Goal: Task Accomplishment & Management: Manage account settings

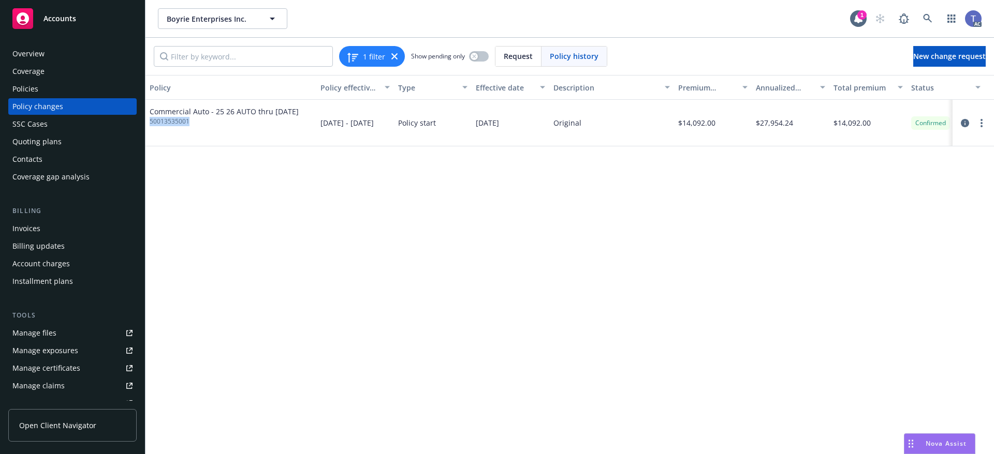
click at [42, 91] on div "Policies" at bounding box center [72, 89] width 120 height 17
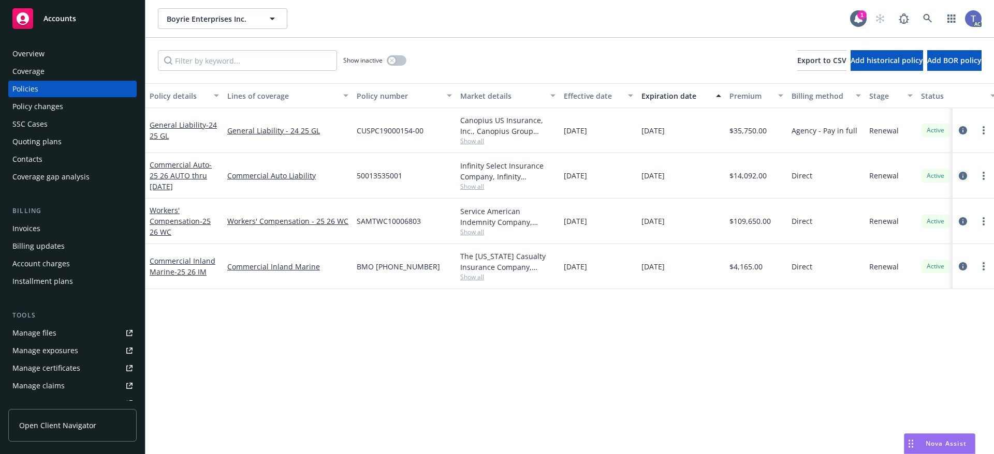
click at [960, 174] on icon "circleInformation" at bounding box center [962, 176] width 8 height 8
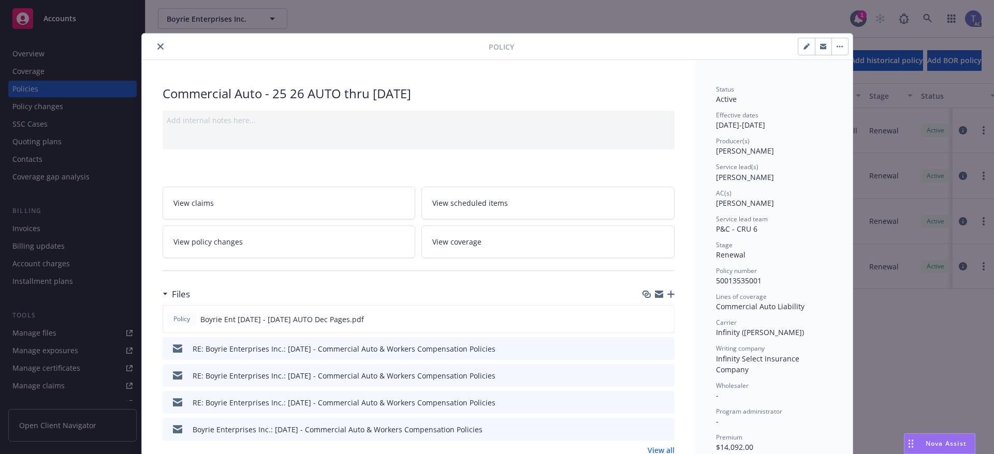
click at [314, 236] on link "View policy changes" at bounding box center [288, 242] width 253 height 33
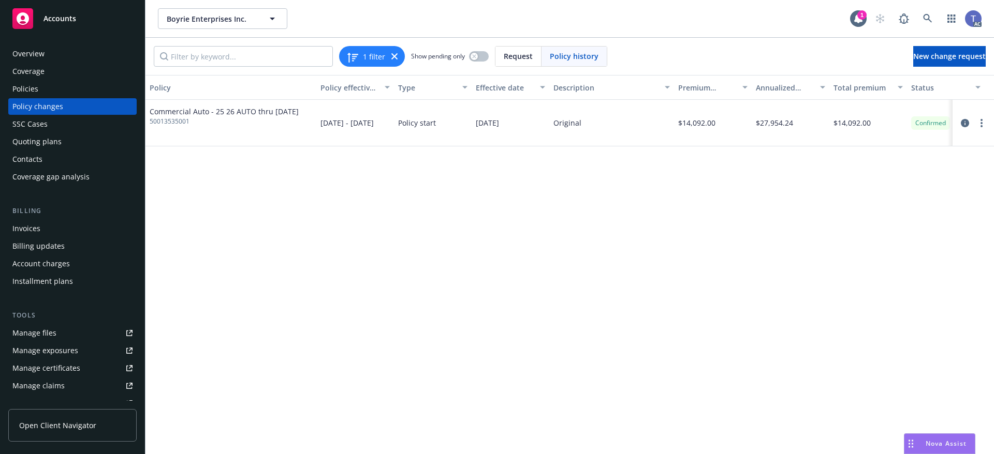
click at [79, 87] on div "Policies" at bounding box center [72, 89] width 120 height 17
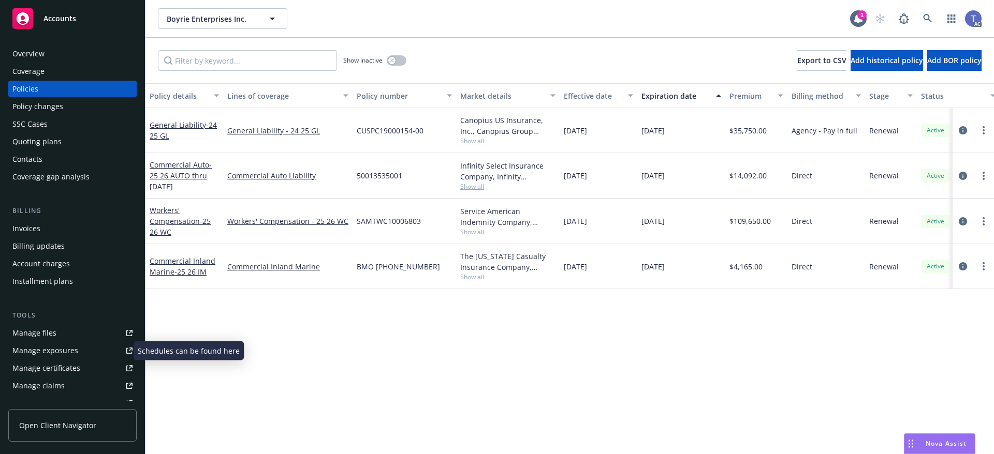
click at [60, 344] on div "Manage exposures" at bounding box center [45, 351] width 66 height 17
click at [43, 136] on div "Quoting plans" at bounding box center [36, 142] width 49 height 17
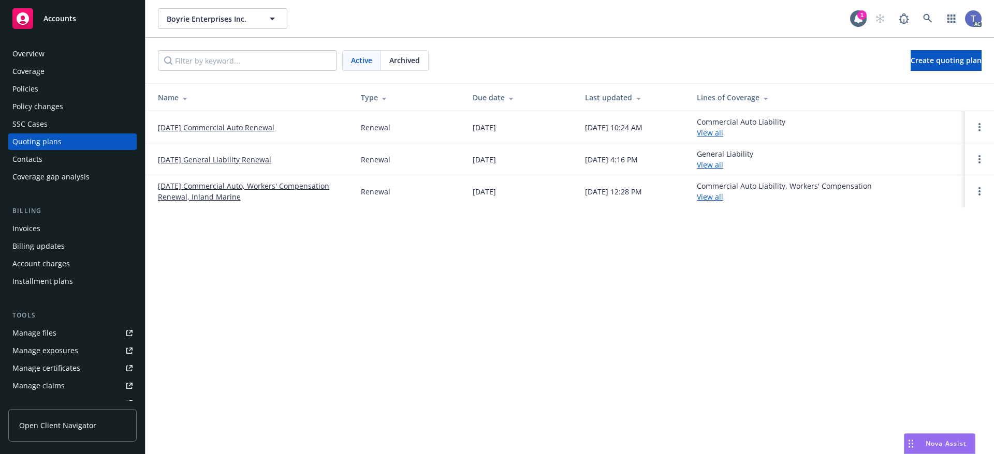
click at [178, 126] on link "01/01/26 Commercial Auto Renewal" at bounding box center [216, 127] width 116 height 11
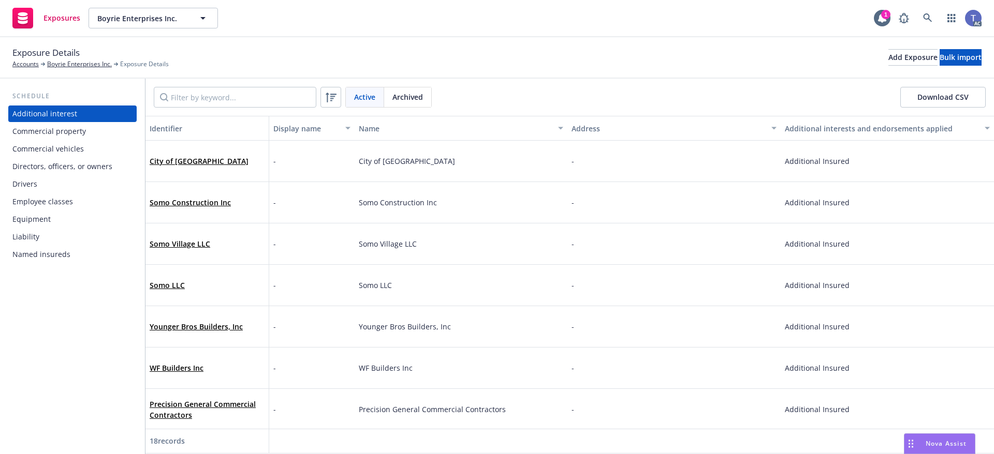
click at [65, 153] on div "Commercial vehicles" at bounding box center [47, 149] width 71 height 17
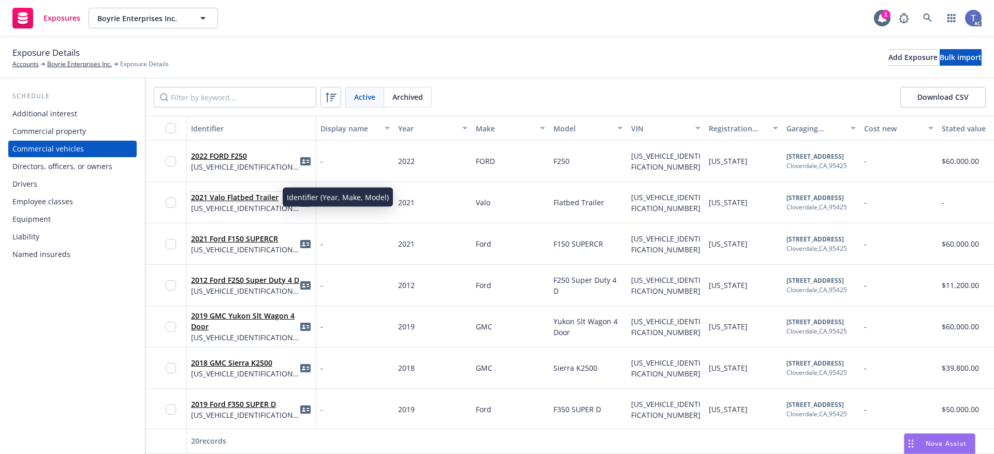
click at [239, 197] on link "2021 Valo Flatbed Trailer" at bounding box center [234, 198] width 87 height 10
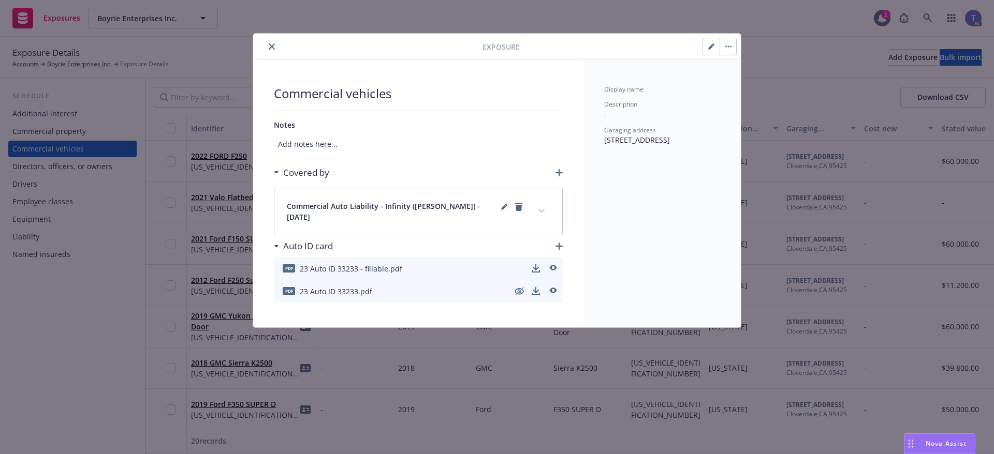
click at [735, 43] on button "button" at bounding box center [727, 46] width 17 height 17
click at [733, 74] on link "Archive" at bounding box center [749, 75] width 59 height 21
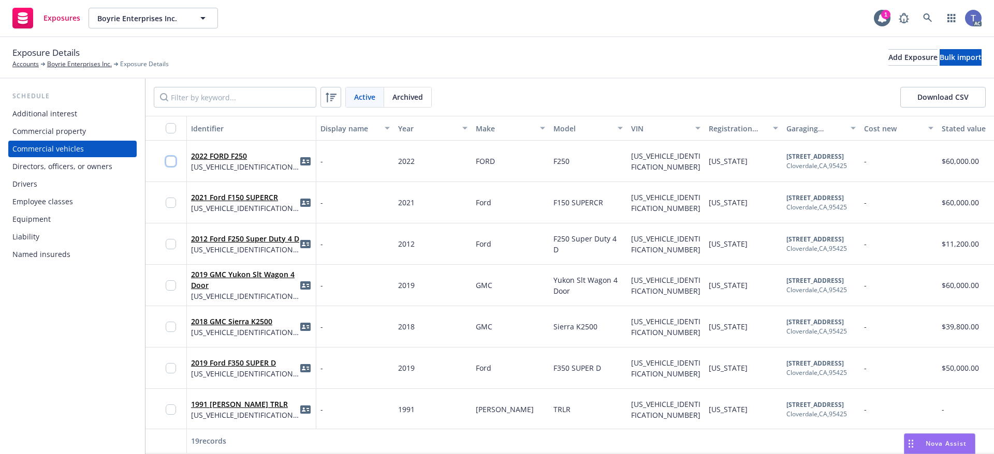
click at [170, 159] on input "checkbox" at bounding box center [171, 161] width 10 height 10
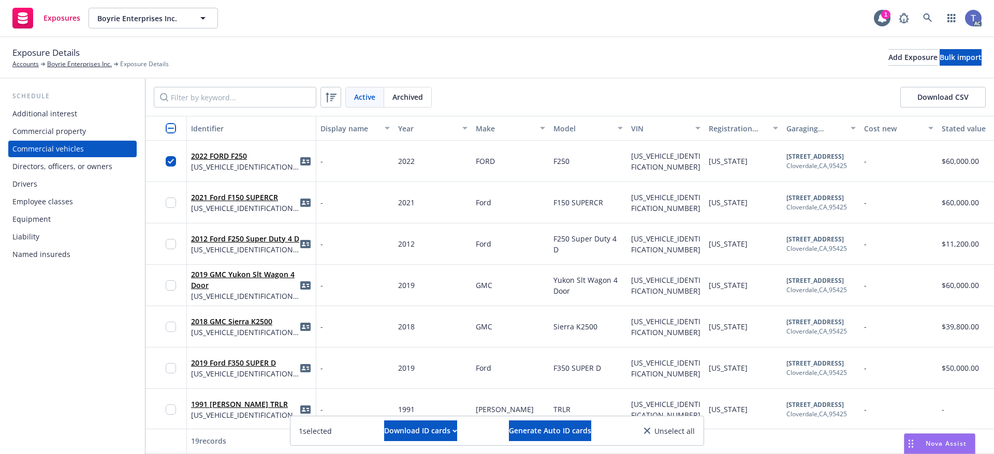
click at [173, 196] on div at bounding box center [174, 202] width 17 height 28
click at [175, 203] on input "checkbox" at bounding box center [171, 203] width 10 height 10
drag, startPoint x: 174, startPoint y: 242, endPoint x: 162, endPoint y: 238, distance: 13.3
click at [174, 242] on input "checkbox" at bounding box center [171, 244] width 10 height 10
click at [169, 287] on input "checkbox" at bounding box center [171, 285] width 10 height 10
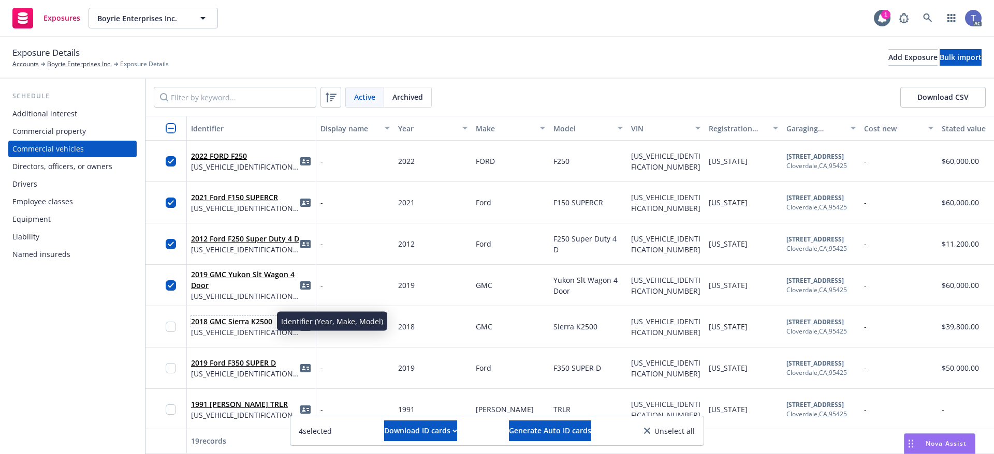
click at [229, 321] on link "2018 GMC Sierra K2500" at bounding box center [231, 322] width 81 height 10
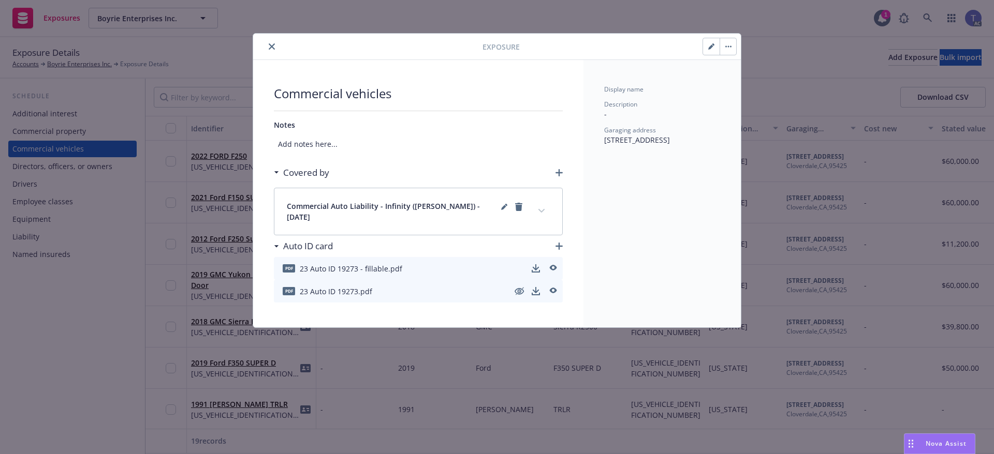
click at [733, 52] on button "button" at bounding box center [727, 46] width 17 height 17
click at [745, 73] on link "Archive" at bounding box center [749, 75] width 59 height 21
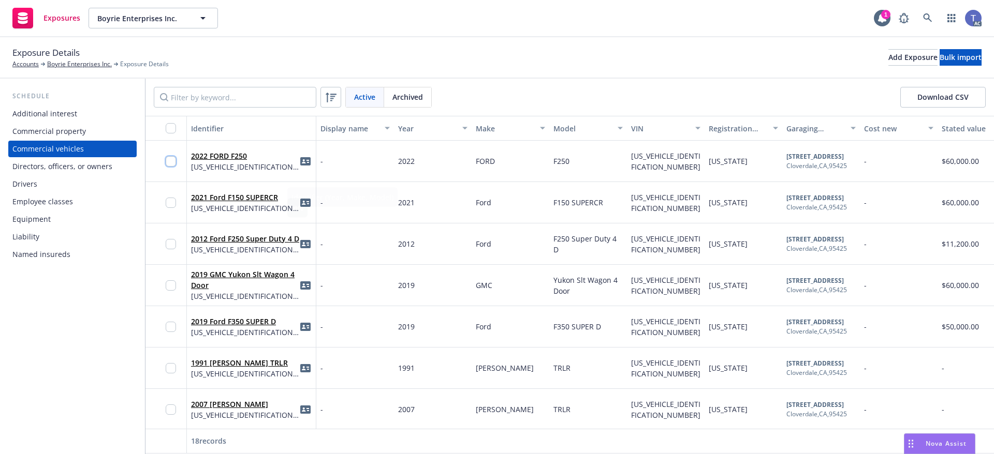
click at [168, 159] on input "checkbox" at bounding box center [171, 161] width 10 height 10
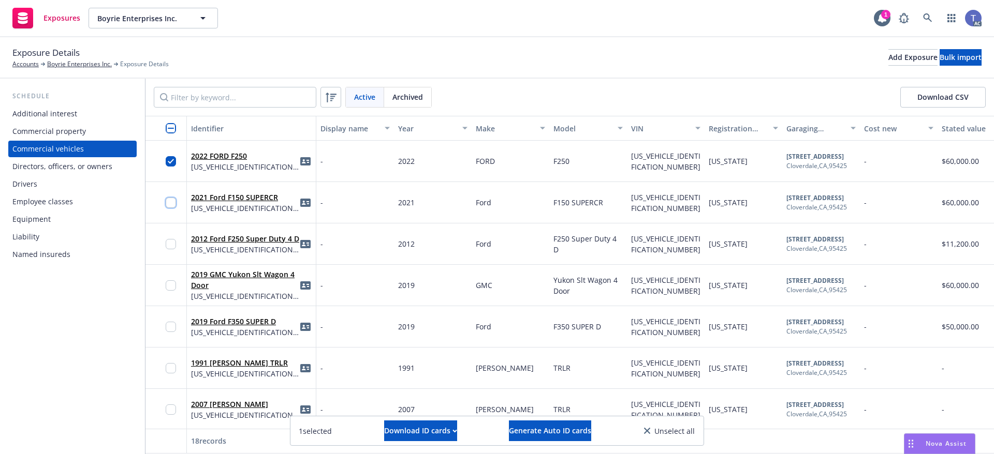
click at [172, 198] on input "checkbox" at bounding box center [171, 203] width 10 height 10
click at [172, 235] on div at bounding box center [174, 244] width 17 height 28
drag, startPoint x: 170, startPoint y: 283, endPoint x: 171, endPoint y: 267, distance: 15.6
click at [170, 282] on input "checkbox" at bounding box center [171, 285] width 10 height 10
click at [171, 246] on input "checkbox" at bounding box center [171, 244] width 10 height 10
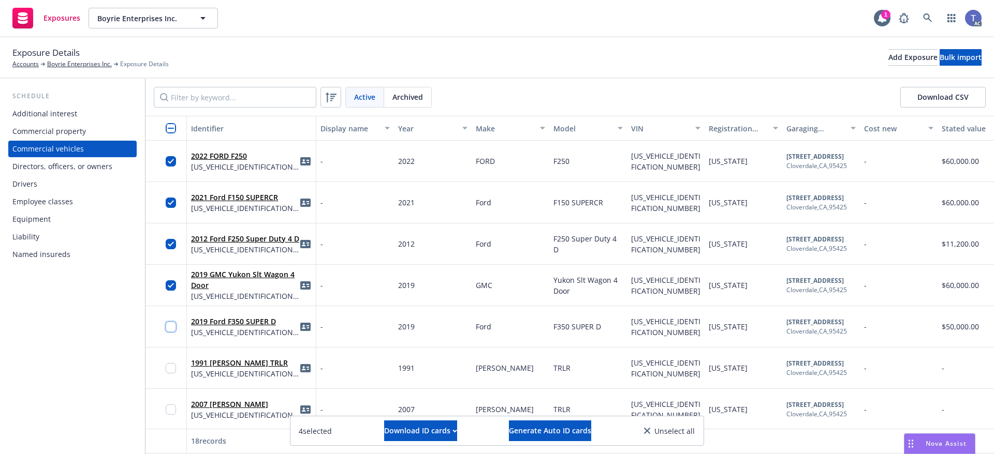
click at [171, 324] on input "checkbox" at bounding box center [171, 327] width 10 height 10
click at [170, 366] on input "checkbox" at bounding box center [171, 368] width 10 height 10
click at [168, 409] on input "checkbox" at bounding box center [171, 410] width 10 height 10
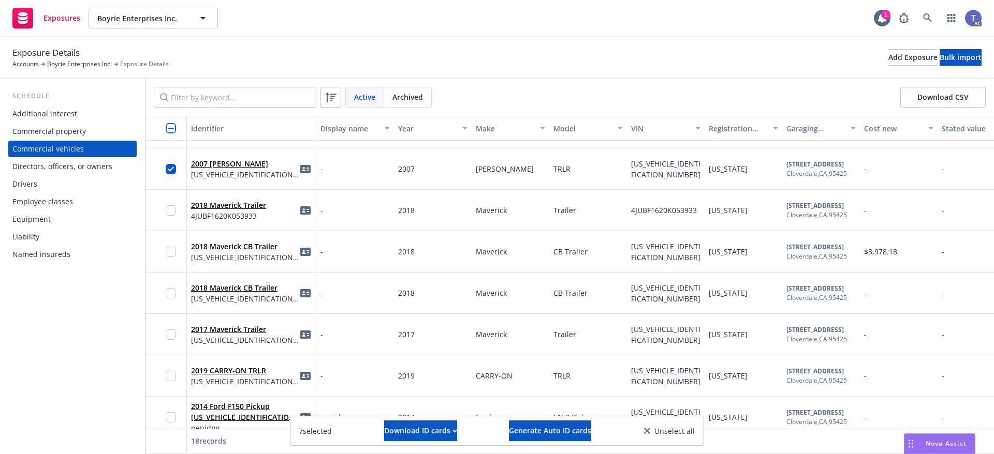
scroll to position [259, 0]
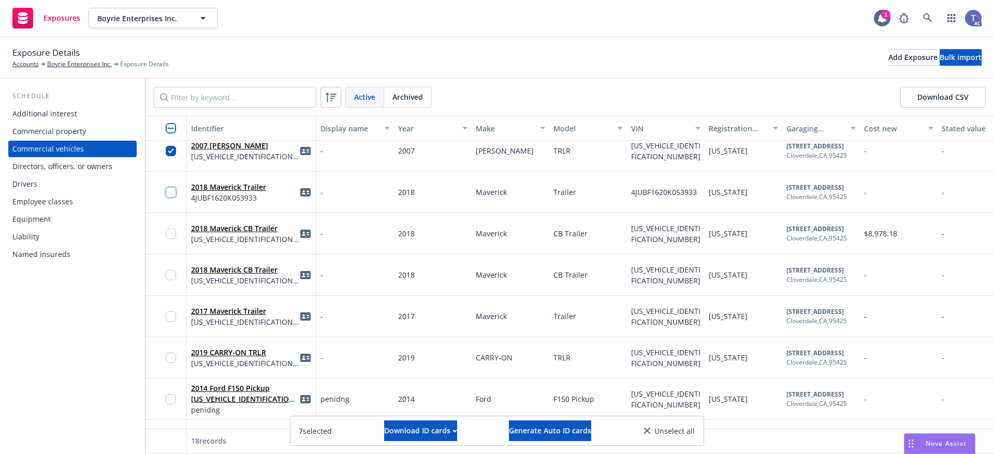
click at [172, 194] on input "checkbox" at bounding box center [171, 192] width 10 height 10
click at [175, 234] on input "checkbox" at bounding box center [171, 234] width 10 height 10
click at [172, 271] on input "checkbox" at bounding box center [171, 275] width 10 height 10
click at [168, 313] on input "checkbox" at bounding box center [171, 317] width 10 height 10
click at [171, 353] on input "checkbox" at bounding box center [171, 358] width 10 height 10
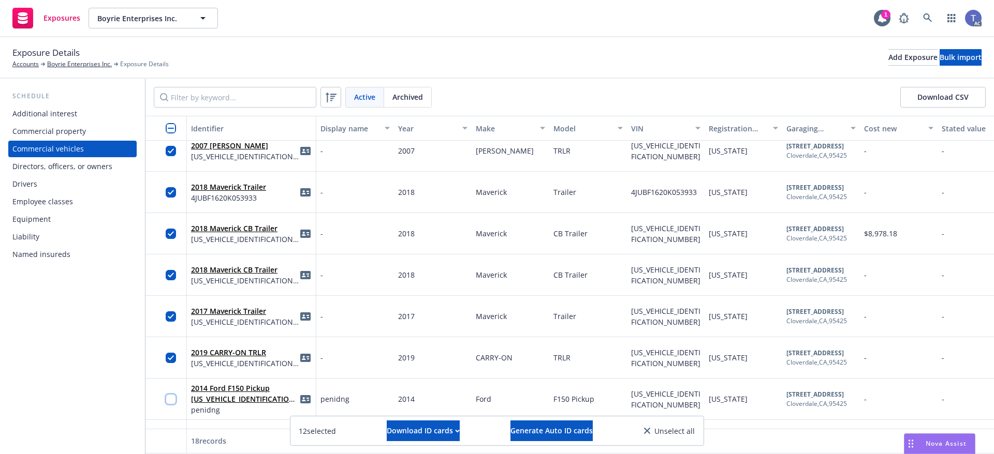
click at [167, 399] on input "checkbox" at bounding box center [171, 399] width 10 height 10
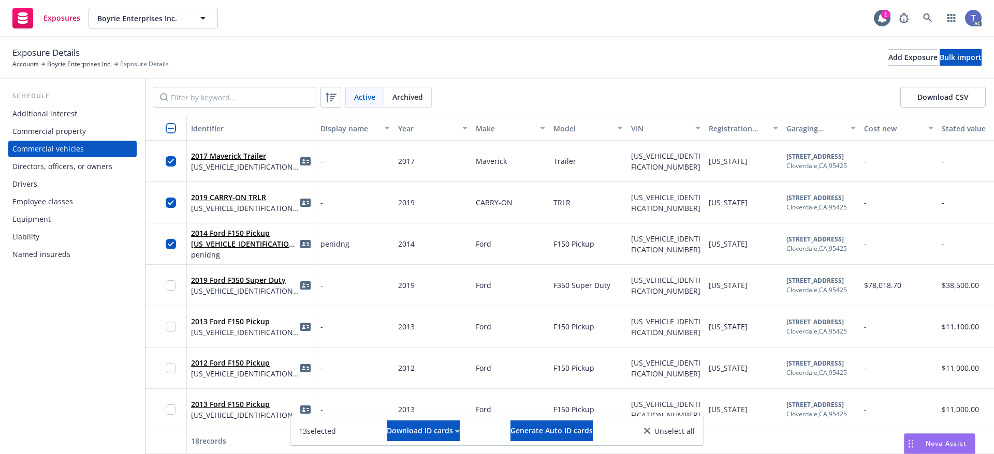
scroll to position [465, 0]
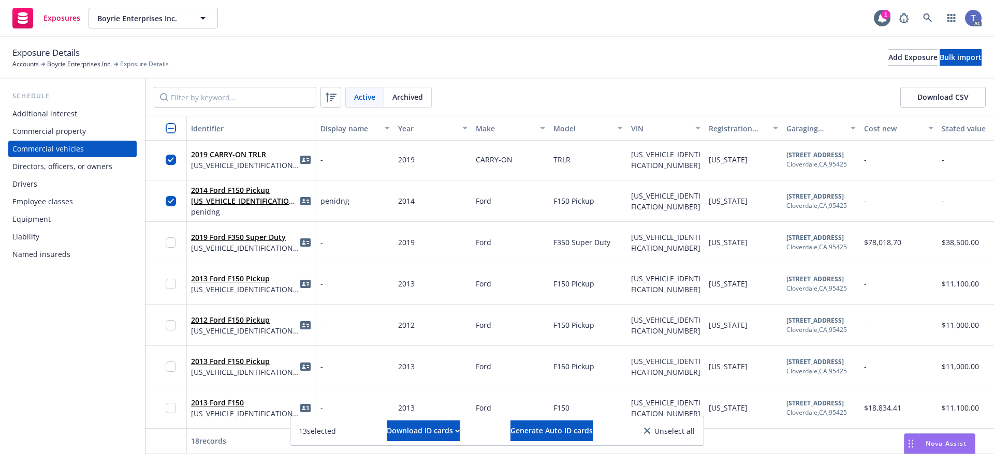
click at [176, 232] on div at bounding box center [174, 242] width 17 height 28
click at [169, 238] on input "checkbox" at bounding box center [171, 243] width 10 height 10
click at [174, 279] on input "checkbox" at bounding box center [171, 284] width 10 height 10
click at [173, 323] on div at bounding box center [174, 325] width 17 height 28
click at [169, 320] on input "checkbox" at bounding box center [171, 325] width 10 height 10
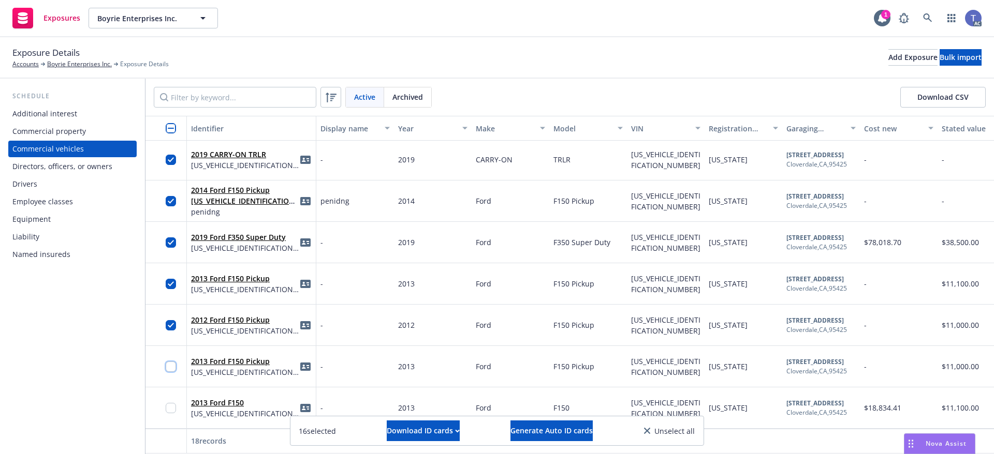
click at [171, 362] on input "checkbox" at bounding box center [171, 367] width 10 height 10
click at [172, 403] on input "checkbox" at bounding box center [171, 408] width 10 height 10
click at [172, 126] on input "checkbox" at bounding box center [171, 128] width 10 height 10
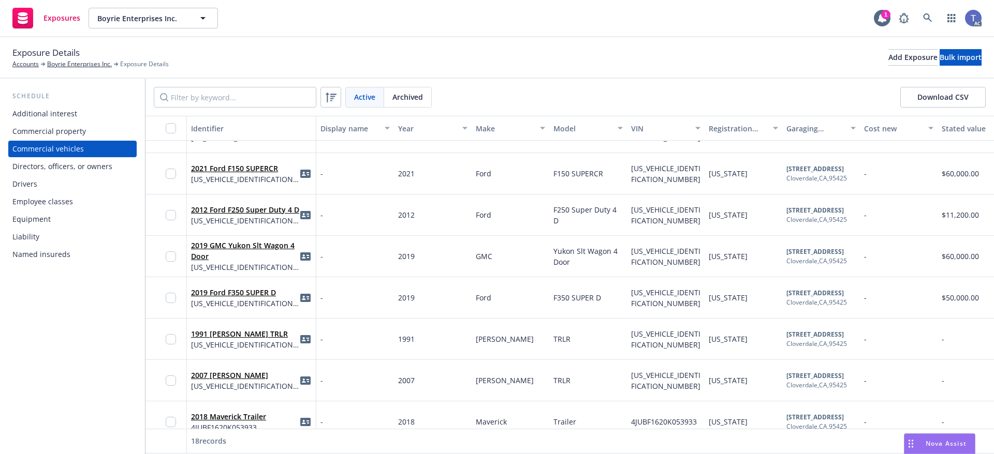
scroll to position [0, 0]
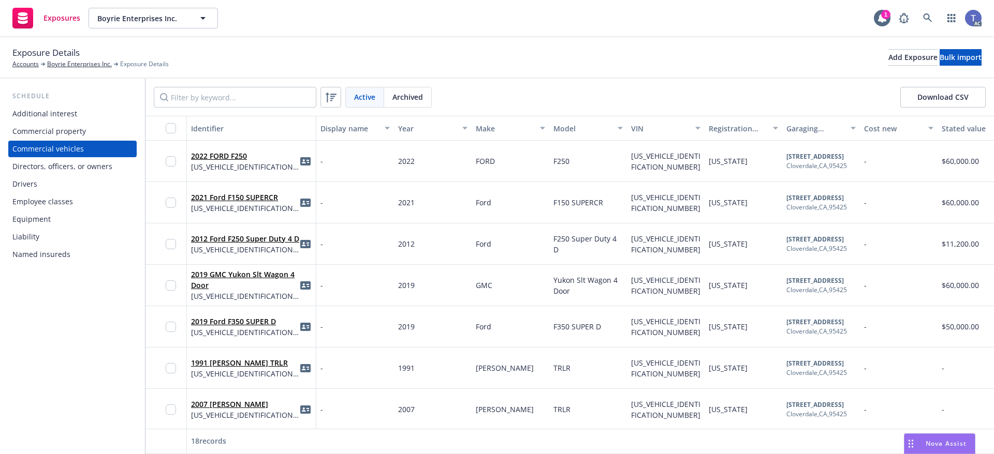
click at [31, 181] on div "Drivers" at bounding box center [24, 184] width 25 height 17
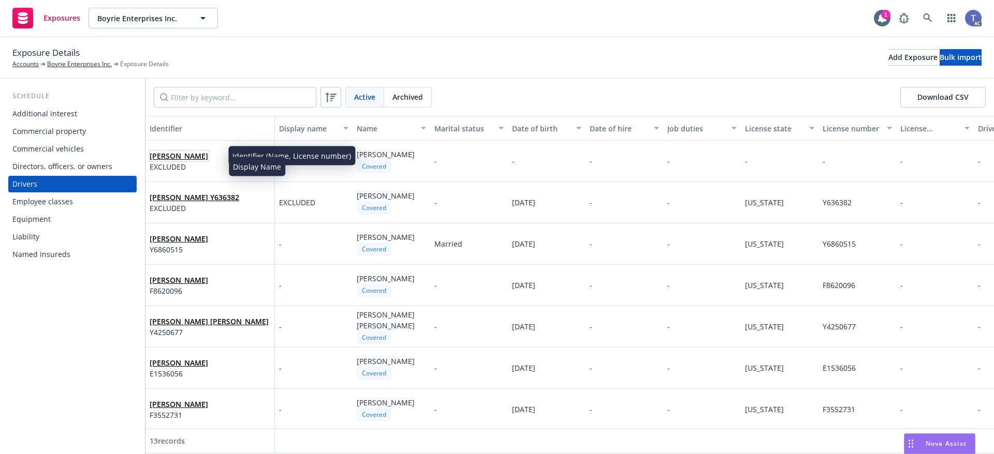
click at [208, 155] on link "Rafael Manzo Cortes" at bounding box center [179, 156] width 58 height 10
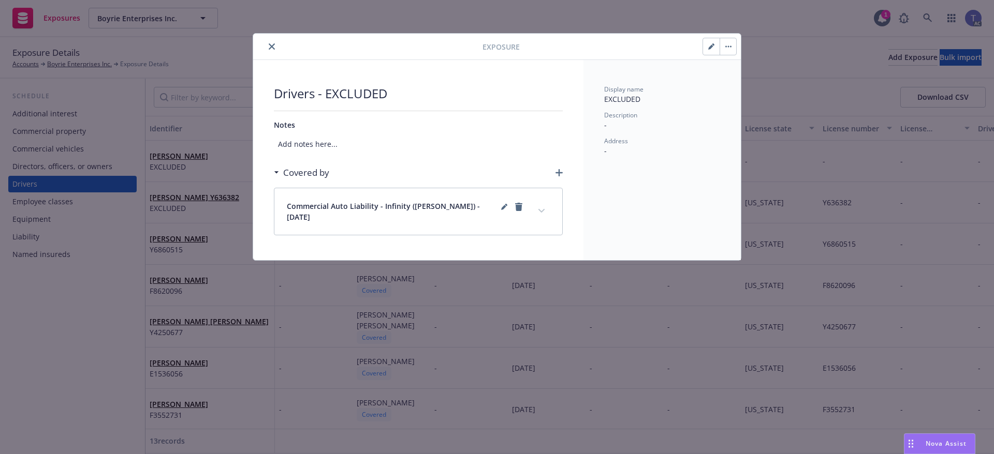
click at [270, 42] on button "close" at bounding box center [271, 46] width 12 height 12
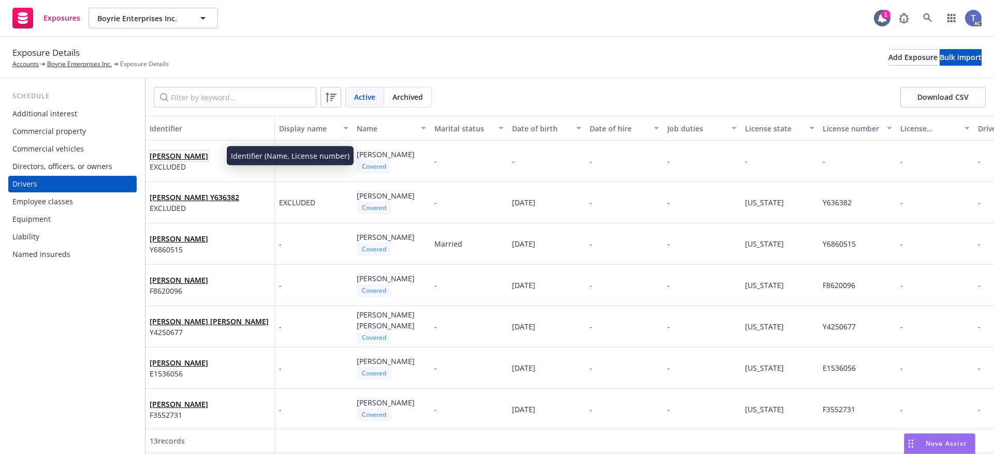
click at [185, 158] on link "Rafael Manzo Cortes" at bounding box center [179, 156] width 58 height 10
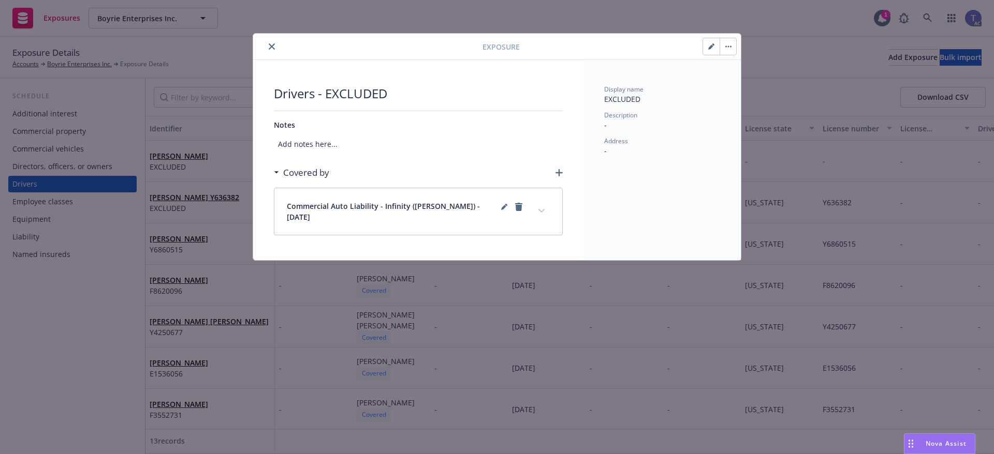
click at [267, 46] on button "close" at bounding box center [271, 46] width 12 height 12
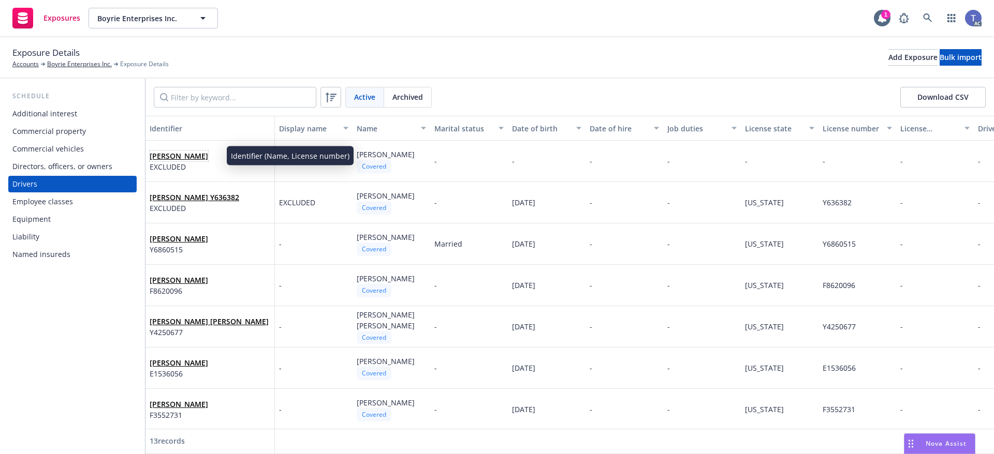
click at [182, 155] on link "Rafael Manzo Cortes" at bounding box center [179, 156] width 58 height 10
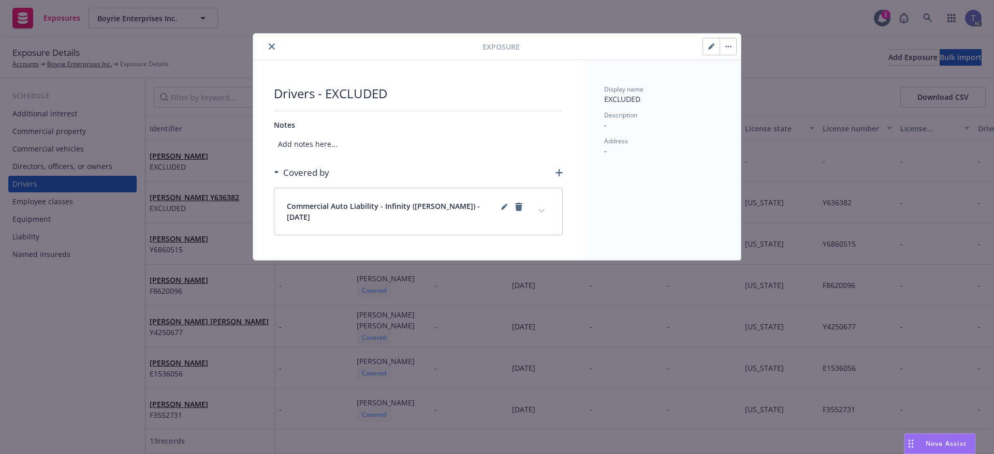
click at [707, 43] on button "button" at bounding box center [711, 46] width 17 height 17
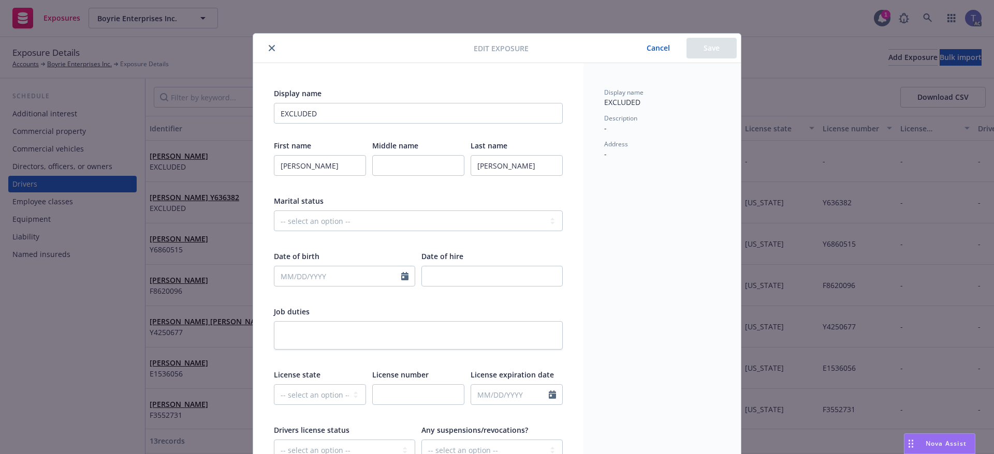
click at [269, 50] on icon "close" at bounding box center [272, 48] width 6 height 6
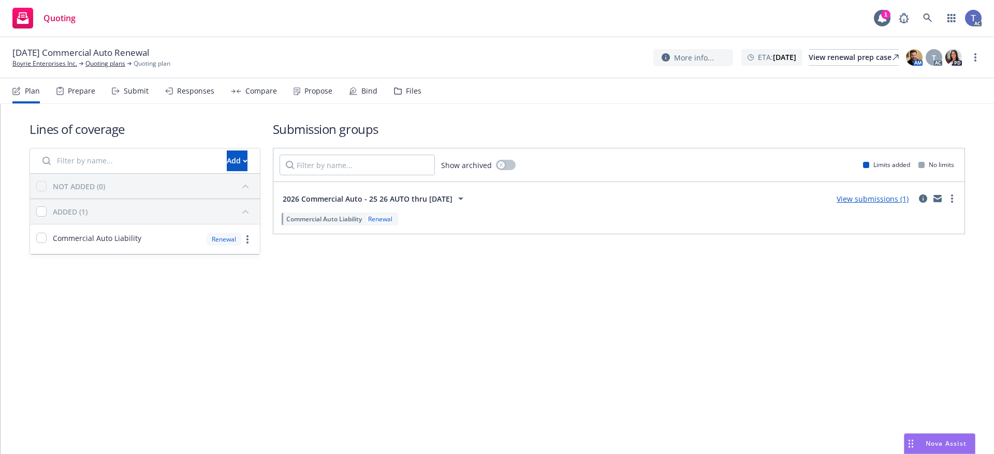
drag, startPoint x: 410, startPoint y: 78, endPoint x: 406, endPoint y: 86, distance: 9.0
click at [409, 78] on div "01/01/26 Commercial Auto Renewal Boyrie Enterprises Inc. Quoting plans Quoting …" at bounding box center [497, 57] width 994 height 41
click at [406, 88] on div "Files" at bounding box center [414, 91] width 16 height 8
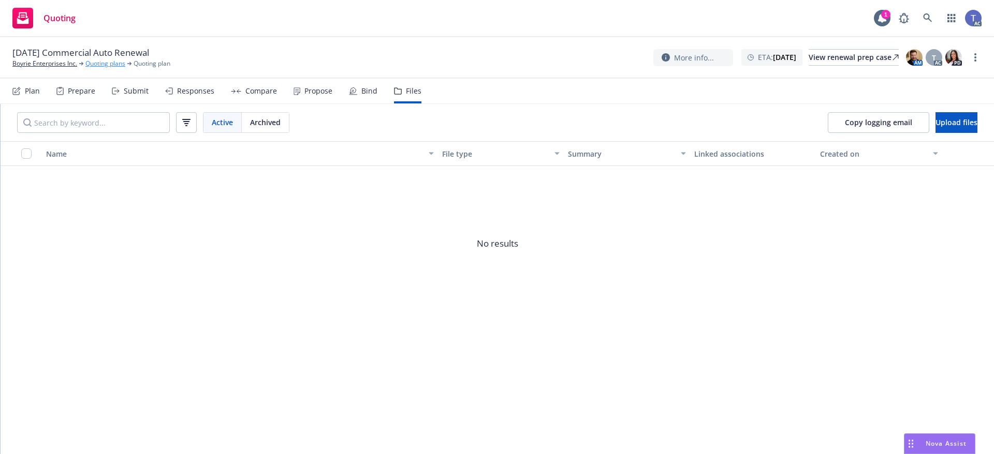
click at [106, 65] on link "Quoting plans" at bounding box center [105, 63] width 40 height 9
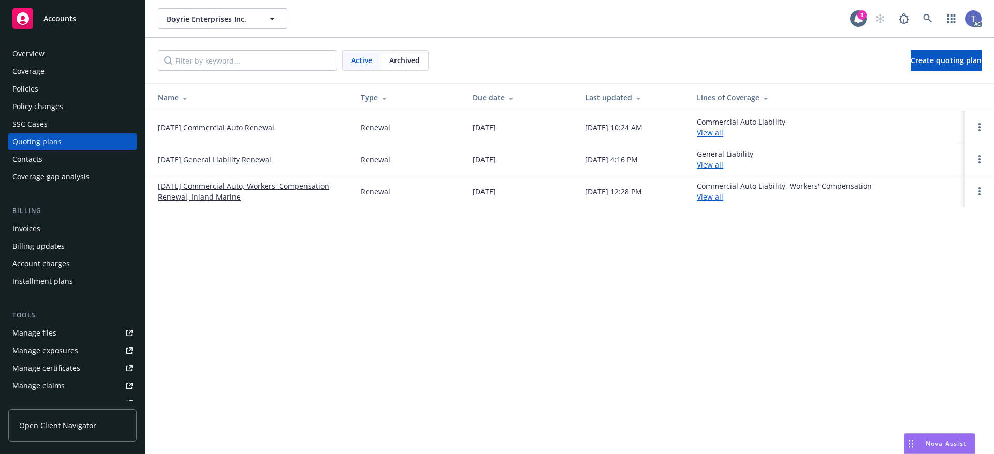
click at [403, 64] on span "Archived" at bounding box center [404, 60] width 31 height 11
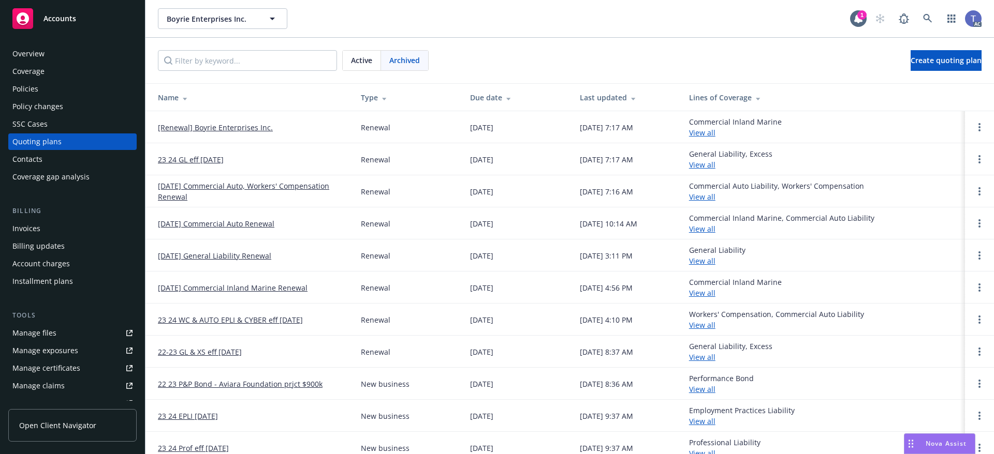
click at [349, 60] on div "Active" at bounding box center [362, 61] width 38 height 20
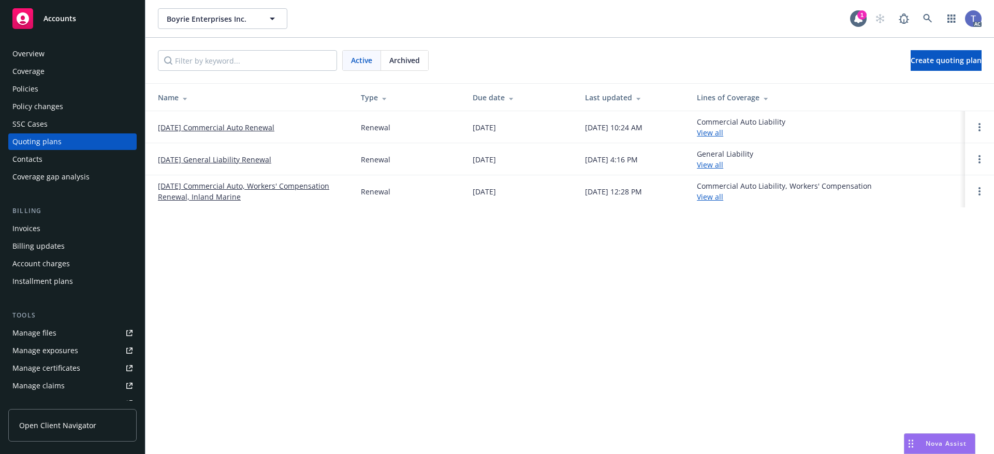
click at [31, 95] on div "Policies" at bounding box center [25, 89] width 26 height 17
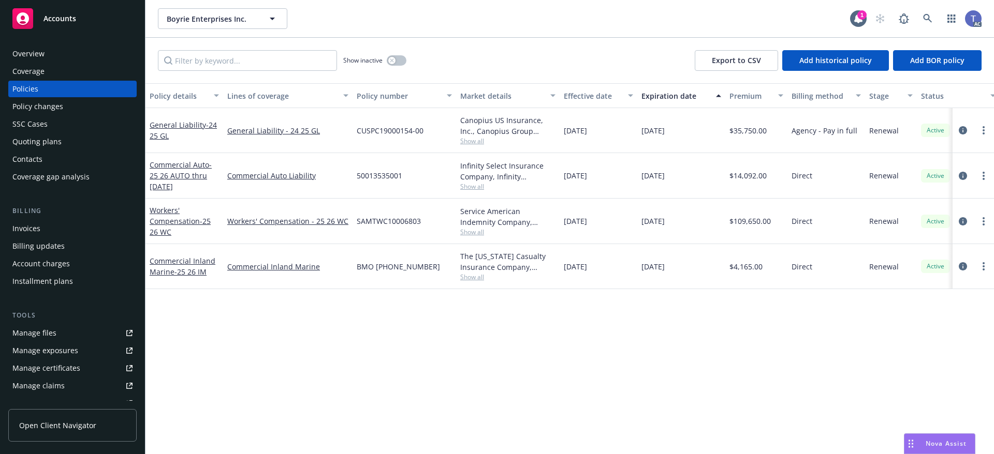
click at [57, 140] on div "Quoting plans" at bounding box center [36, 142] width 49 height 17
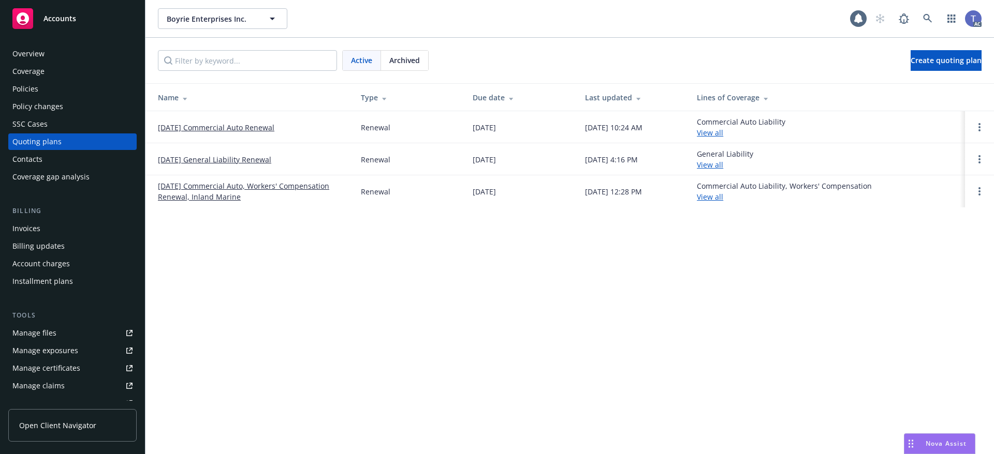
click at [244, 188] on link "[DATE] Commercial Auto, Workers' Compensation Renewal, Inland Marine" at bounding box center [251, 192] width 186 height 22
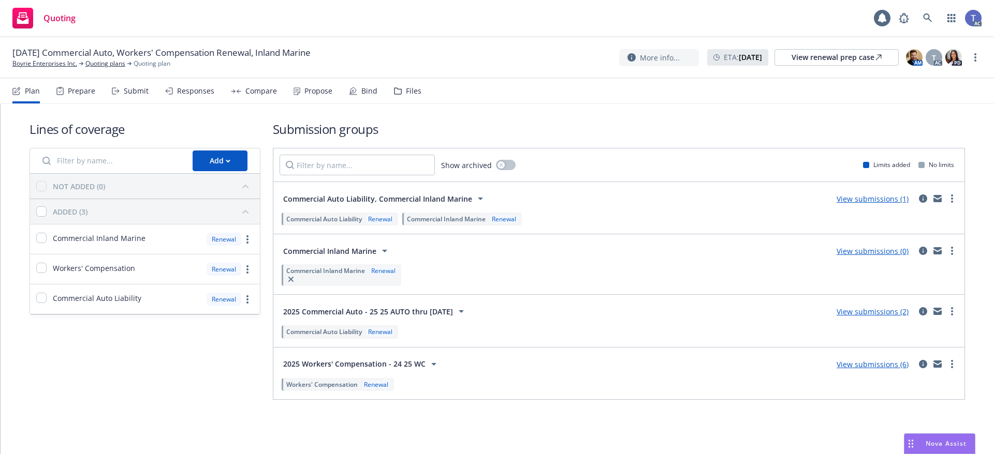
click at [394, 94] on icon at bounding box center [397, 91] width 7 height 6
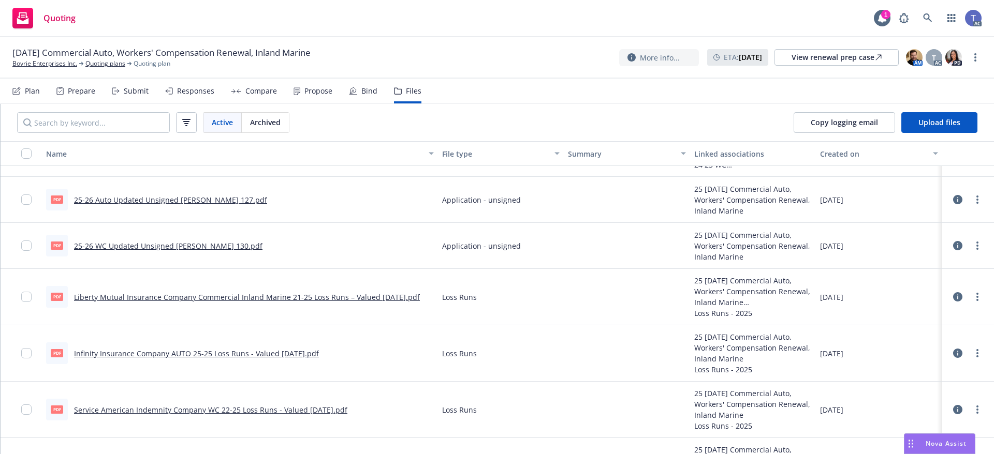
scroll to position [1966, 0]
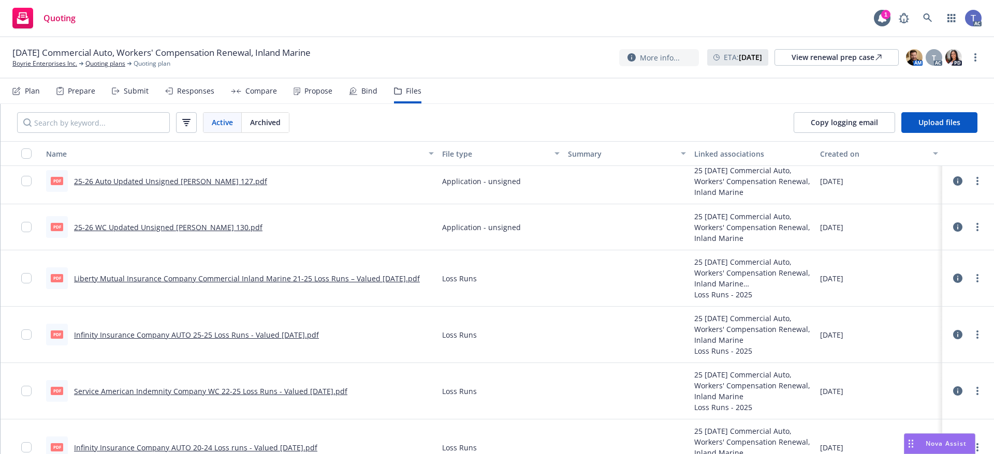
click at [145, 179] on link "25-26 Auto Updated Unsigned Acord 127.pdf" at bounding box center [170, 181] width 193 height 10
click at [47, 62] on link "Boyrie Enterprises Inc." at bounding box center [44, 63] width 65 height 9
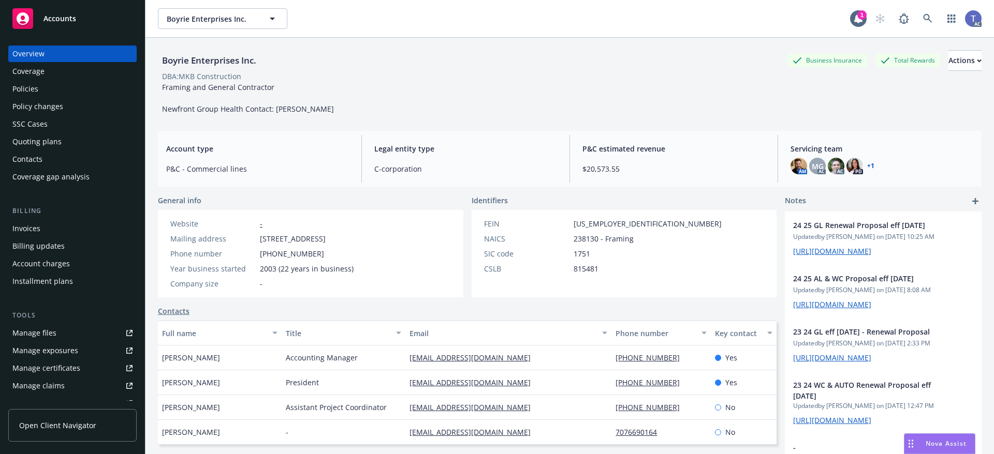
drag, startPoint x: 191, startPoint y: 19, endPoint x: 37, endPoint y: 86, distance: 167.6
click at [37, 86] on div "Policies" at bounding box center [25, 89] width 26 height 17
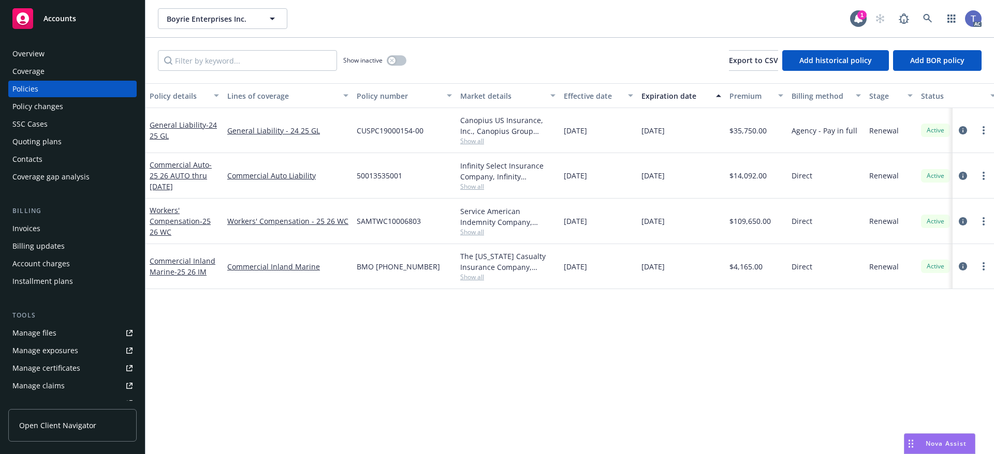
click at [26, 105] on div "Policy changes" at bounding box center [37, 106] width 51 height 17
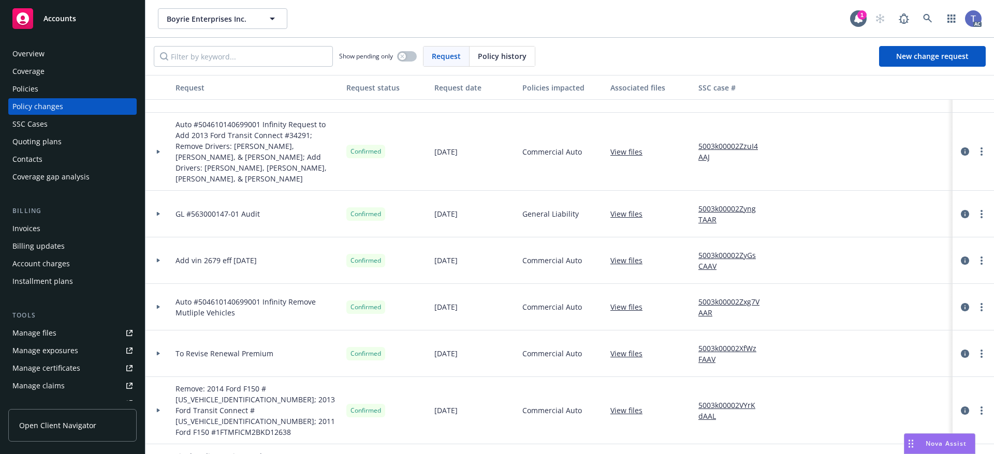
scroll to position [983, 0]
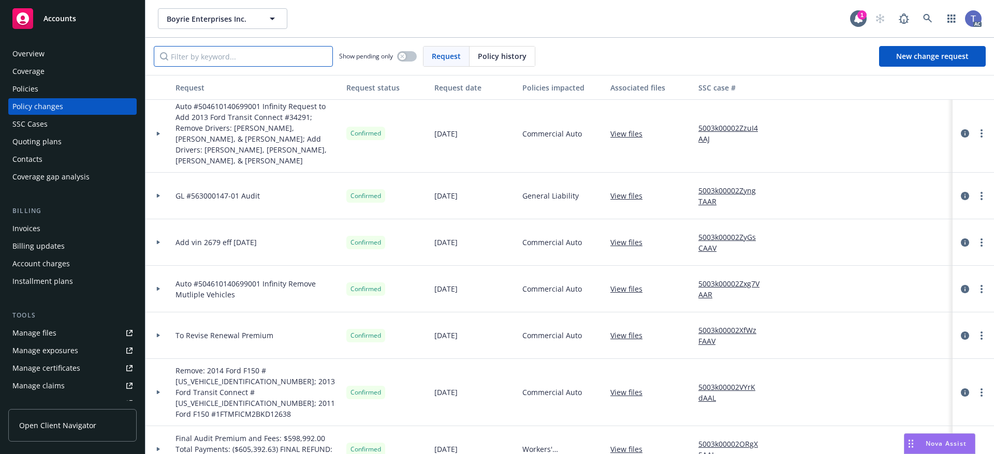
click at [271, 60] on input "Filter by keyword..." at bounding box center [243, 56] width 179 height 21
type input "rafeal"
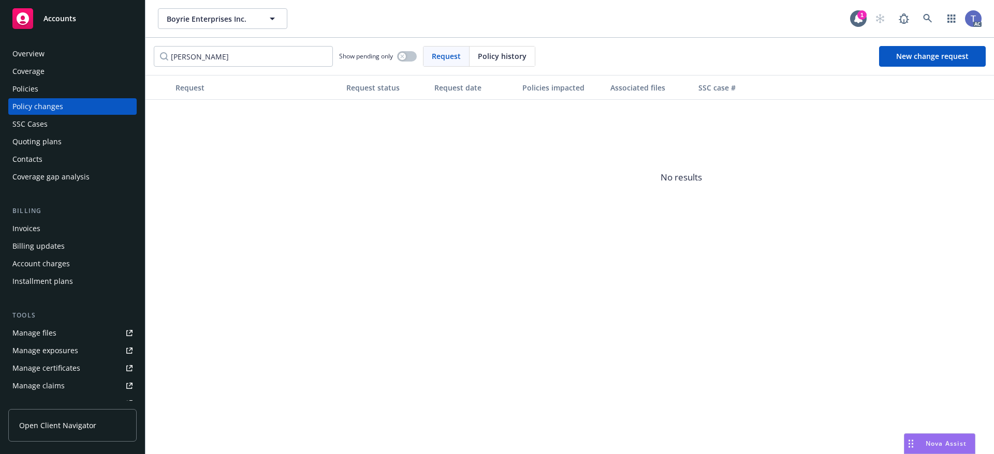
click at [43, 90] on div "Policies" at bounding box center [72, 89] width 120 height 17
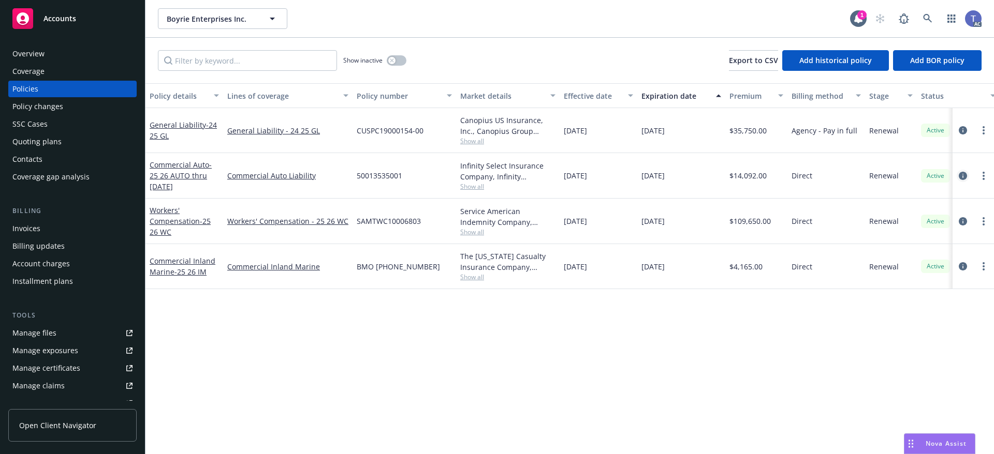
click at [964, 173] on icon "circleInformation" at bounding box center [962, 176] width 8 height 8
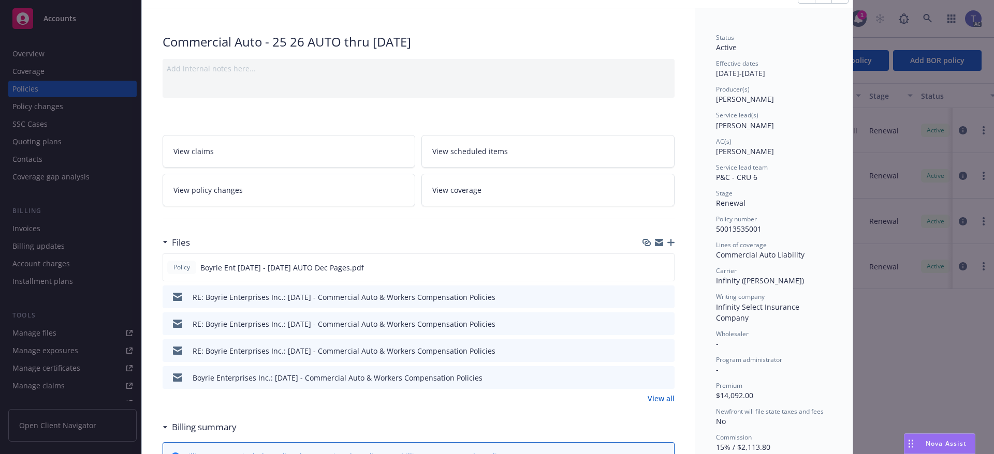
scroll to position [103, 0]
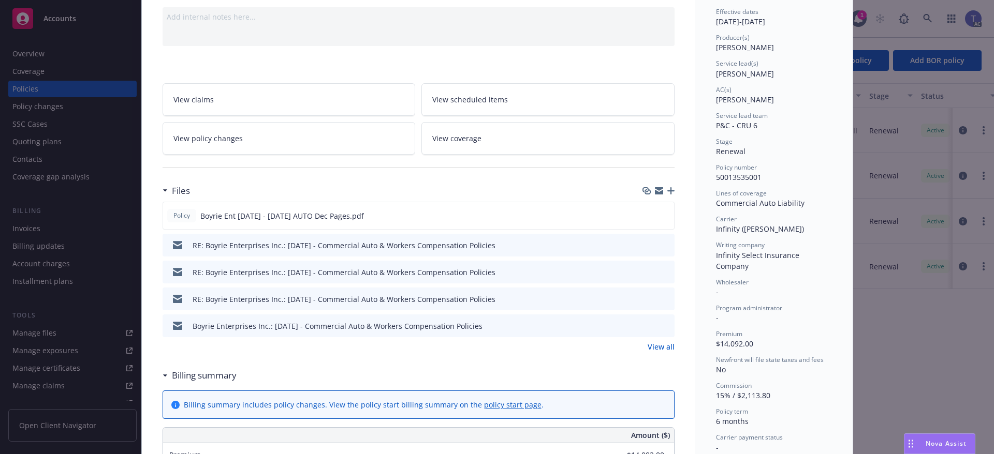
click at [654, 349] on link "View all" at bounding box center [660, 347] width 27 height 11
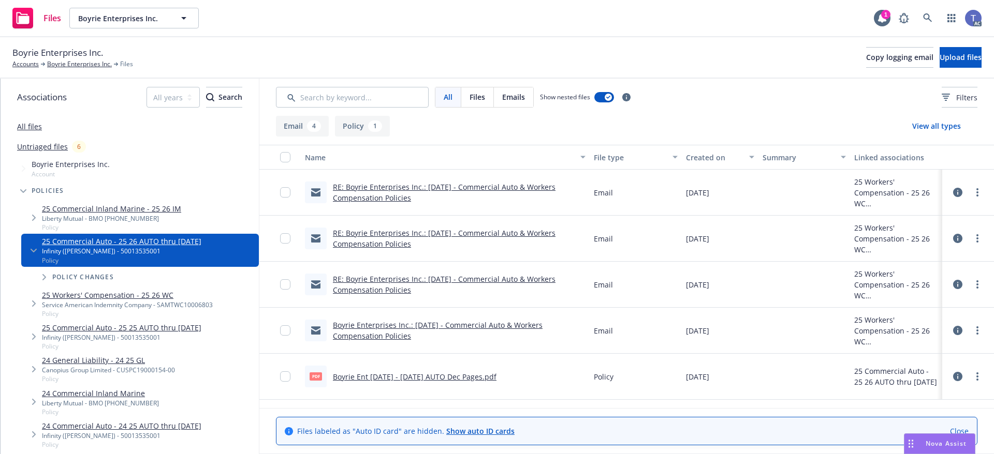
click at [469, 321] on link "Boyrie Enterprises Inc.: 07/01/2025 - Commercial Auto & Workers Compensation Po…" at bounding box center [438, 330] width 210 height 21
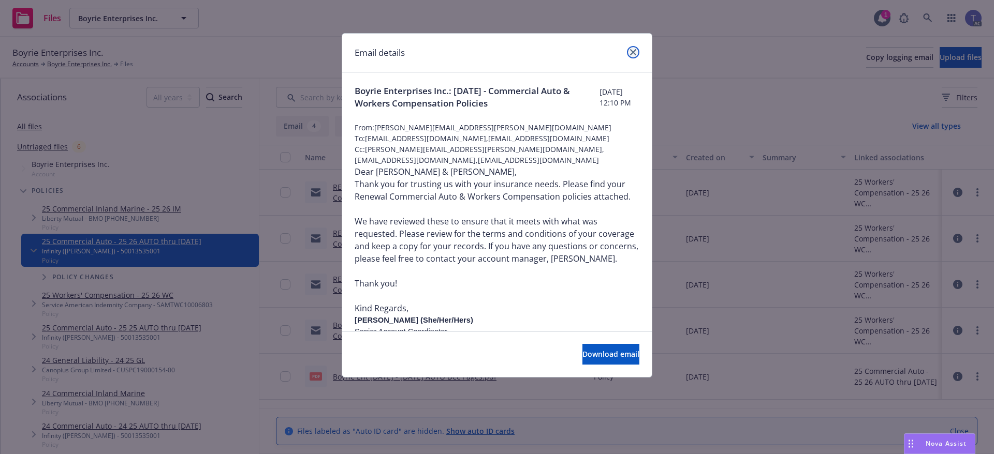
click at [629, 52] on link "close" at bounding box center [633, 52] width 12 height 12
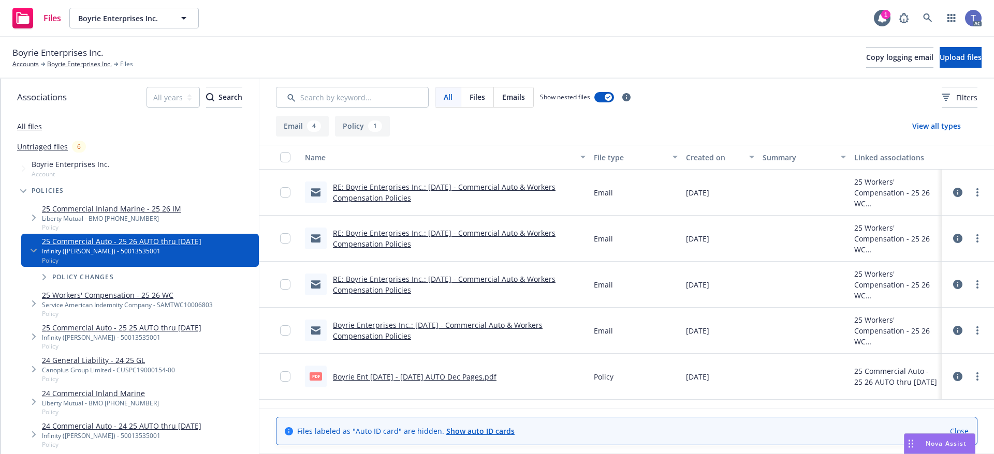
click at [419, 275] on link "RE: Boyrie Enterprises Inc.: 07/01/2025 - Commercial Auto & Workers Compensatio…" at bounding box center [444, 284] width 223 height 21
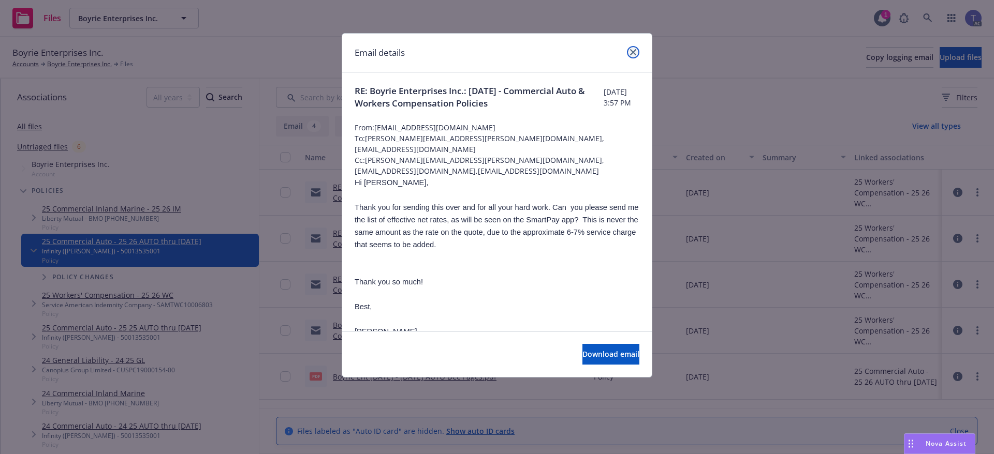
click at [630, 53] on icon "close" at bounding box center [633, 52] width 6 height 6
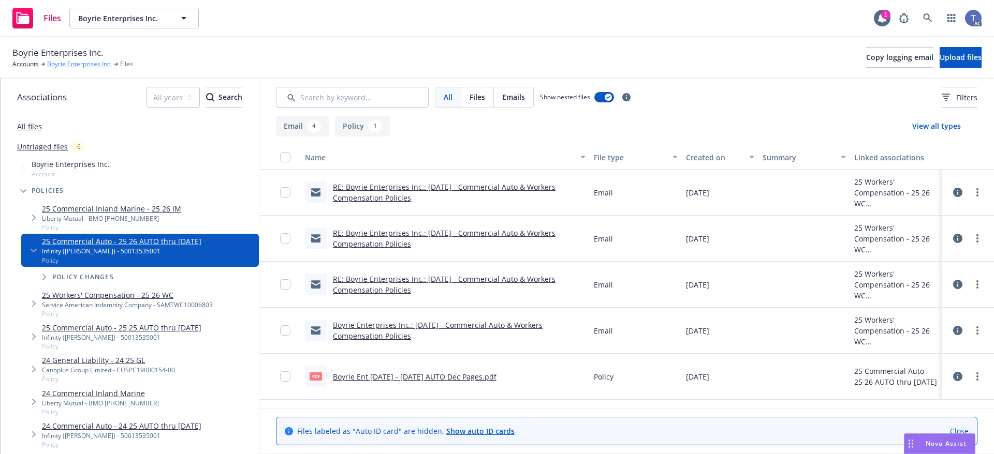
click at [70, 60] on link "Boyrie Enterprises Inc." at bounding box center [79, 64] width 65 height 9
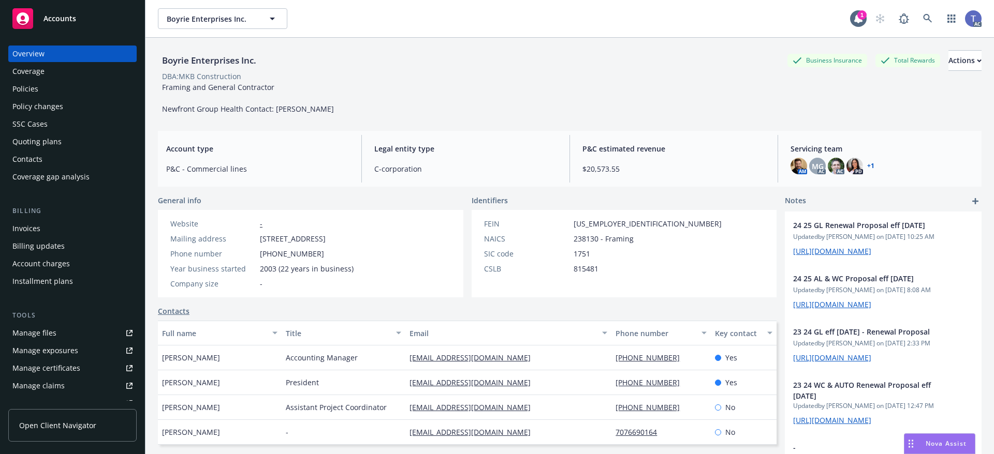
click at [32, 84] on div "Policies" at bounding box center [25, 89] width 26 height 17
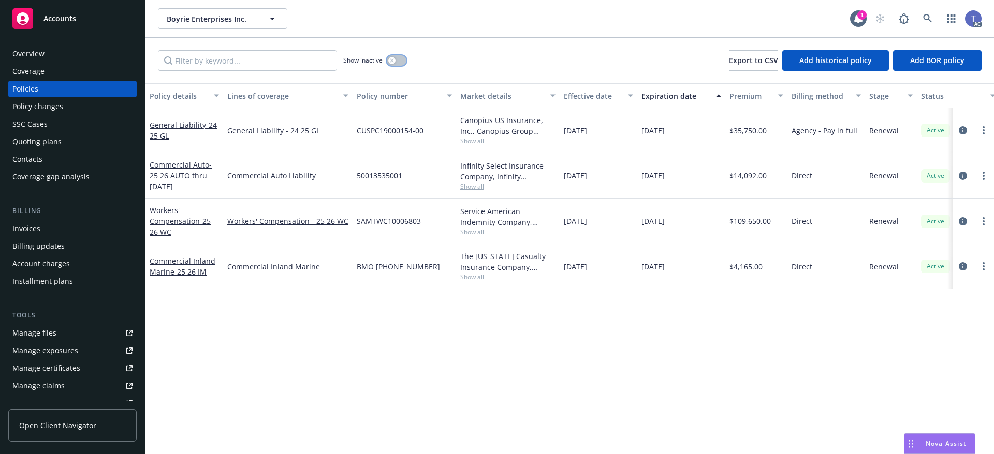
click at [392, 61] on icon "button" at bounding box center [392, 60] width 4 height 4
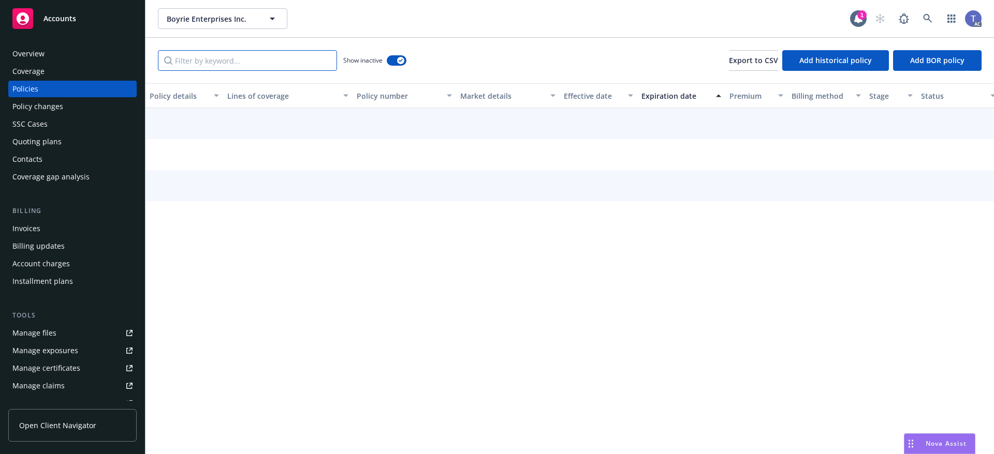
click at [301, 63] on input "Filter by keyword..." at bounding box center [247, 60] width 179 height 21
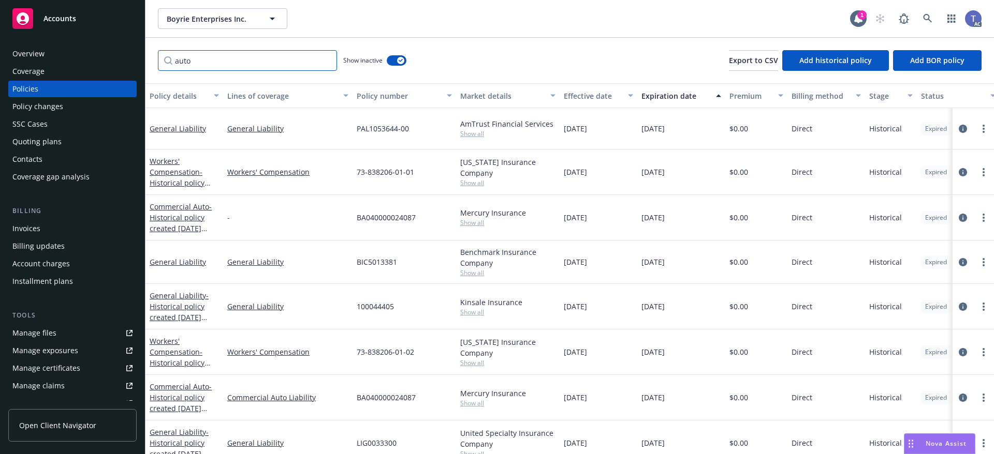
type input "auto"
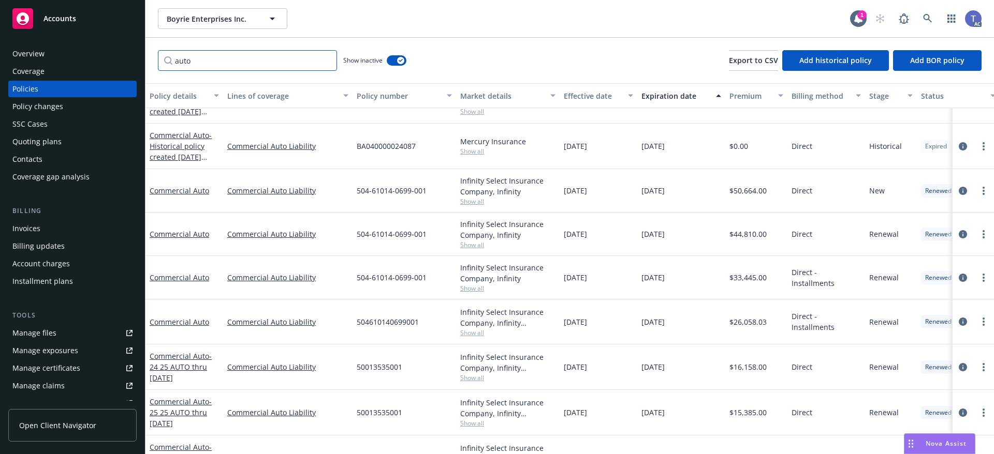
scroll to position [189, 0]
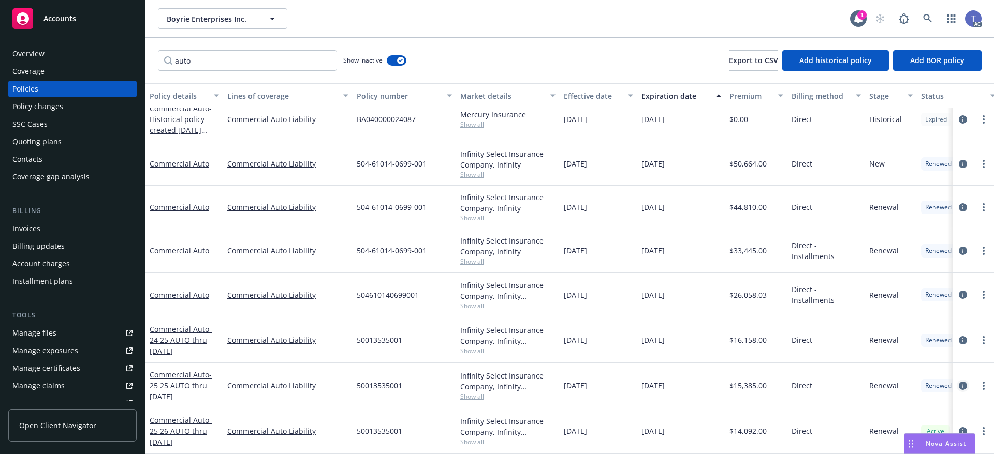
click at [958, 382] on icon "circleInformation" at bounding box center [962, 386] width 8 height 8
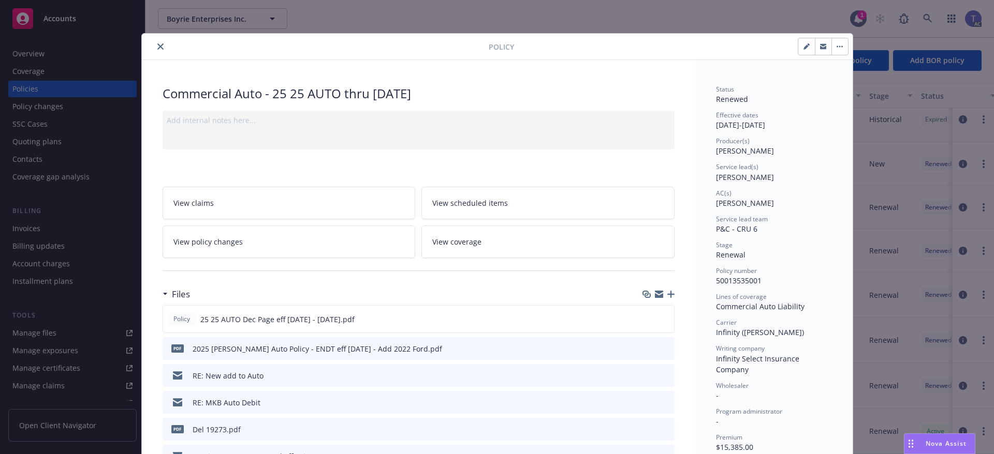
scroll to position [52, 0]
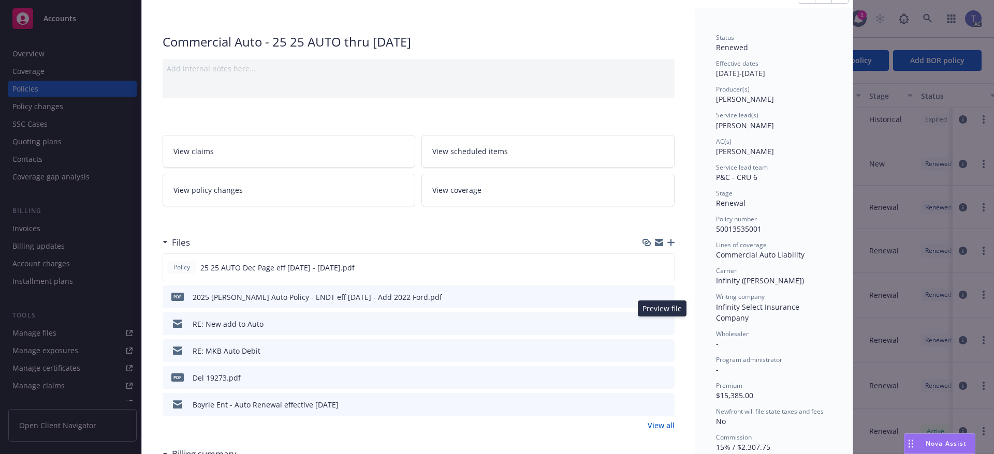
click at [662, 323] on icon "preview file" at bounding box center [664, 323] width 9 height 7
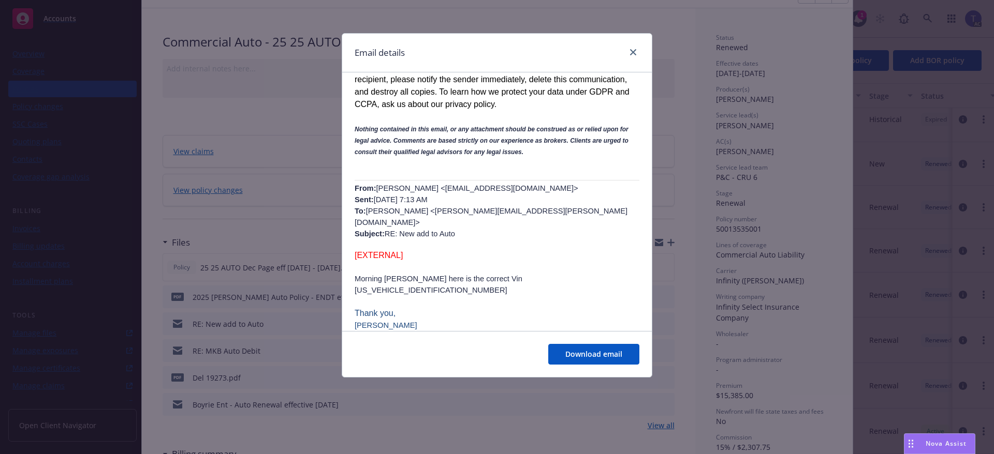
scroll to position [362, 0]
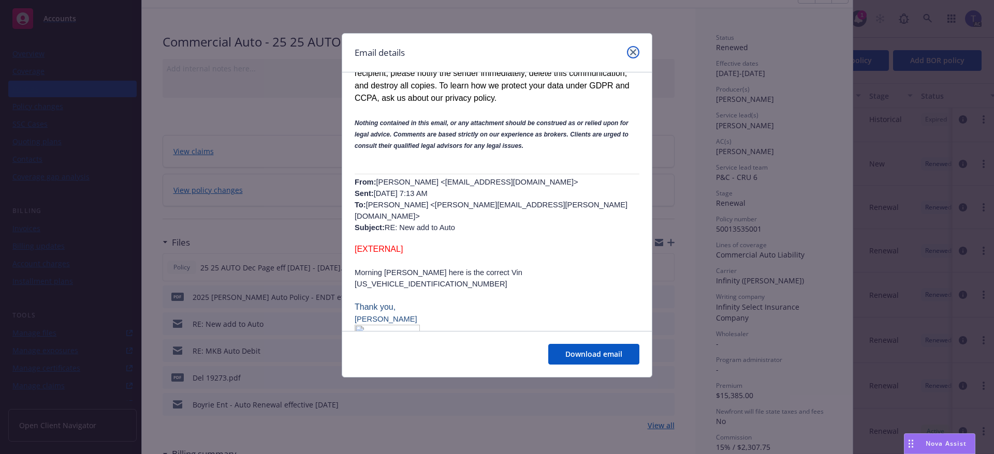
click at [634, 57] on link "close" at bounding box center [633, 52] width 12 height 12
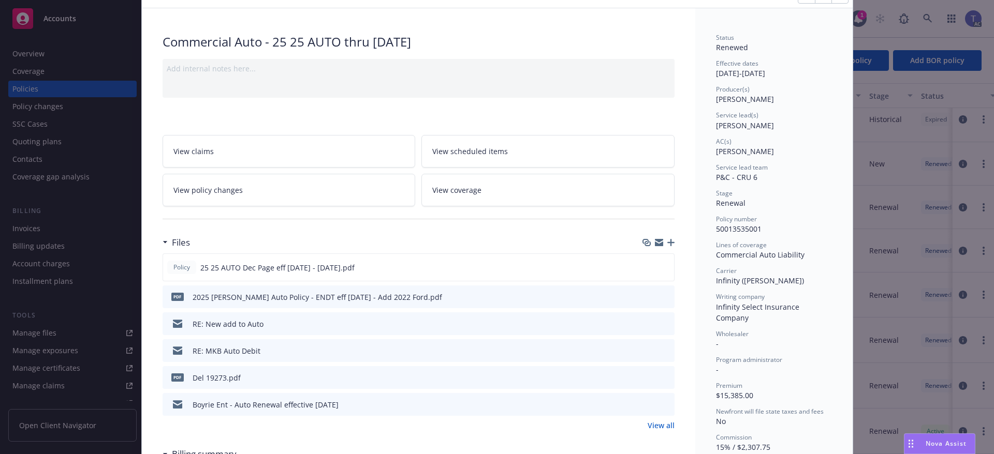
scroll to position [0, 0]
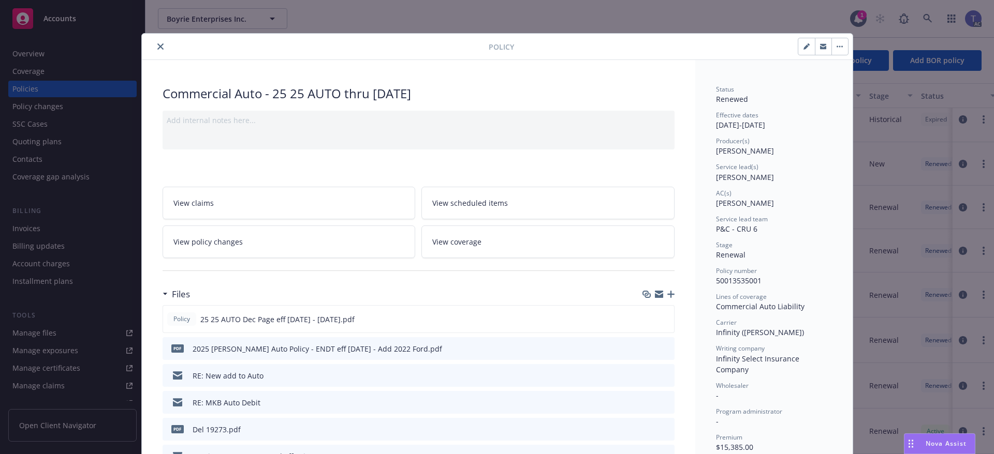
click at [154, 42] on button "close" at bounding box center [160, 46] width 12 height 12
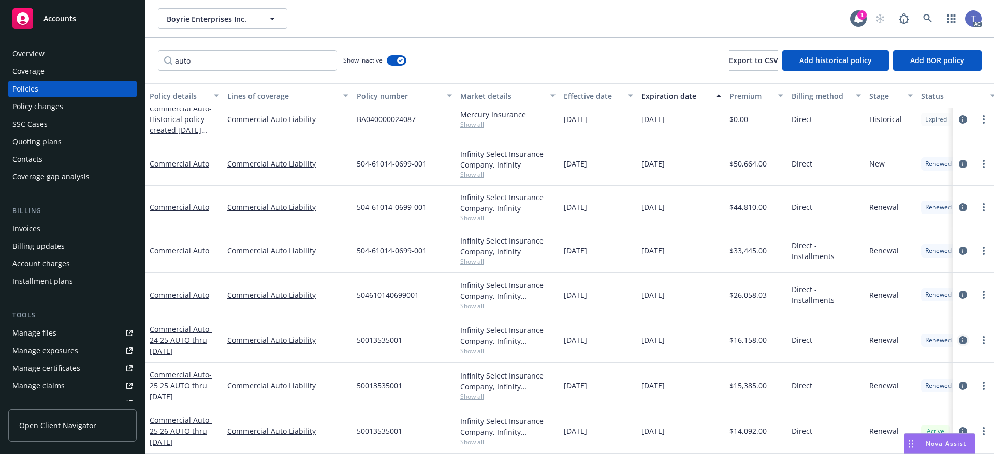
click at [958, 336] on icon "circleInformation" at bounding box center [962, 340] width 8 height 8
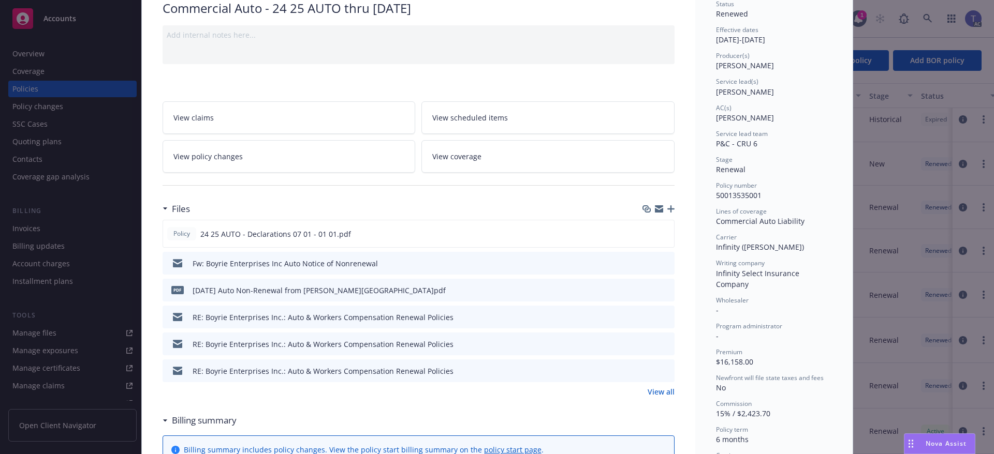
scroll to position [103, 0]
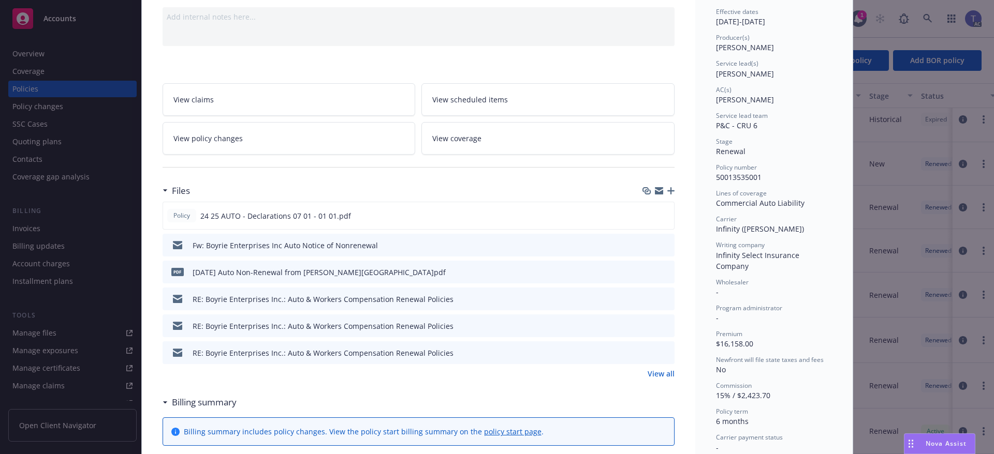
click at [660, 295] on icon "preview file" at bounding box center [664, 298] width 9 height 7
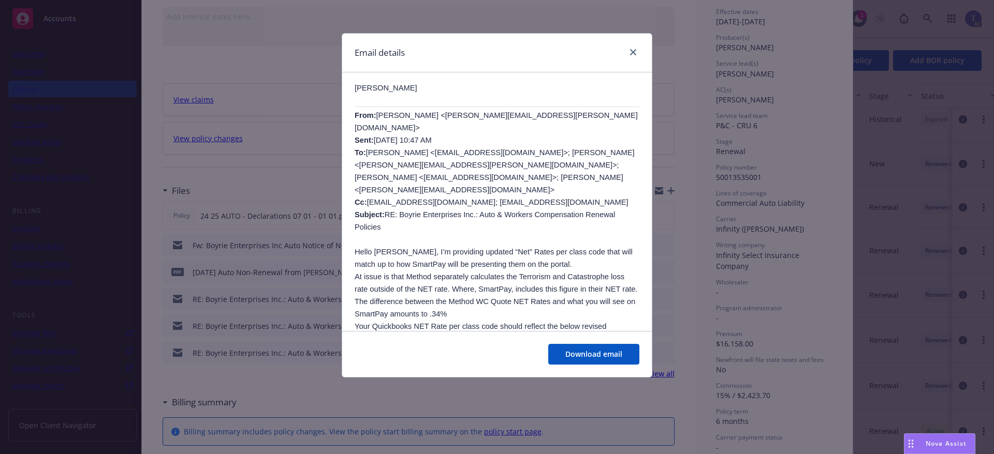
scroll to position [0, 0]
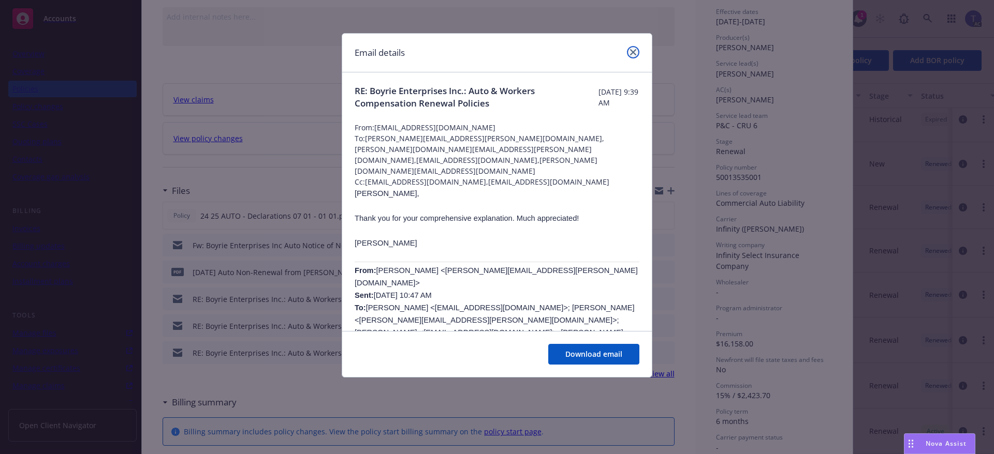
click at [632, 51] on icon "close" at bounding box center [633, 52] width 6 height 6
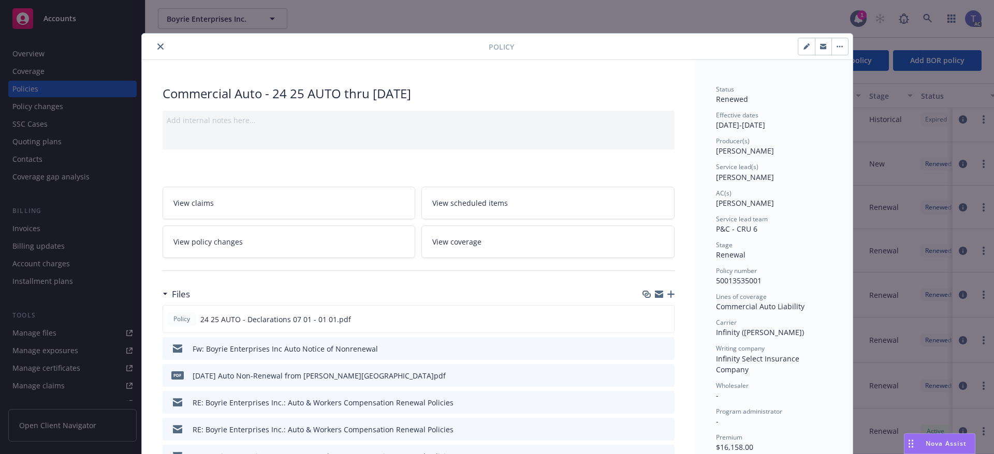
click at [150, 41] on div at bounding box center [317, 46] width 343 height 12
click at [157, 46] on icon "close" at bounding box center [160, 46] width 6 height 6
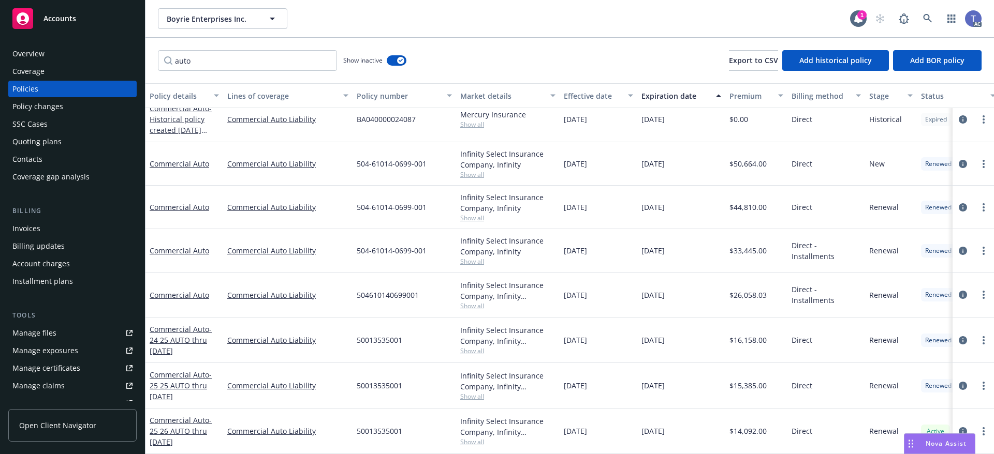
click at [35, 85] on div "Policies" at bounding box center [25, 89] width 26 height 17
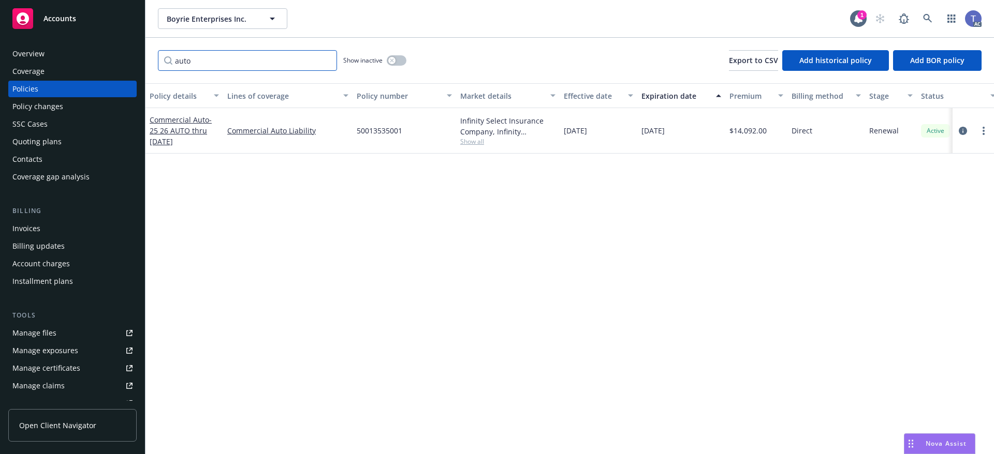
click at [326, 60] on input "auto" at bounding box center [247, 60] width 179 height 21
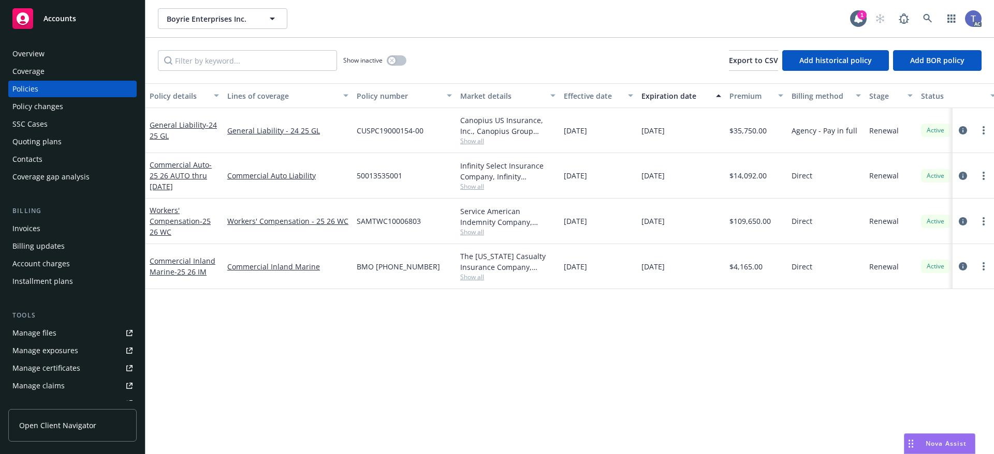
click at [33, 158] on div "Contacts" at bounding box center [27, 159] width 30 height 17
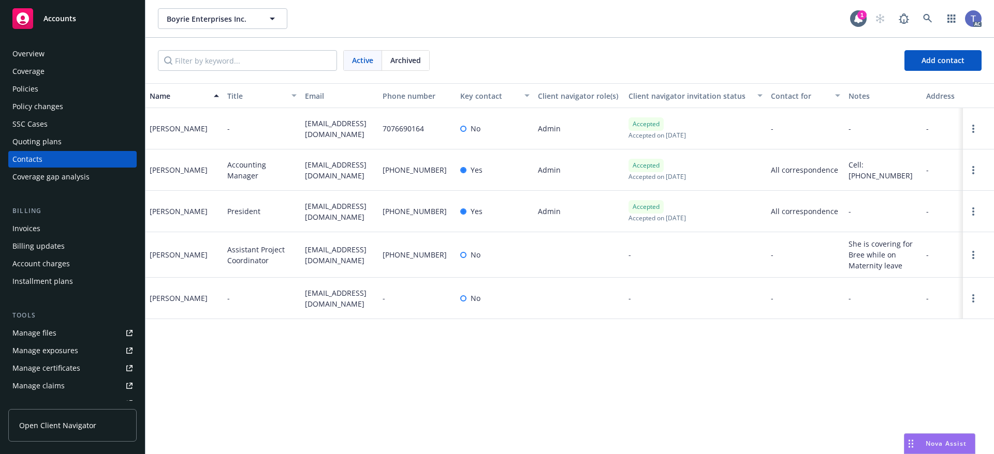
click at [21, 88] on div "Policies" at bounding box center [25, 89] width 26 height 17
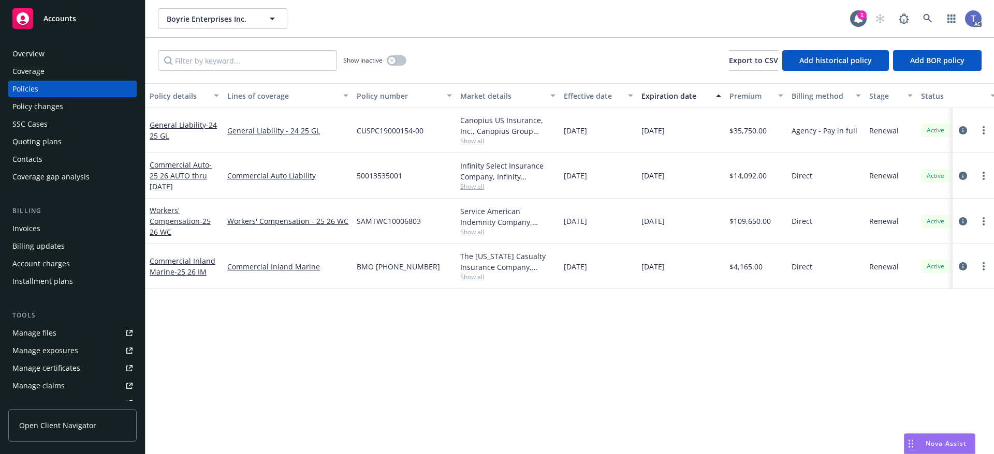
click at [430, 47] on div "Show inactive Export to CSV Add historical policy Add BOR policy" at bounding box center [569, 61] width 848 height 46
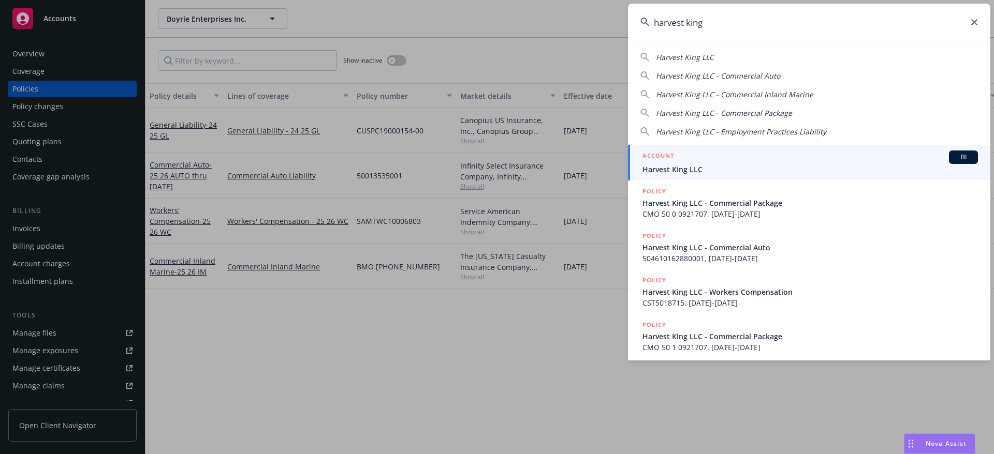
type input "harvest king"
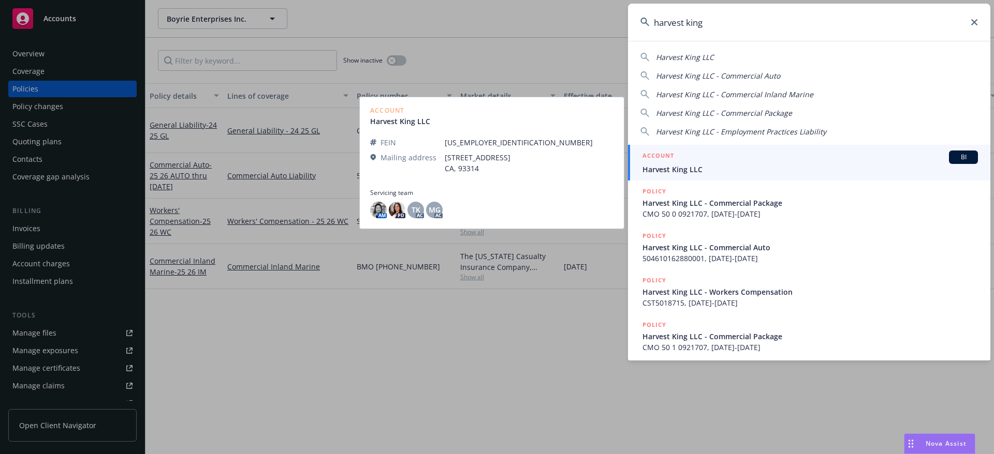
click at [691, 166] on span "Harvest King LLC" at bounding box center [809, 169] width 335 height 11
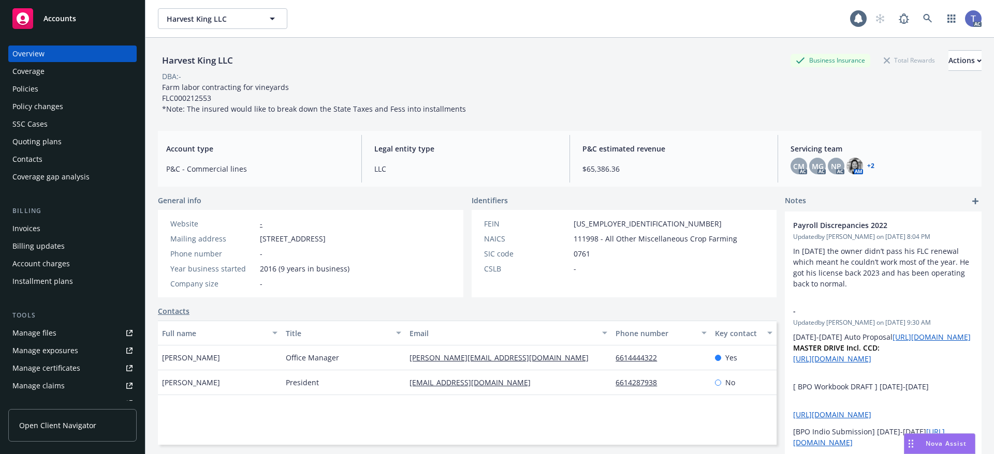
click at [14, 81] on div "Policies" at bounding box center [25, 89] width 26 height 17
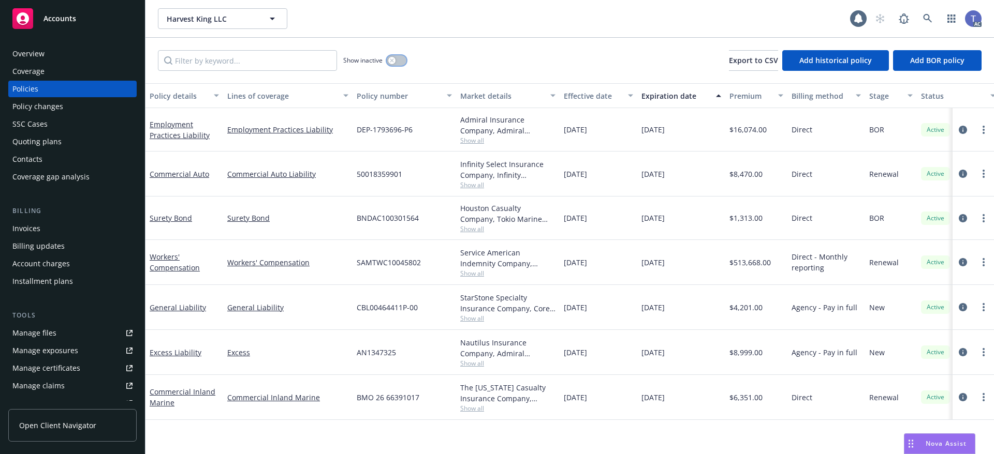
click at [398, 60] on button "button" at bounding box center [397, 60] width 20 height 10
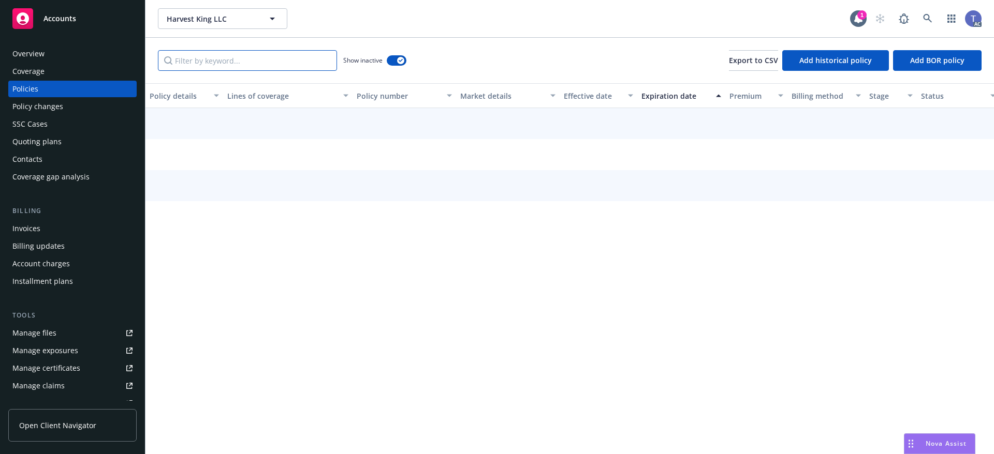
click at [229, 52] on input "Filter by keyword..." at bounding box center [247, 60] width 179 height 21
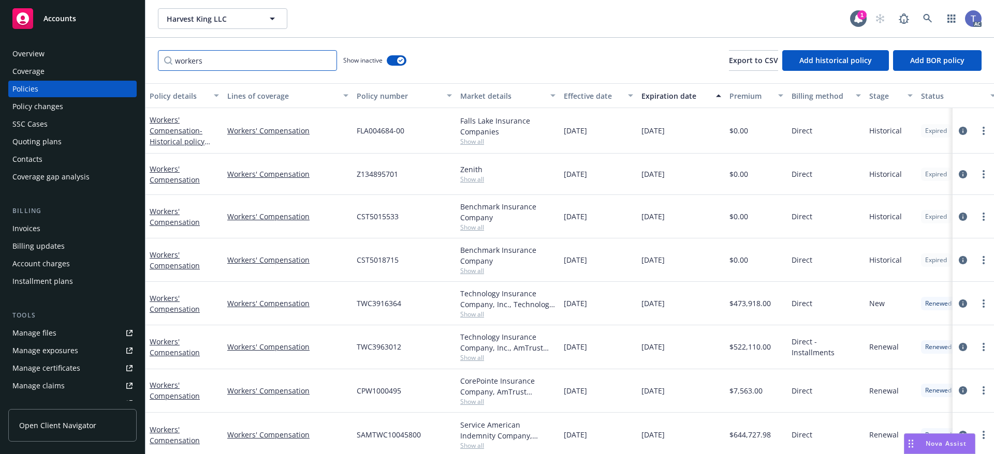
type input "workers"
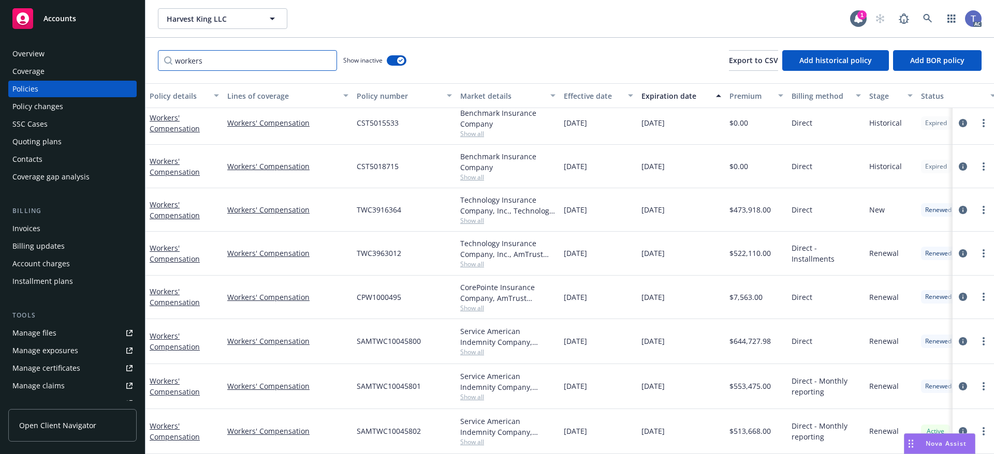
scroll to position [97, 0]
click at [958, 382] on icon "circleInformation" at bounding box center [962, 386] width 8 height 8
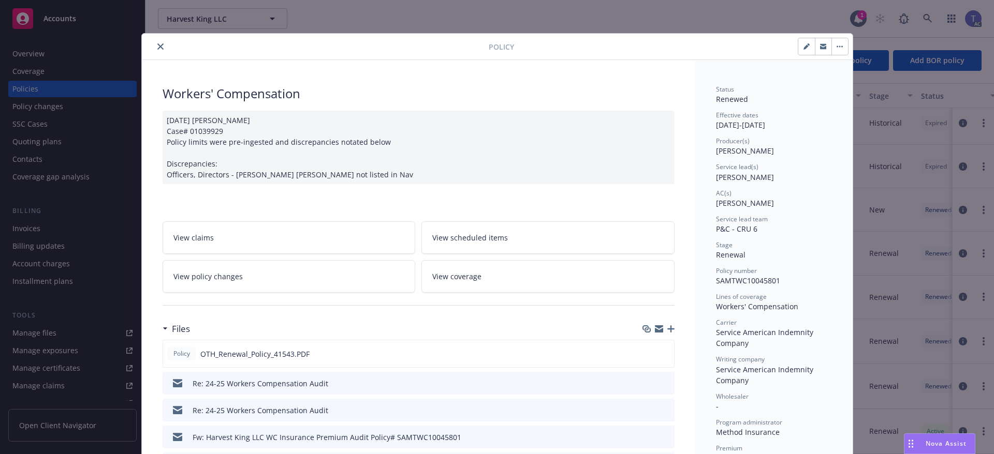
drag, startPoint x: 299, startPoint y: 283, endPoint x: 319, endPoint y: 269, distance: 23.8
click at [299, 283] on link "View policy changes" at bounding box center [288, 276] width 253 height 33
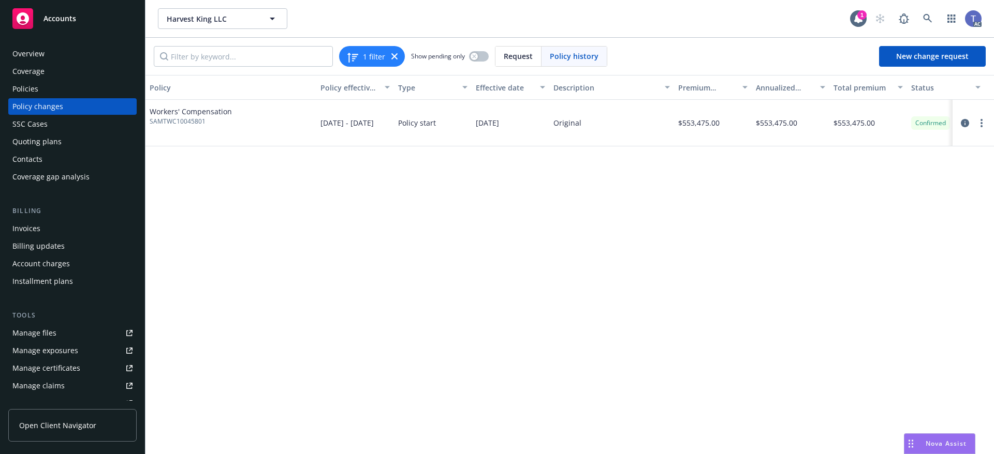
click at [29, 91] on div "Policies" at bounding box center [25, 89] width 26 height 17
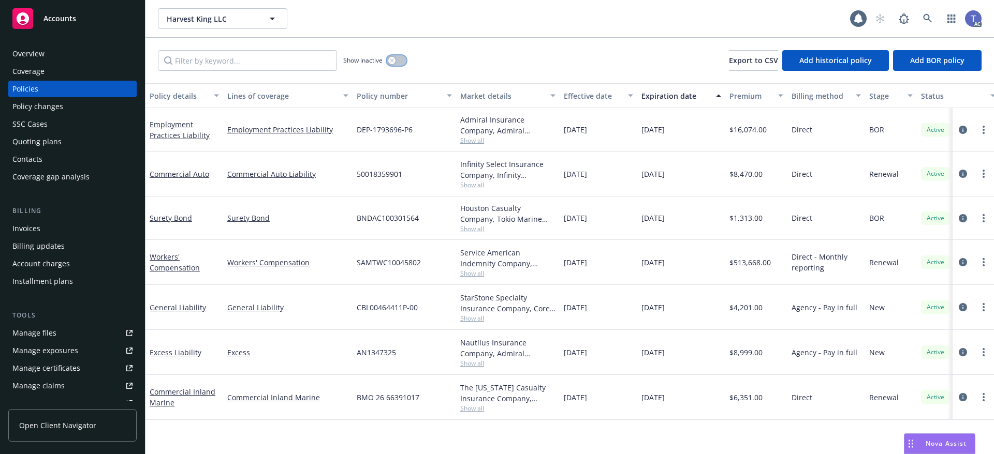
click at [393, 59] on icon "button" at bounding box center [392, 60] width 4 height 4
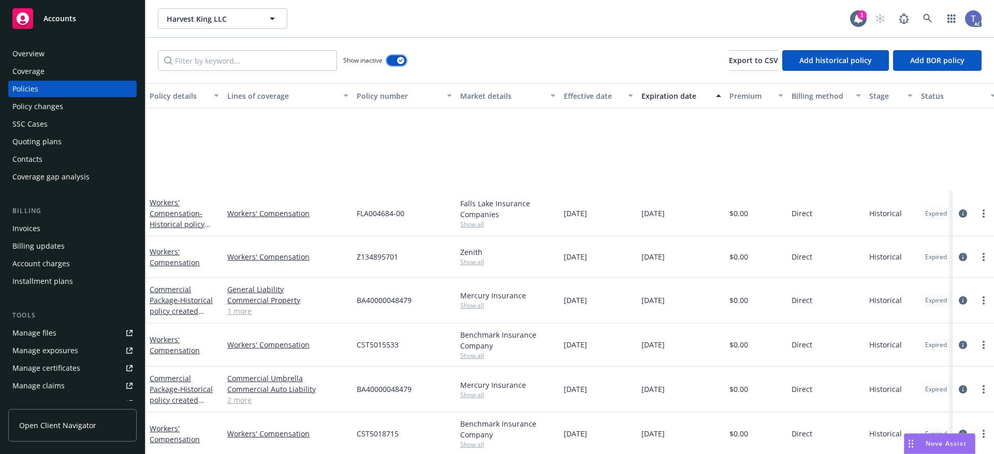
scroll to position [466, 0]
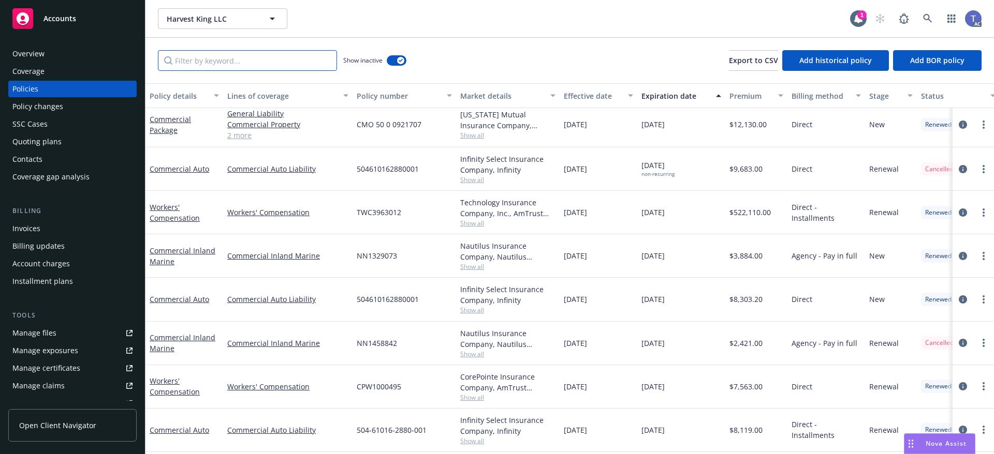
click at [290, 65] on input "Filter by keyword..." at bounding box center [247, 60] width 179 height 21
type input "workers"
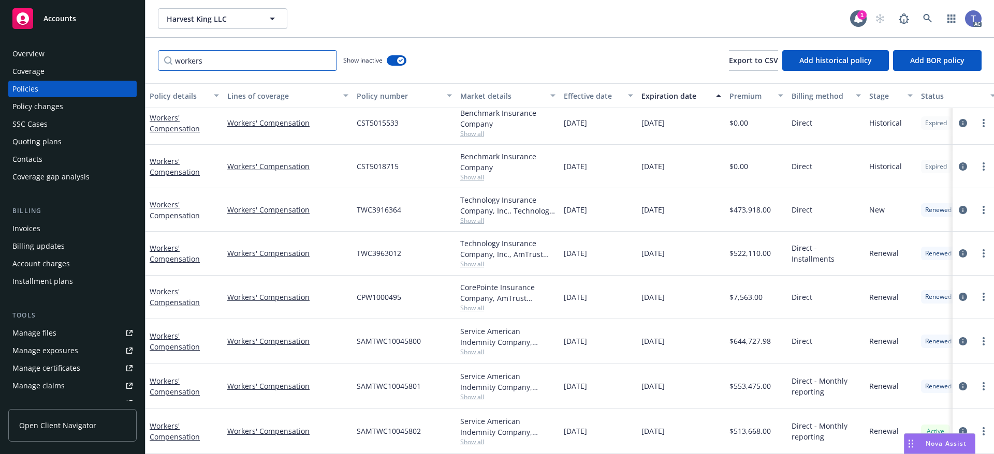
scroll to position [97, 0]
click at [958, 382] on icon "circleInformation" at bounding box center [962, 386] width 8 height 8
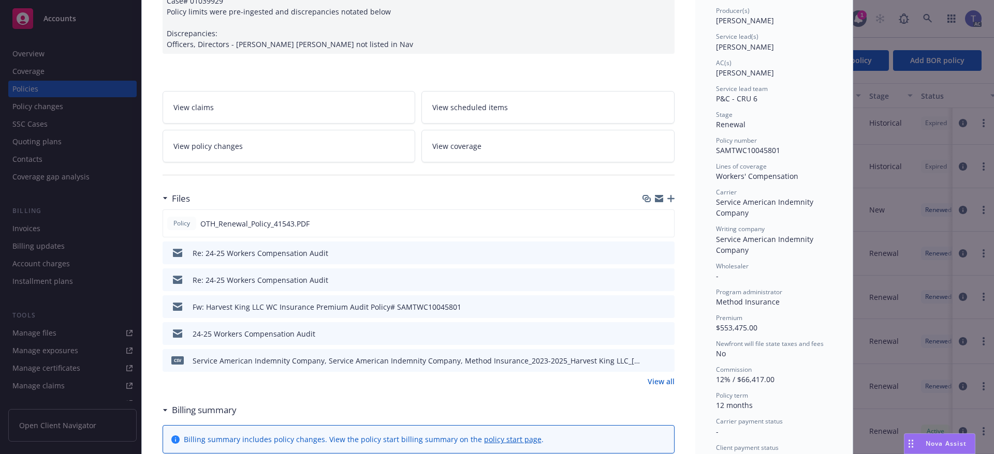
scroll to position [135, 0]
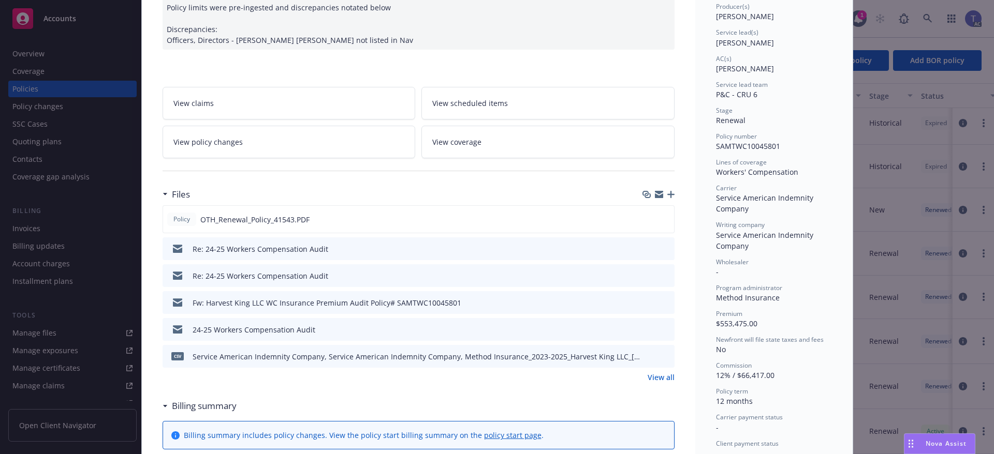
click at [663, 331] on icon "preview file" at bounding box center [664, 329] width 9 height 7
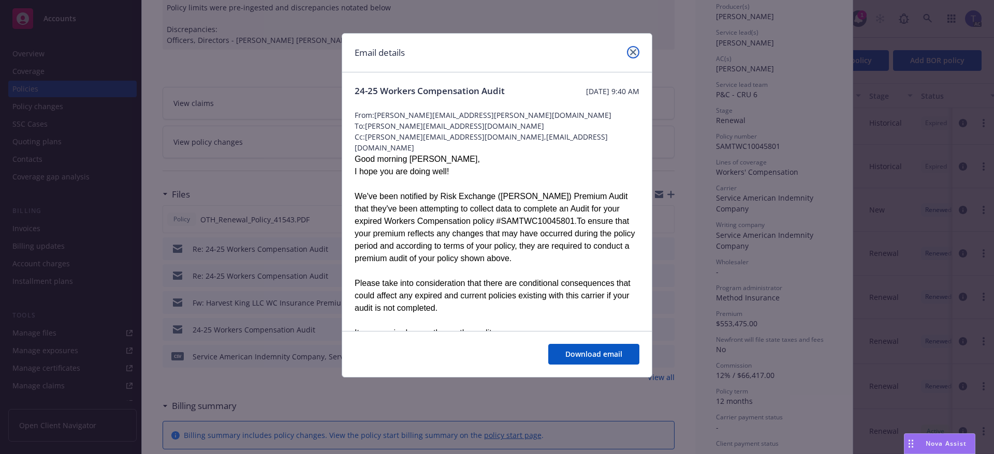
click at [631, 50] on icon "close" at bounding box center [633, 52] width 6 height 6
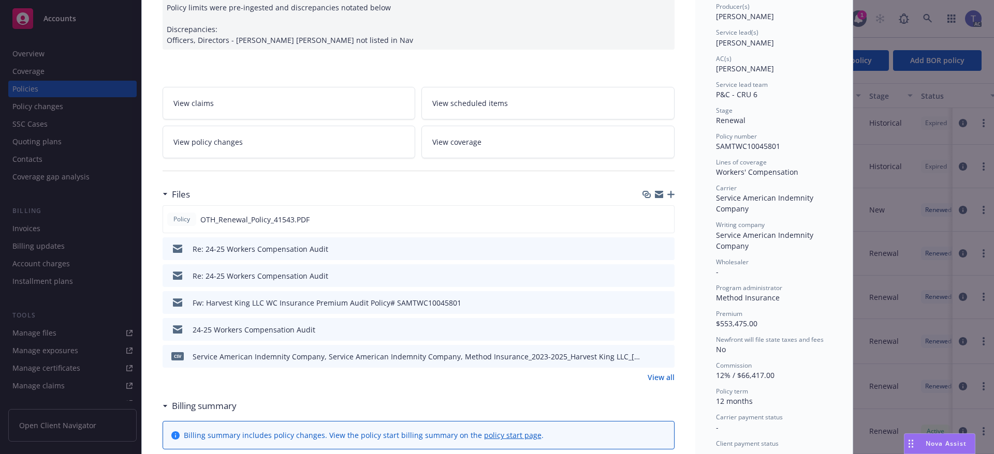
click at [664, 247] on icon "preview file" at bounding box center [664, 248] width 9 height 7
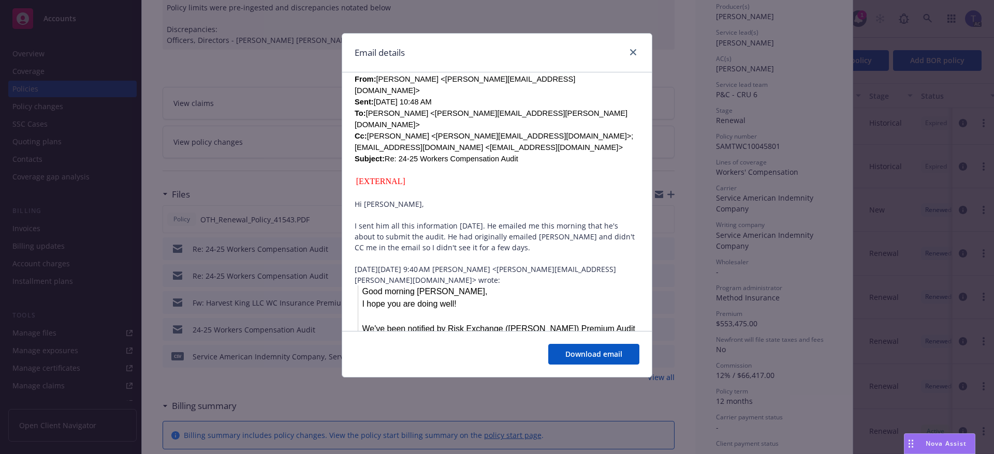
scroll to position [362, 0]
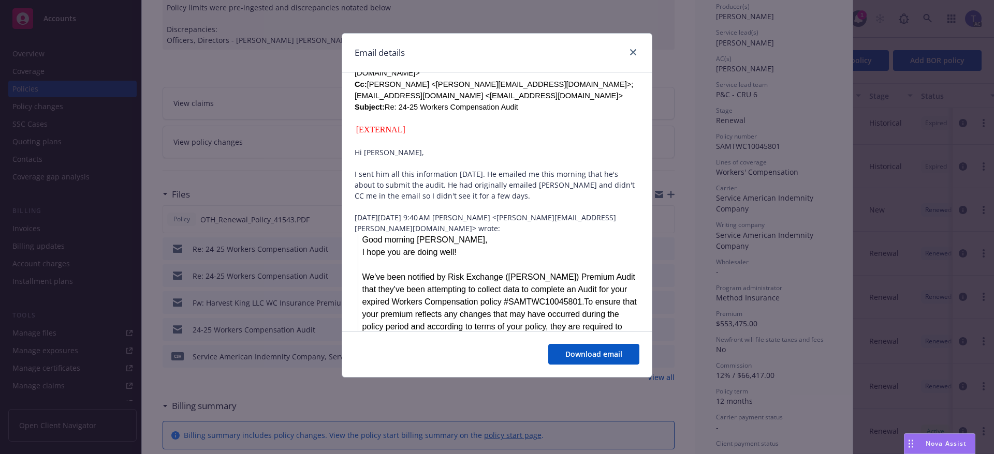
click at [471, 290] on span "We've been notified by Risk Exchange (REX) Premium Audit that they've been atte…" at bounding box center [498, 290] width 273 height 34
copy span "SAMTWC10045801"
click at [633, 52] on icon "close" at bounding box center [633, 52] width 6 height 6
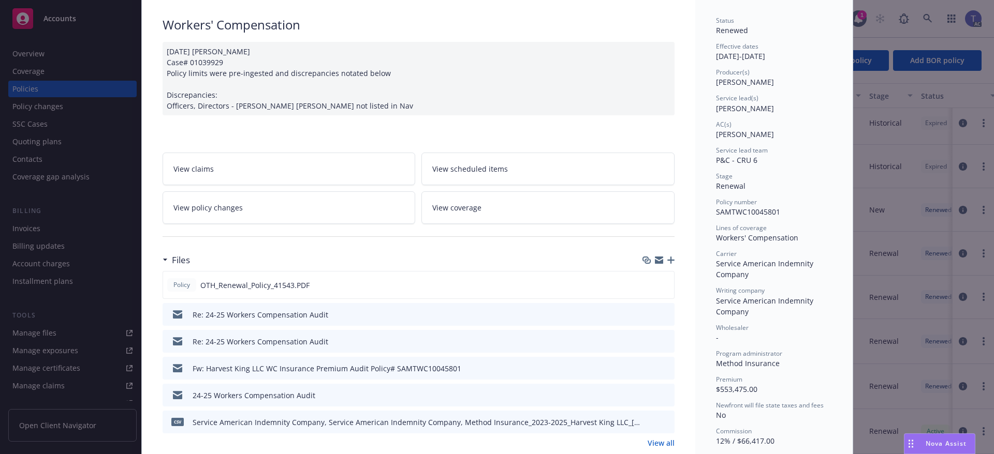
scroll to position [0, 0]
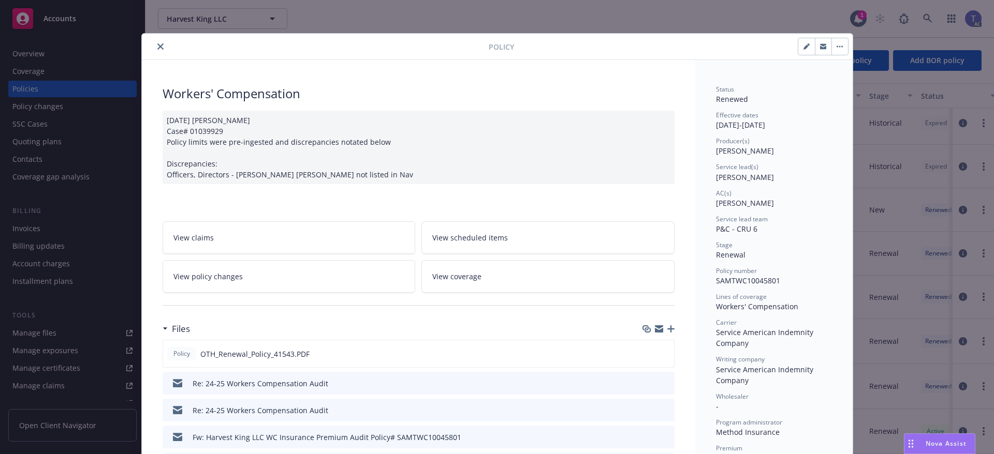
click at [983, 280] on div "Policy Workers' Compensation 05/24/2024 Galib Sheik Case# 01039929 Policy limit…" at bounding box center [497, 227] width 994 height 454
click at [157, 49] on icon "close" at bounding box center [160, 46] width 6 height 6
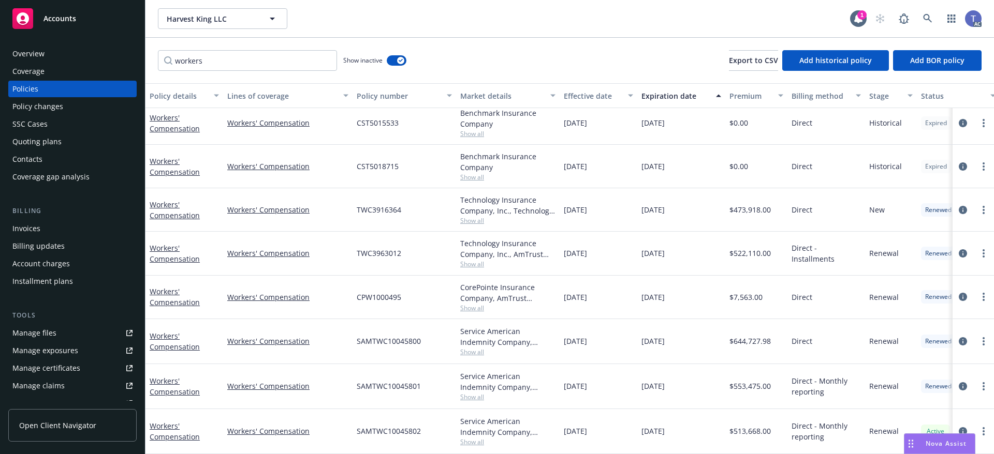
click at [555, 22] on div "Harvest King LLC Harvest King LLC" at bounding box center [504, 18] width 692 height 21
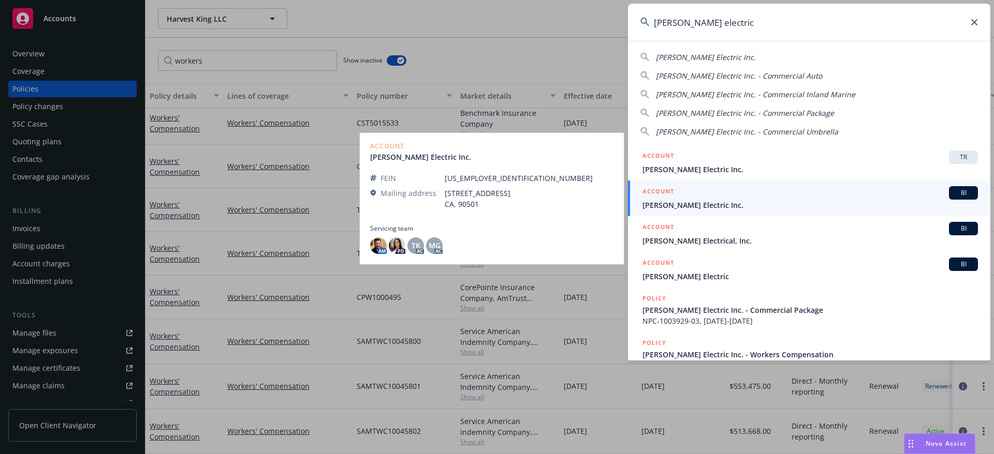
type input "barden electric"
click at [716, 208] on span "Barden Electric Inc." at bounding box center [809, 205] width 335 height 11
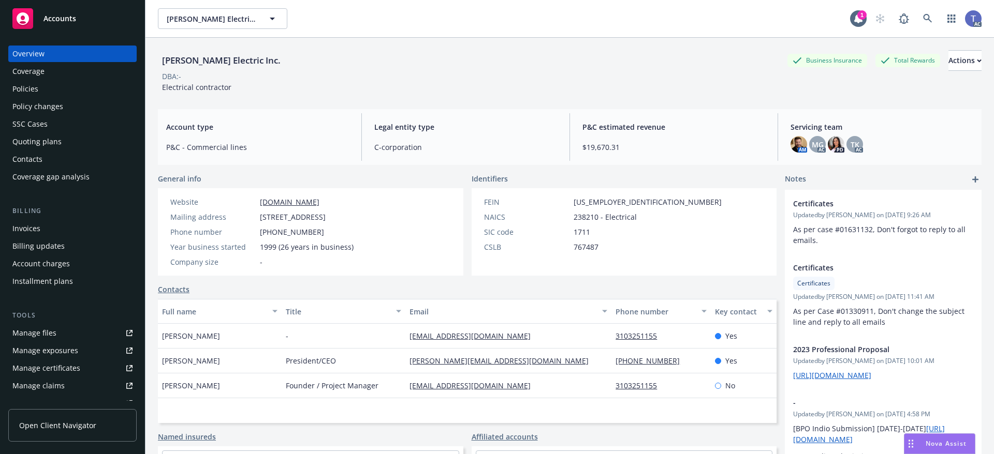
click at [17, 138] on div "Quoting plans" at bounding box center [36, 142] width 49 height 17
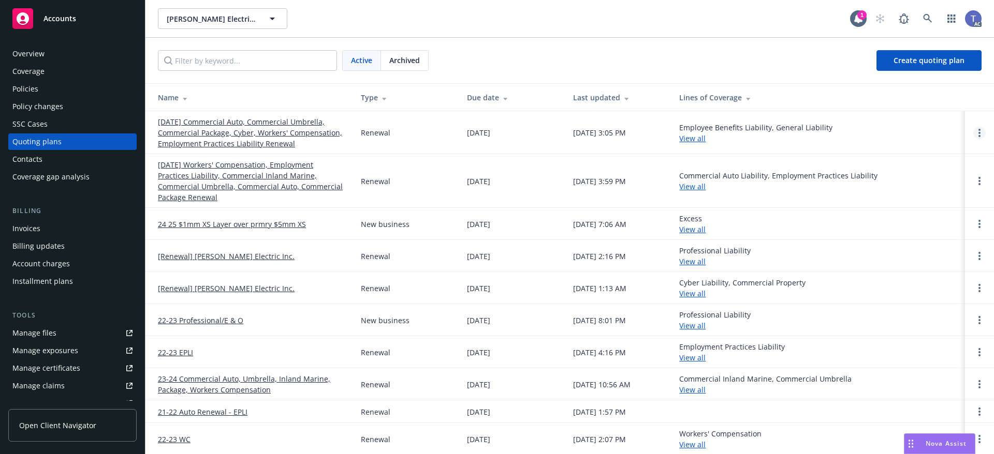
click at [973, 130] on link "Open options" at bounding box center [979, 133] width 12 height 12
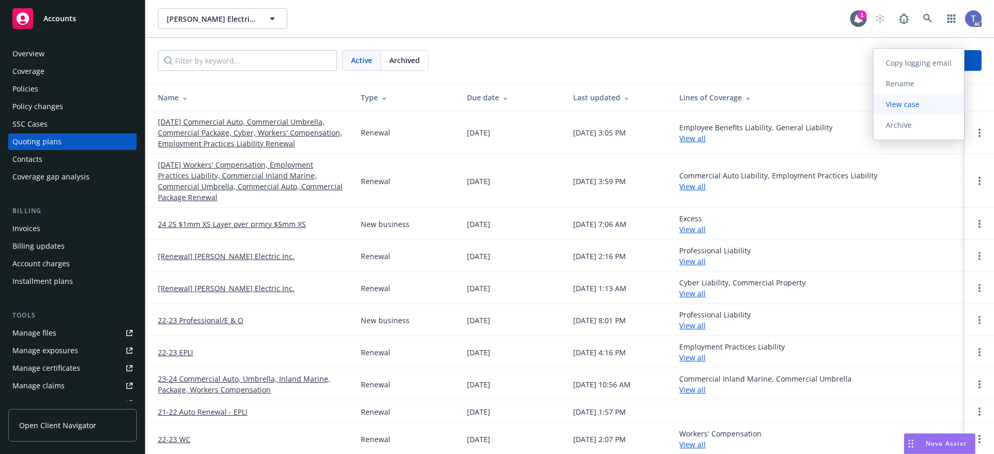
click at [895, 102] on span "View case" at bounding box center [902, 104] width 58 height 10
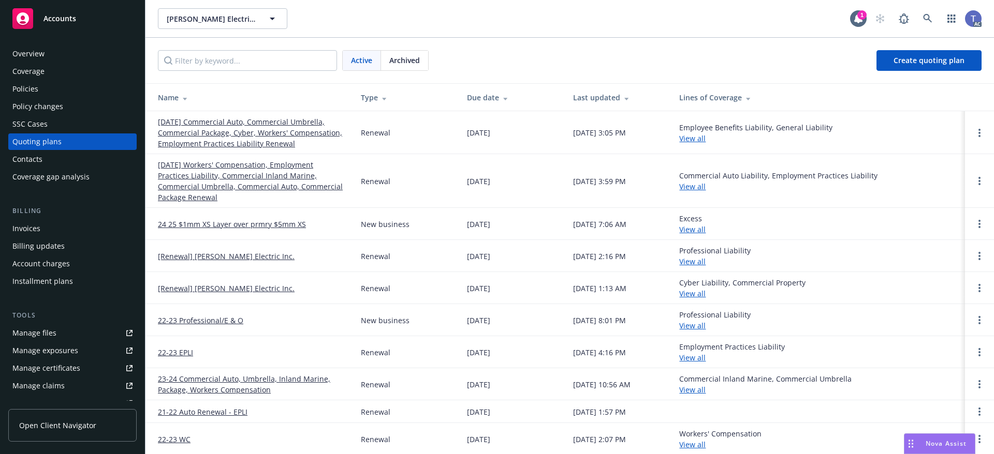
click at [32, 93] on div "Policies" at bounding box center [25, 89] width 26 height 17
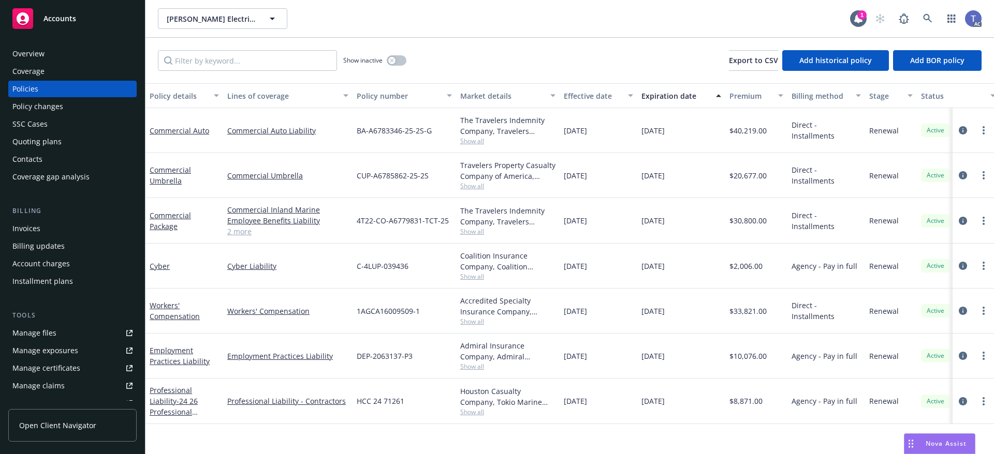
click at [548, 60] on div "Show inactive Export to CSV Add historical policy Add BOR policy" at bounding box center [569, 61] width 848 height 46
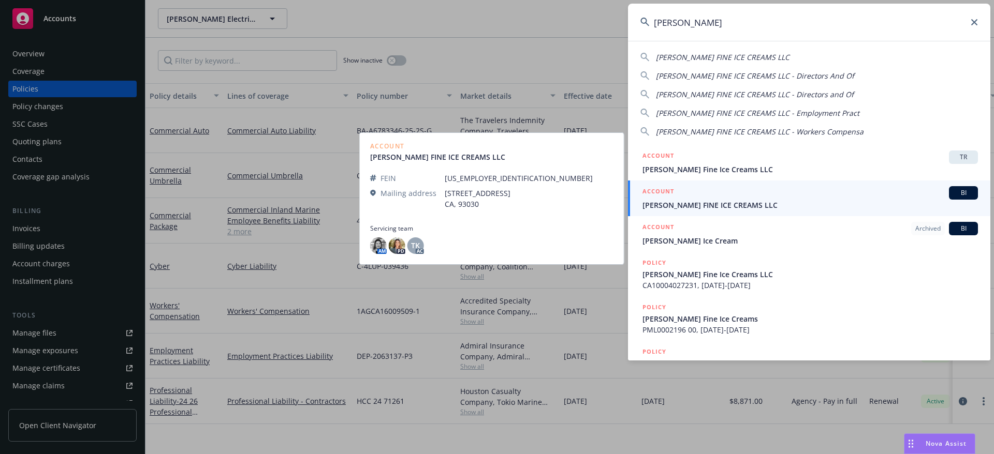
type input "mcconnell's"
click at [765, 202] on span "MCCONNELL'S FINE ICE CREAMS LLC" at bounding box center [809, 205] width 335 height 11
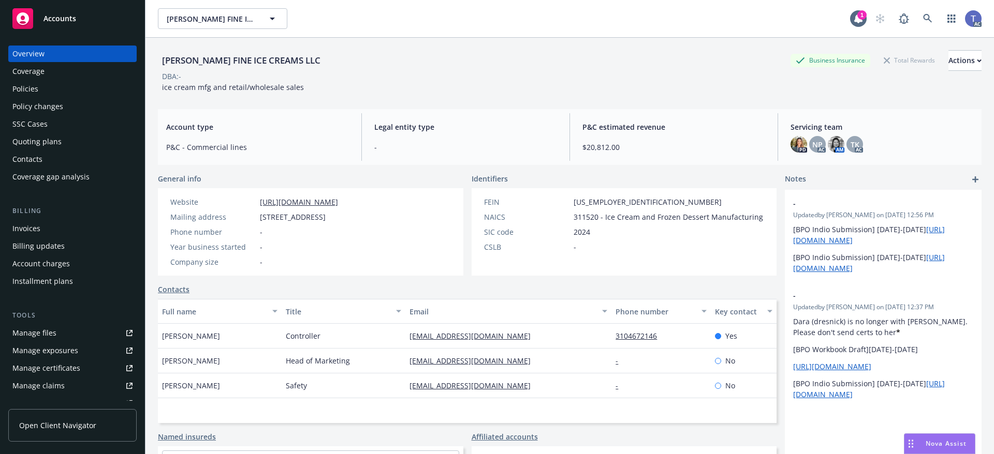
click at [57, 144] on div "Quoting plans" at bounding box center [36, 142] width 49 height 17
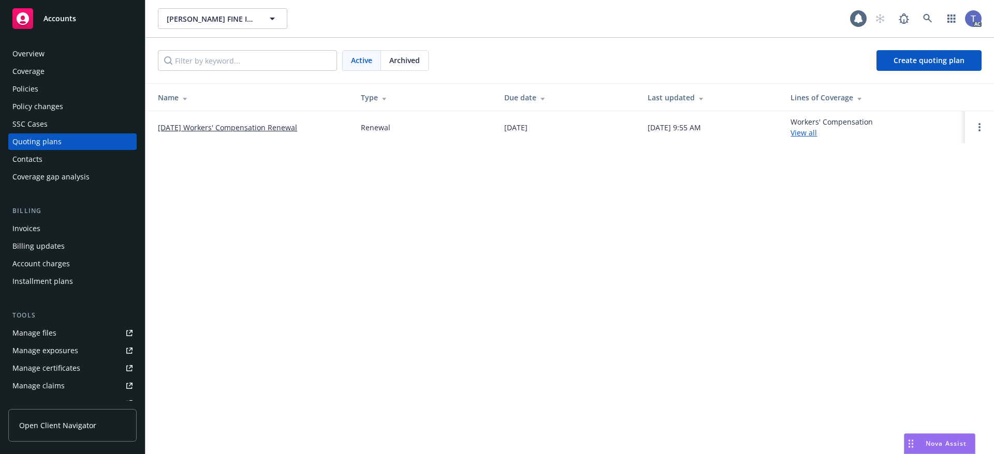
click at [215, 131] on link "09/23/25 Workers' Compensation Renewal" at bounding box center [227, 127] width 139 height 11
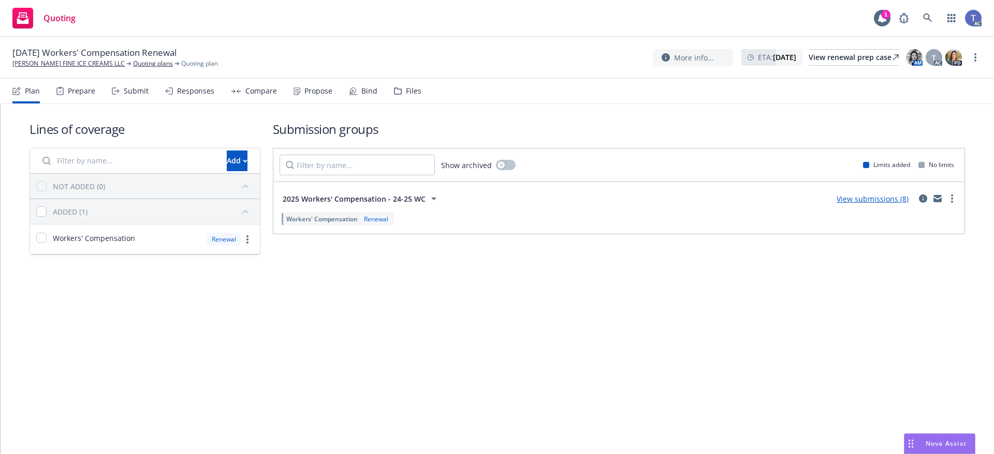
click at [136, 97] on div "Submit" at bounding box center [130, 91] width 37 height 25
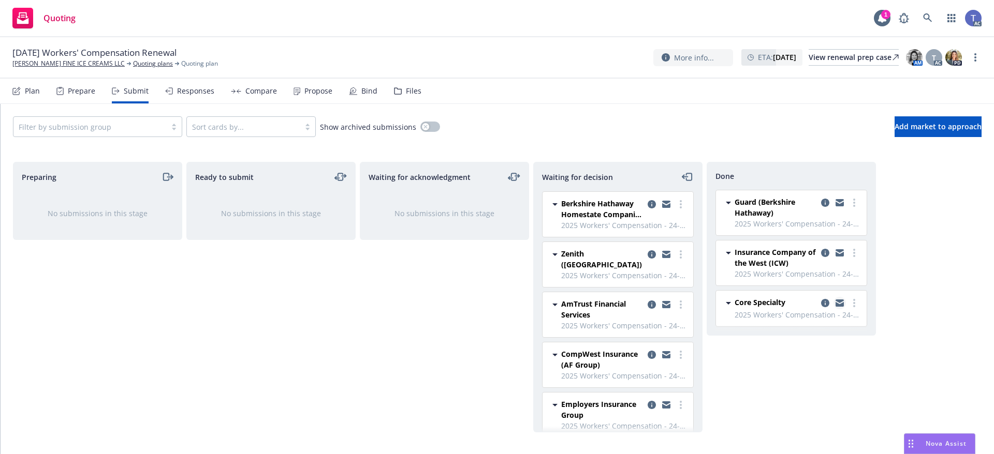
click at [838, 302] on icon "copy logging email" at bounding box center [839, 302] width 8 height 4
click at [820, 305] on link "copy logging email" at bounding box center [825, 303] width 12 height 12
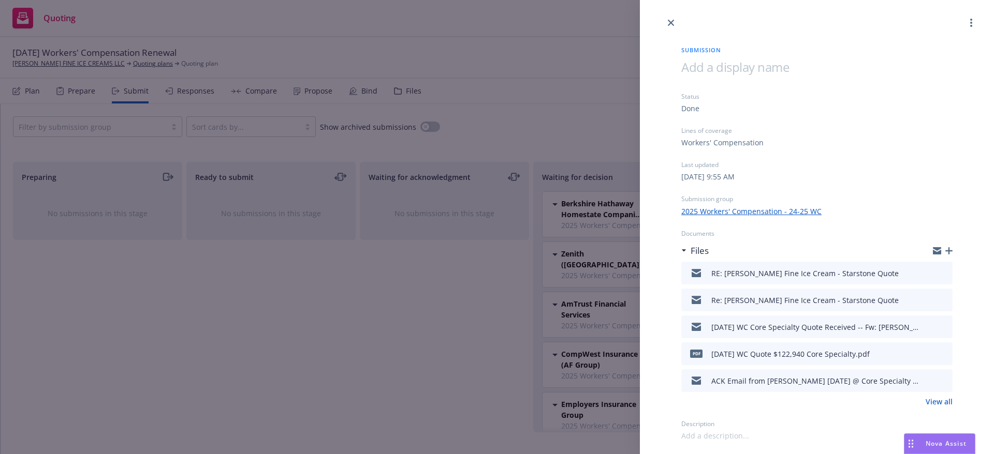
click at [952, 247] on div "Submission Status Done Lines of coverage Workers' Compensation Last updated [DA…" at bounding box center [816, 235] width 304 height 412
click at [950, 249] on icon "button" at bounding box center [948, 250] width 7 height 7
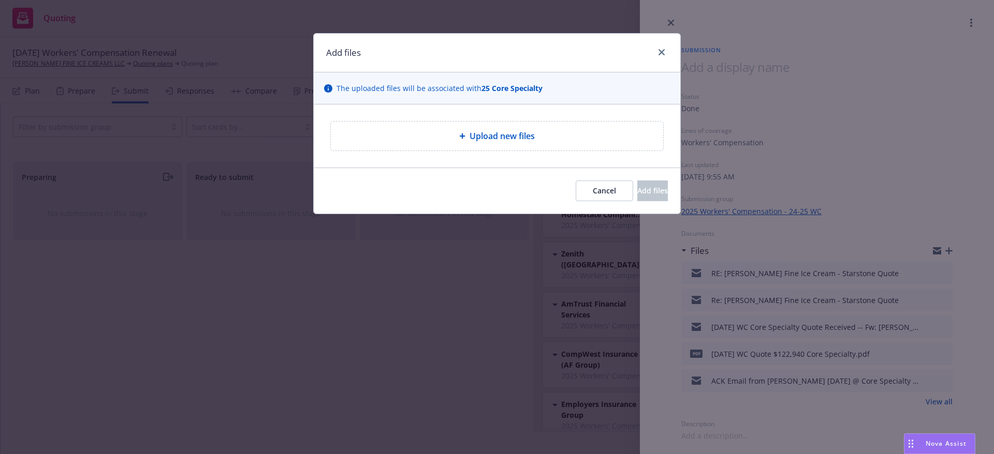
click at [478, 142] on span "Upload new files" at bounding box center [501, 136] width 65 height 12
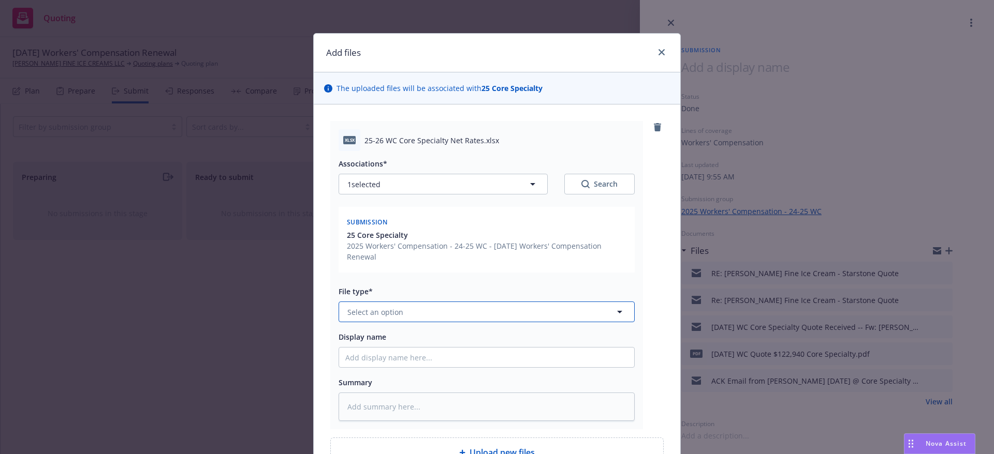
click at [506, 307] on button "Select an option" at bounding box center [486, 312] width 296 height 21
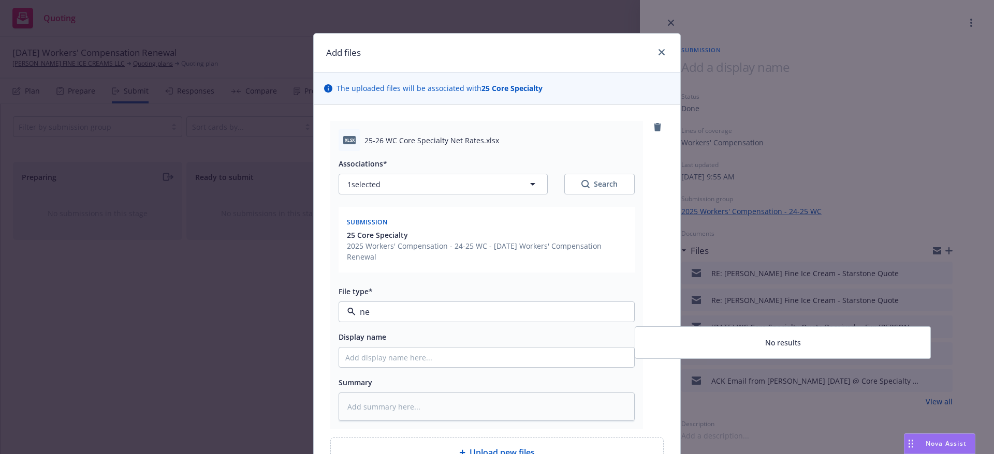
type input "n"
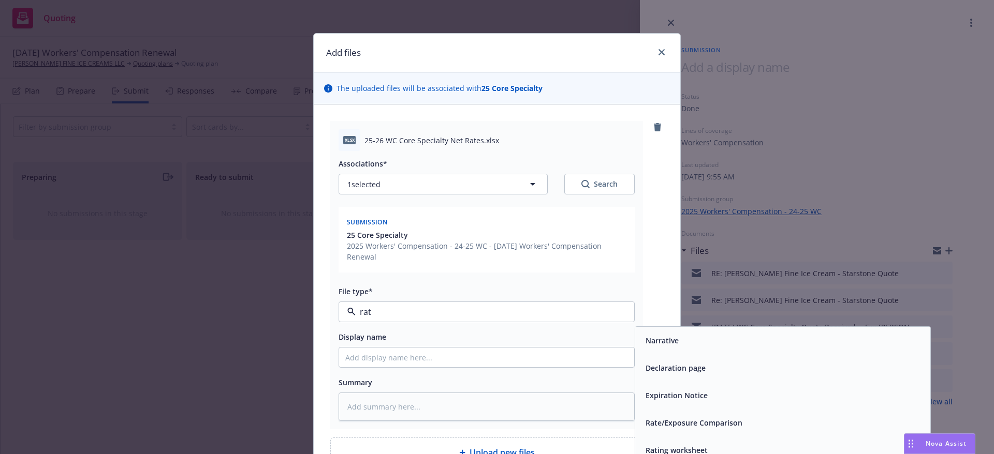
type input "rate"
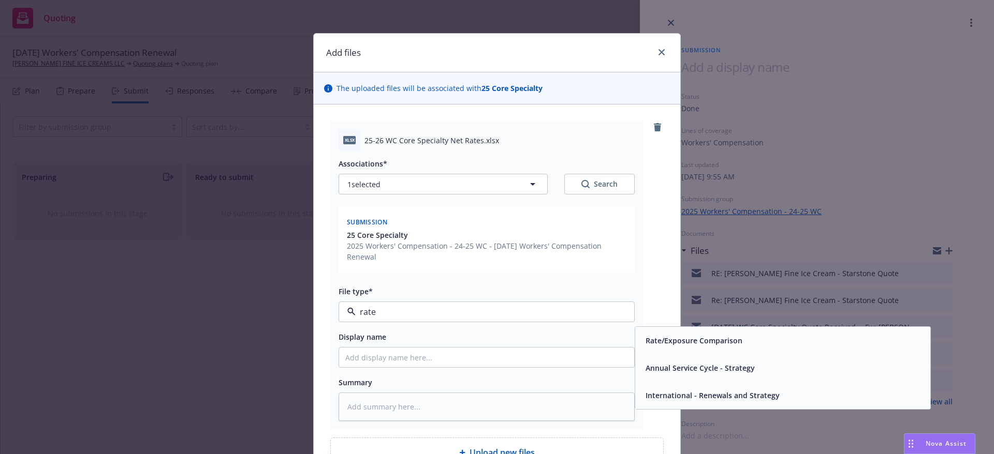
click at [692, 331] on div "Rate/Exposure Comparison" at bounding box center [782, 340] width 295 height 27
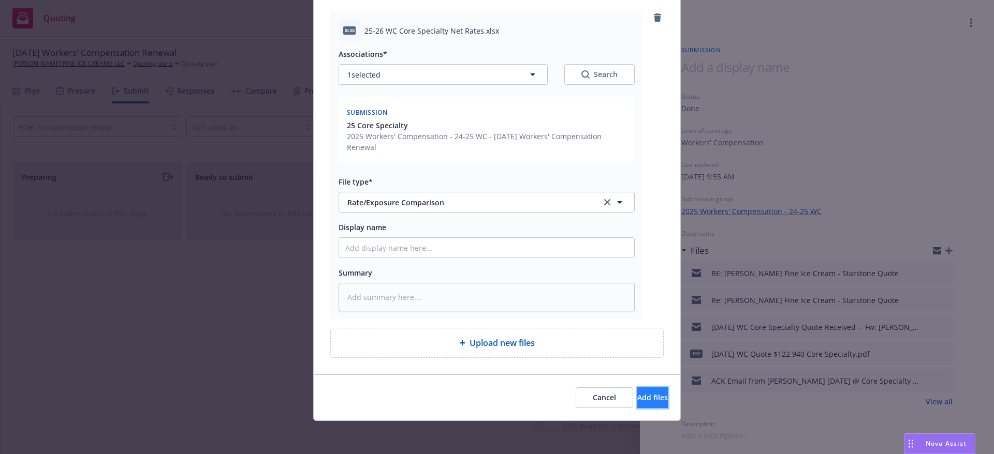
click at [637, 397] on span "Add files" at bounding box center [652, 398] width 31 height 10
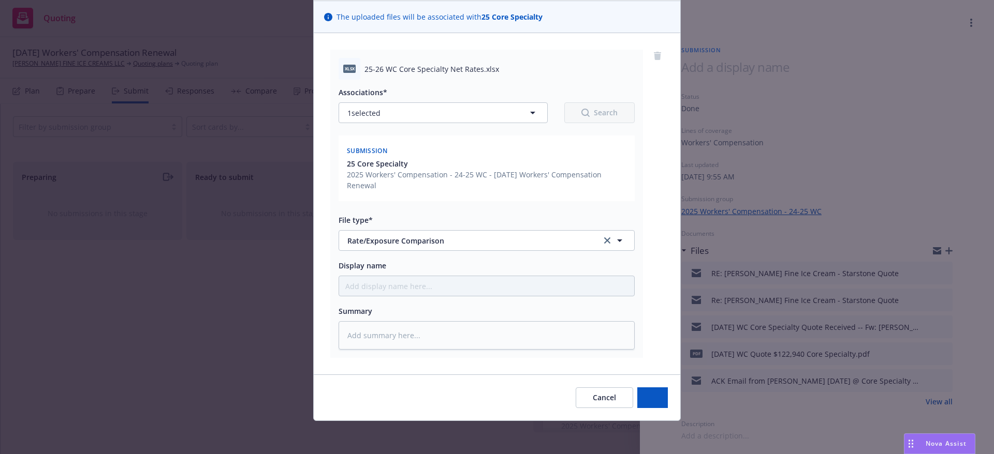
scroll to position [71, 0]
type textarea "x"
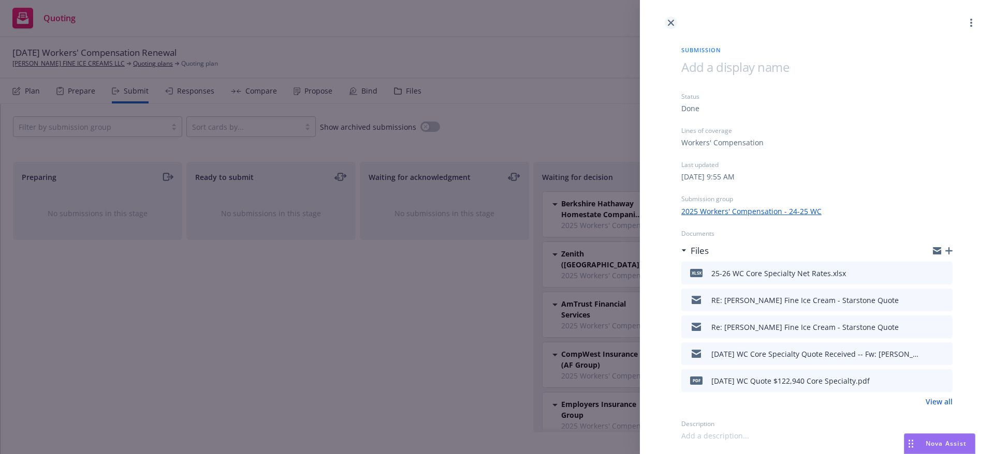
click at [667, 22] on link "close" at bounding box center [670, 23] width 12 height 12
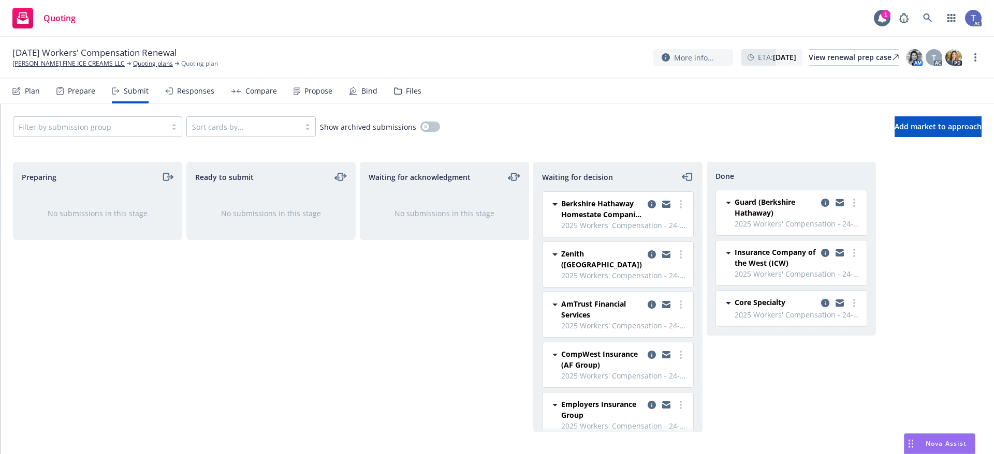
click at [823, 303] on icon "copy logging email" at bounding box center [825, 303] width 8 height 8
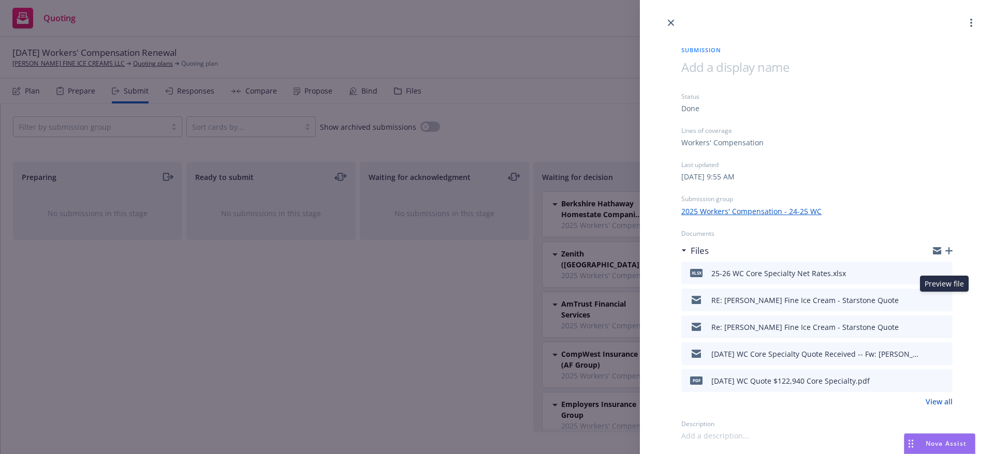
click at [943, 301] on icon "preview file" at bounding box center [942, 299] width 9 height 7
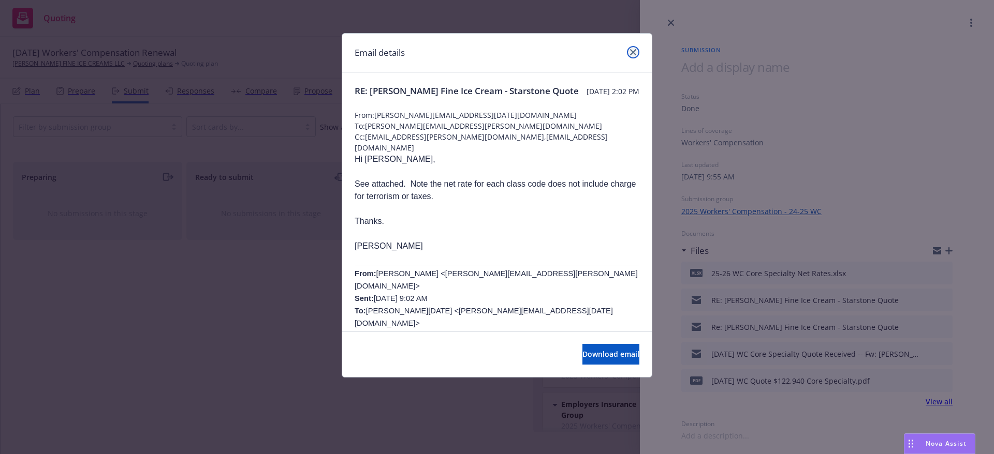
click at [633, 51] on icon "close" at bounding box center [633, 52] width 6 height 6
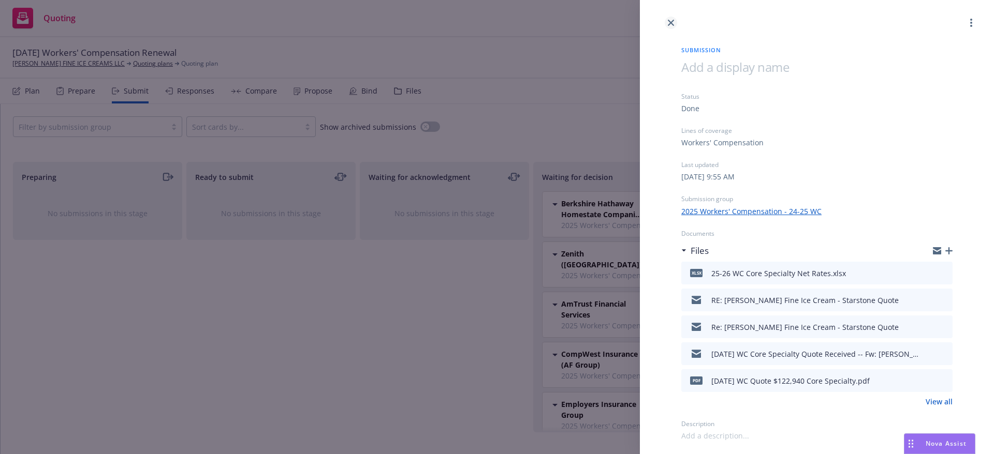
click at [669, 24] on icon "close" at bounding box center [671, 23] width 6 height 6
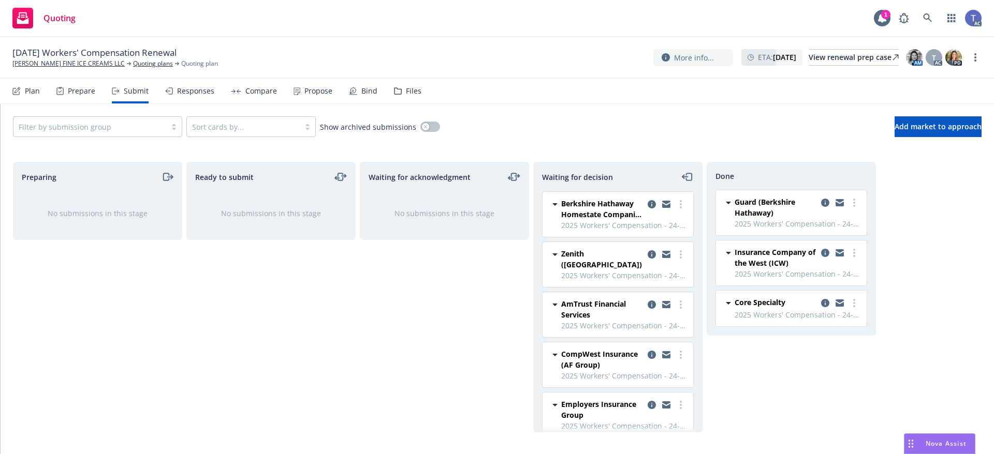
click at [335, 37] on div "Quoting 1 AC" at bounding box center [497, 18] width 994 height 37
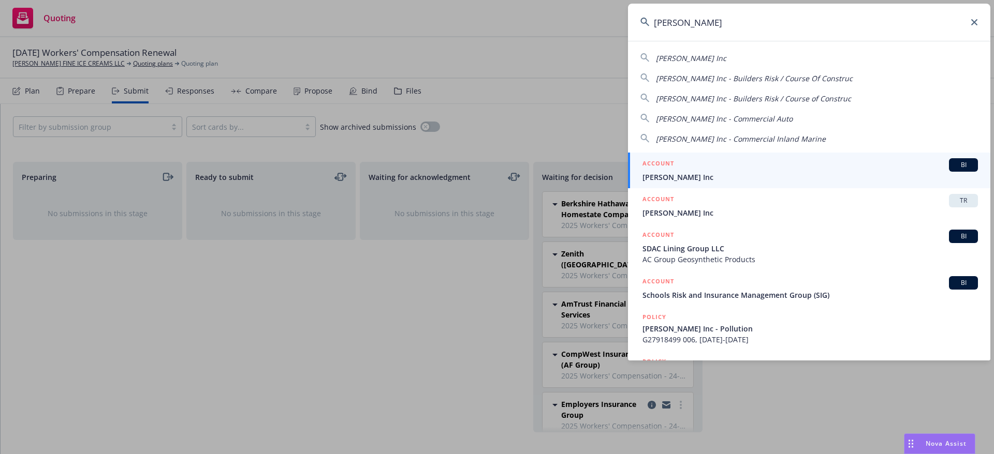
type input "ford e.c."
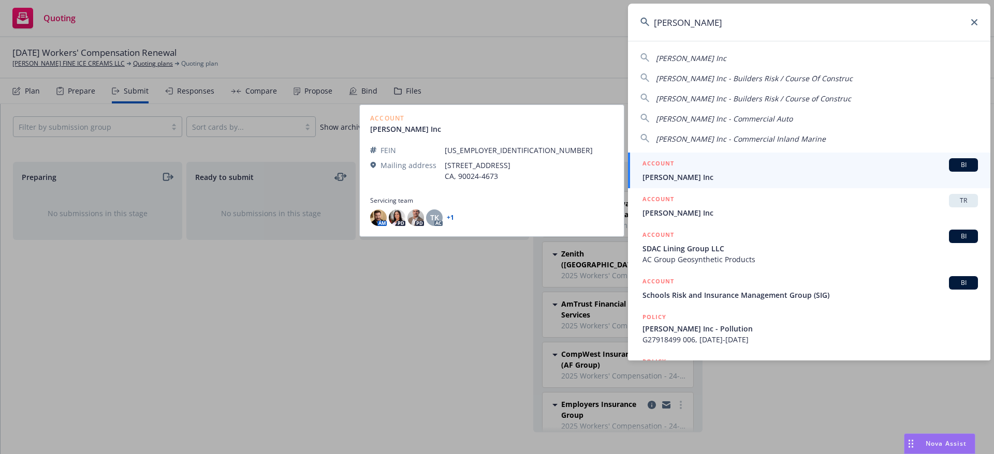
click at [660, 165] on h5 "ACCOUNT" at bounding box center [658, 164] width 32 height 12
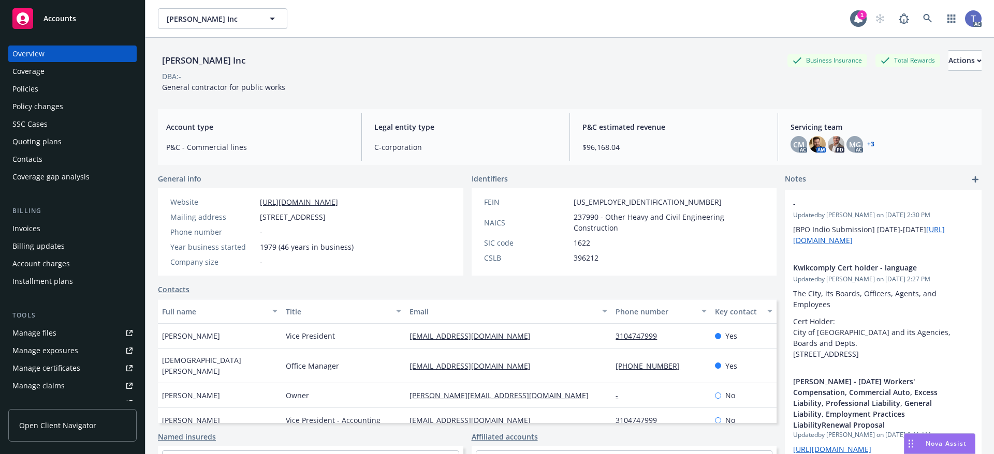
click at [36, 142] on div "Quoting plans" at bounding box center [36, 142] width 49 height 17
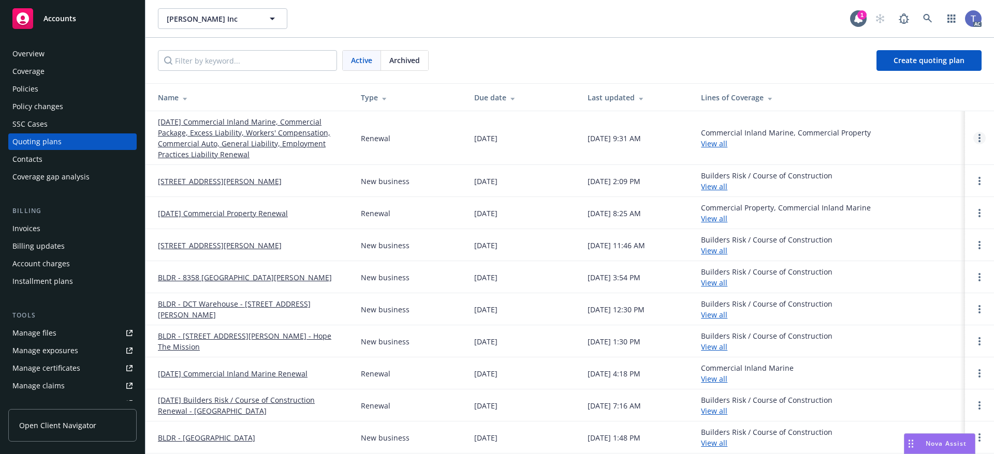
click at [973, 136] on link "Open options" at bounding box center [979, 138] width 12 height 12
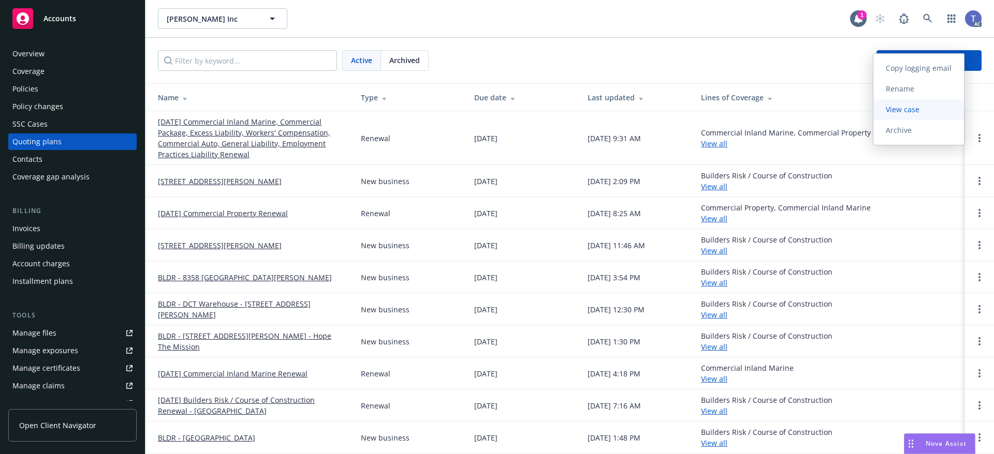
click at [913, 112] on span "View case" at bounding box center [902, 110] width 58 height 10
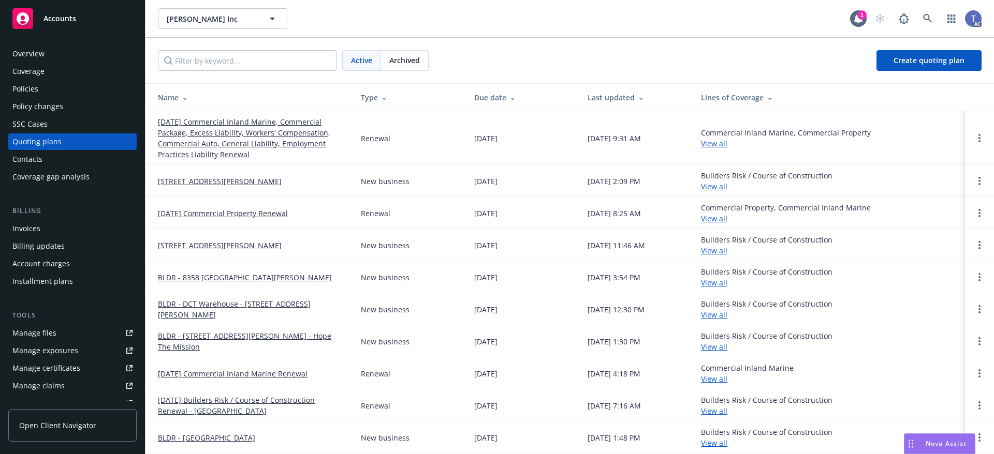
click at [510, 62] on div "Active Archived Create quoting plan" at bounding box center [569, 60] width 823 height 21
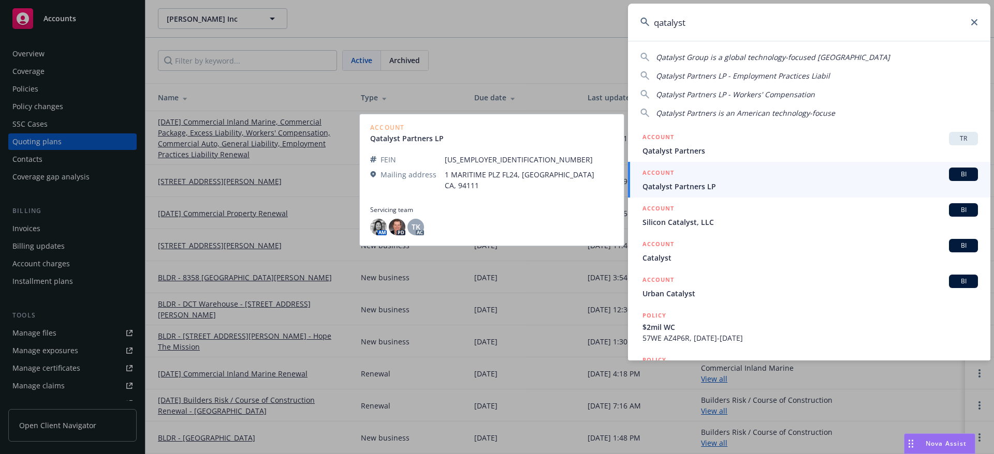
type input "qatalyst"
click at [728, 188] on span "Qatalyst Partners LP" at bounding box center [809, 186] width 335 height 11
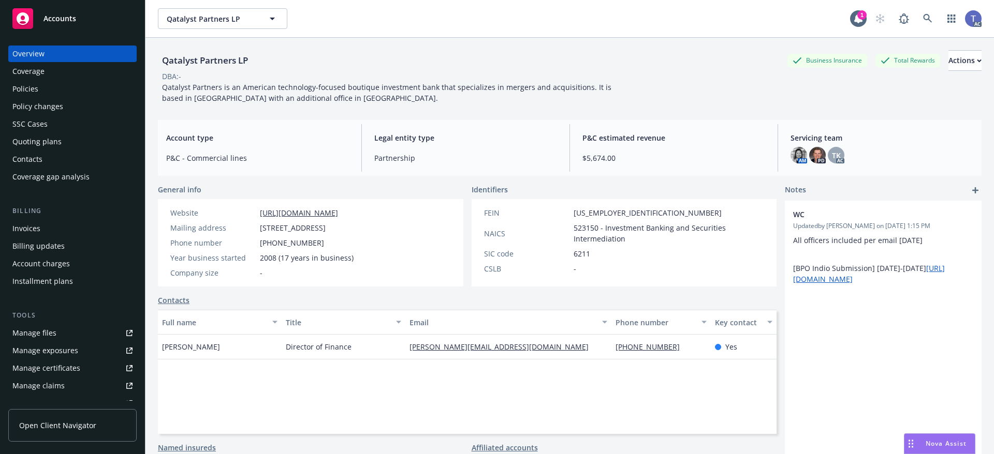
click at [35, 161] on div "Contacts" at bounding box center [27, 159] width 30 height 17
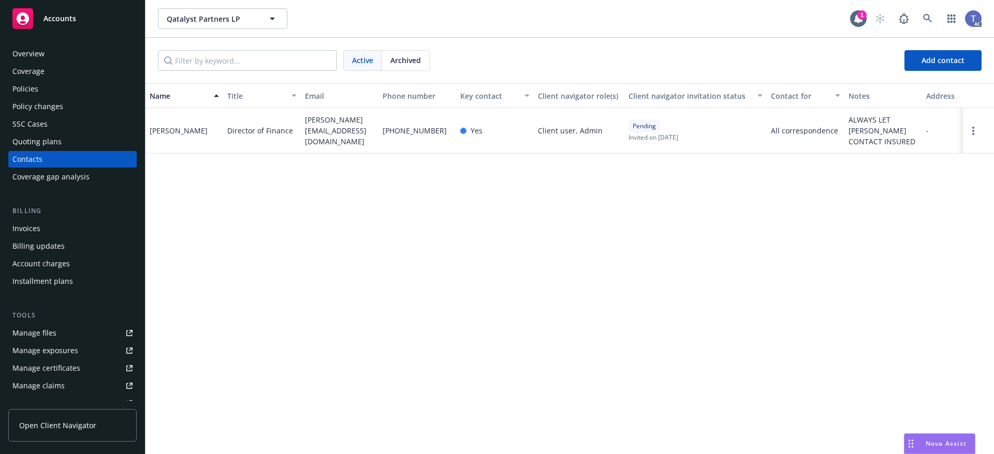
click at [43, 143] on div "Quoting plans" at bounding box center [36, 142] width 49 height 17
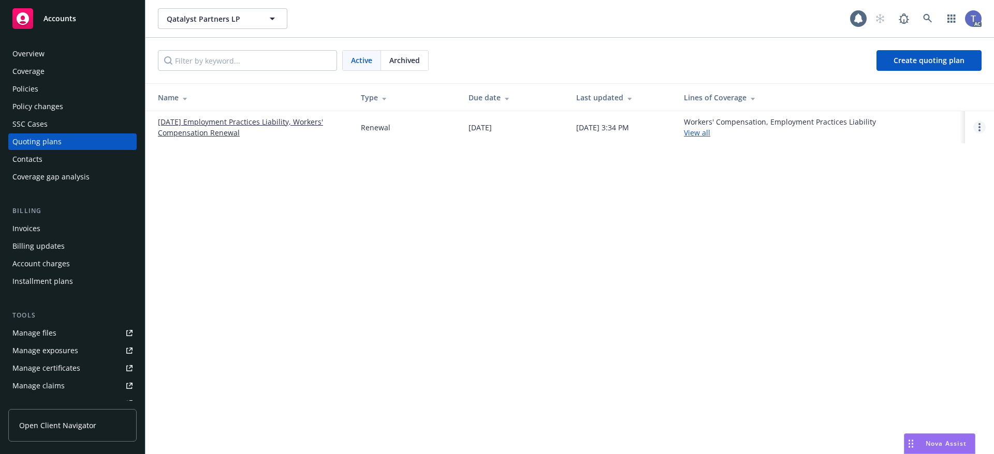
click at [976, 126] on link "Open options" at bounding box center [979, 127] width 12 height 12
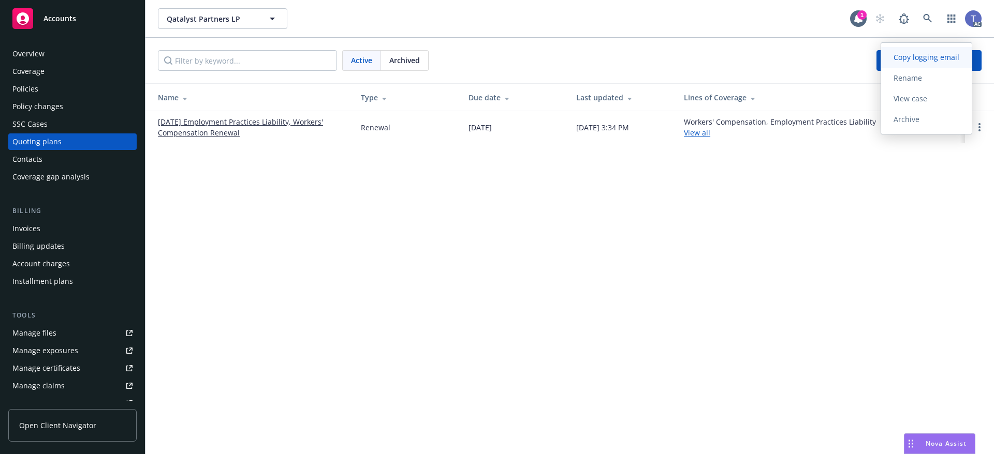
click at [921, 60] on span "Copy logging email" at bounding box center [926, 57] width 91 height 10
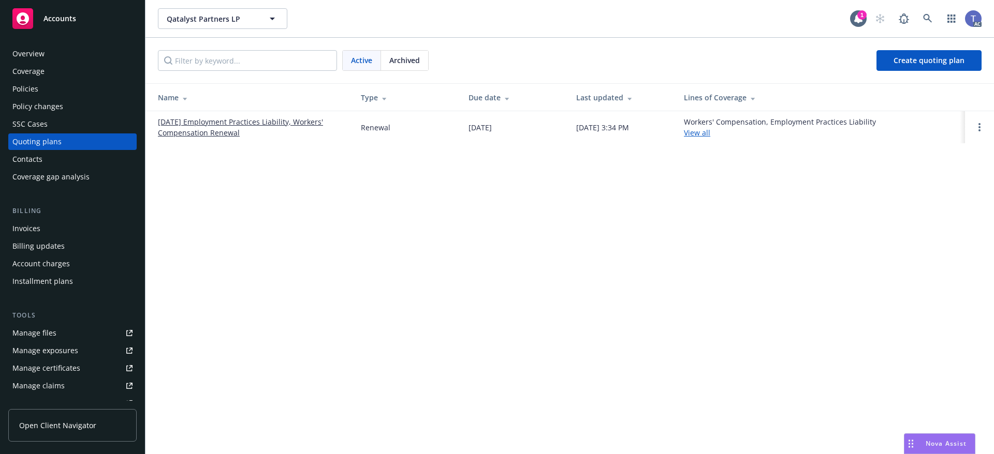
click at [540, 56] on div "Active Archived Create quoting plan" at bounding box center [569, 60] width 823 height 21
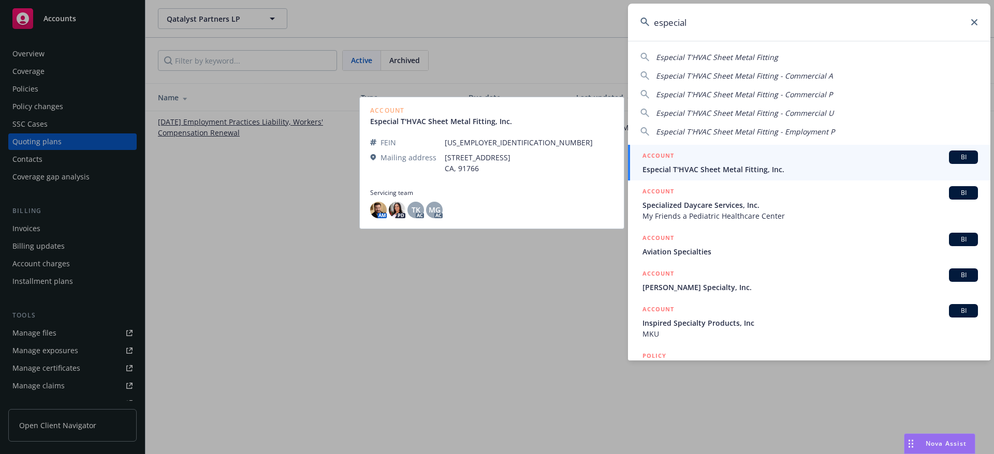
type input "especial"
click at [684, 158] on div "ACCOUNT BI" at bounding box center [809, 157] width 335 height 13
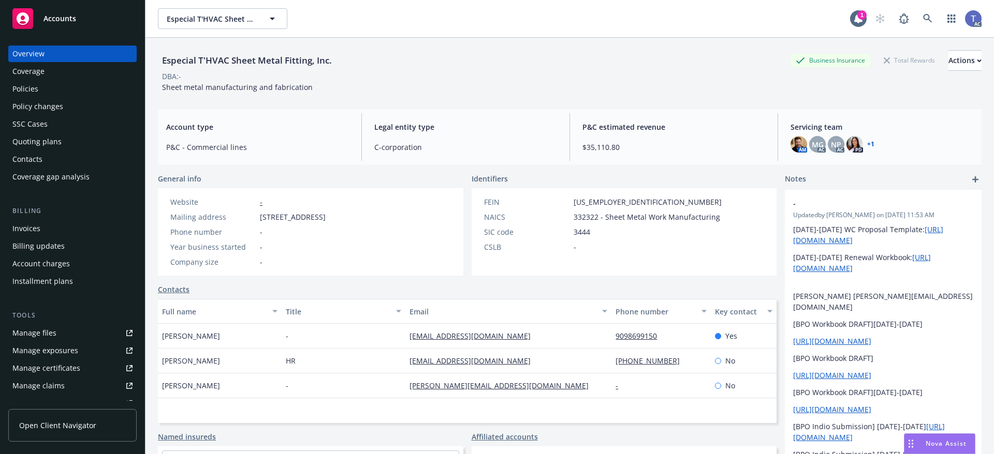
click at [57, 105] on div "Policy changes" at bounding box center [37, 106] width 51 height 17
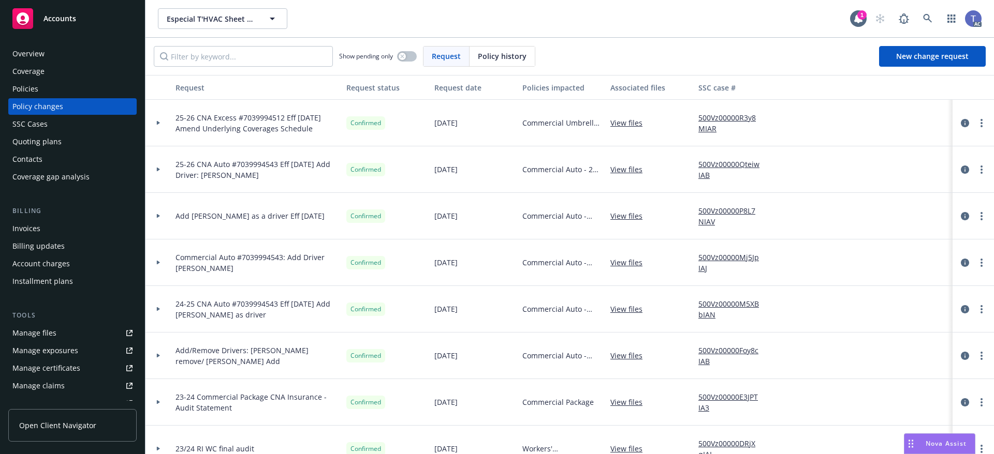
click at [162, 168] on div at bounding box center [159, 170] width 18 height 4
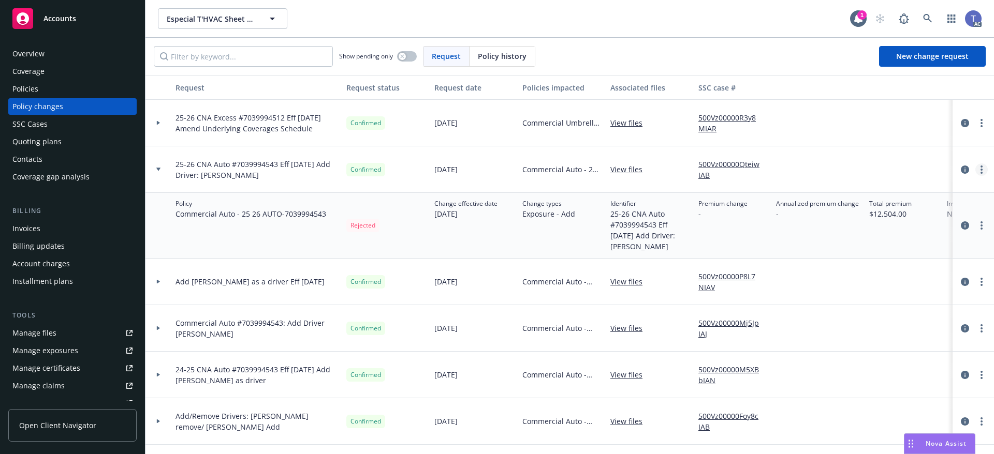
click at [975, 171] on link "more" at bounding box center [981, 170] width 12 height 12
click at [855, 187] on link "Copy logging email" at bounding box center [890, 191] width 177 height 21
click at [607, 43] on div "Show pending only Request Policy history New change request" at bounding box center [569, 56] width 848 height 37
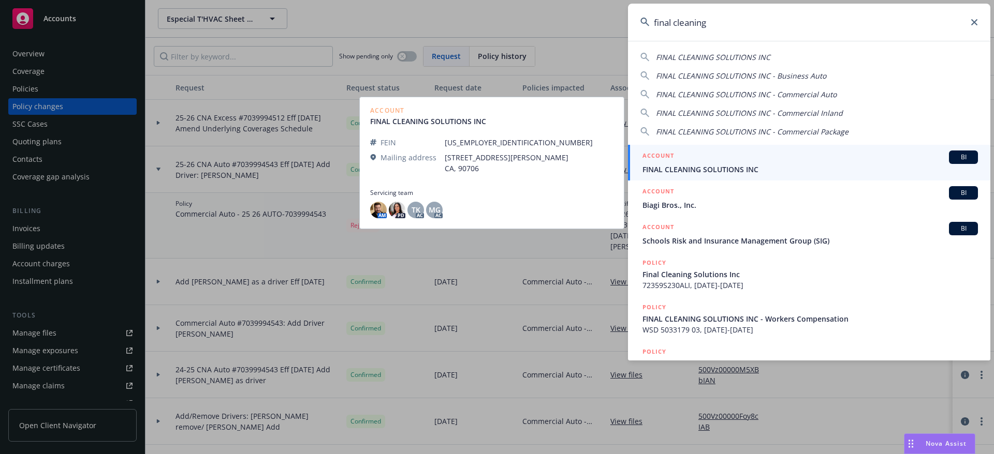
type input "final cleaning"
click at [742, 165] on span "FINAL CLEANING SOLUTIONS INC" at bounding box center [809, 169] width 335 height 11
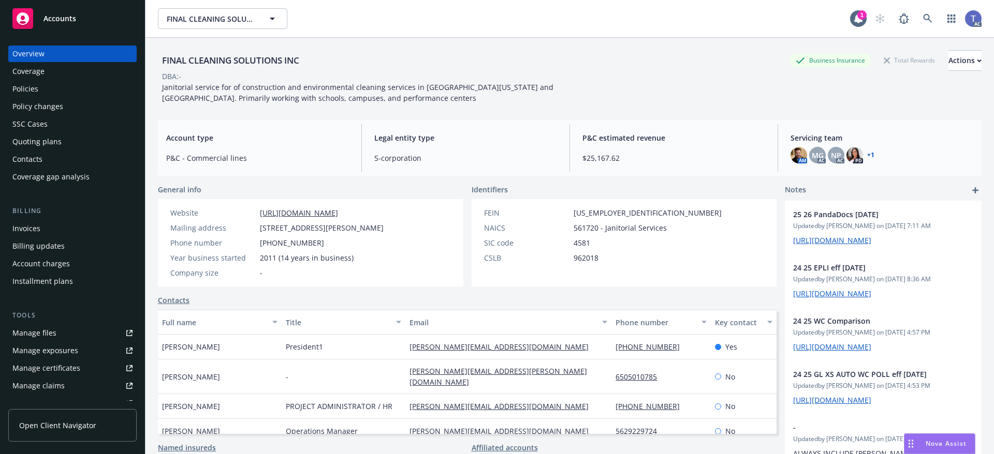
click at [40, 126] on div "SSC Cases" at bounding box center [29, 124] width 35 height 17
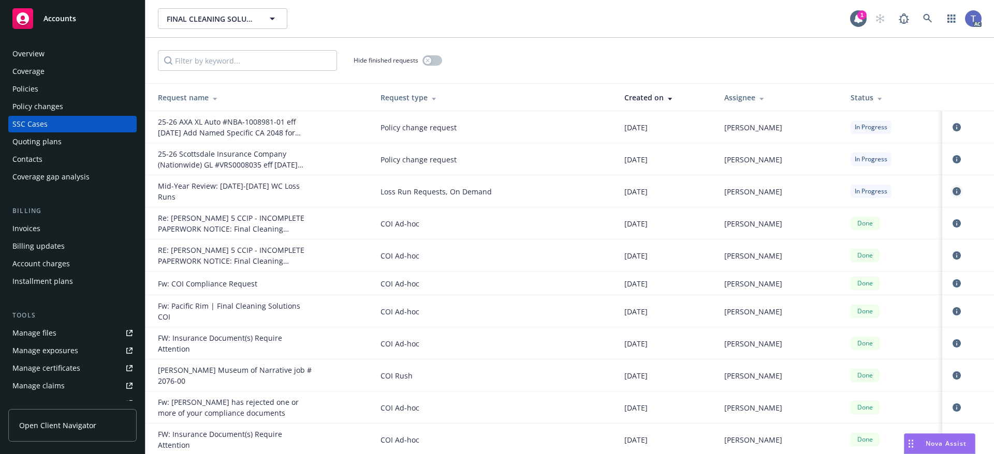
click at [952, 188] on icon "circleInformation" at bounding box center [956, 191] width 8 height 8
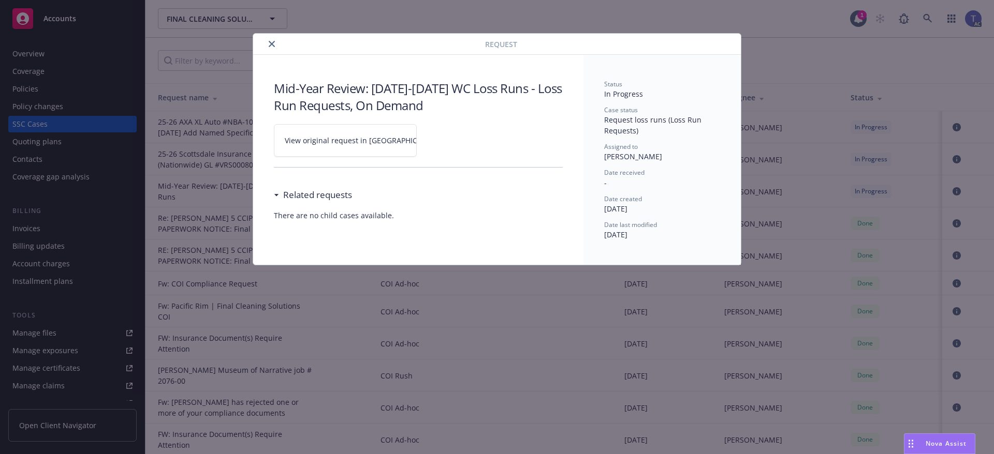
click at [332, 138] on span "View original request in [GEOGRAPHIC_DATA]" at bounding box center [363, 140] width 157 height 11
click at [273, 41] on icon "close" at bounding box center [272, 44] width 6 height 6
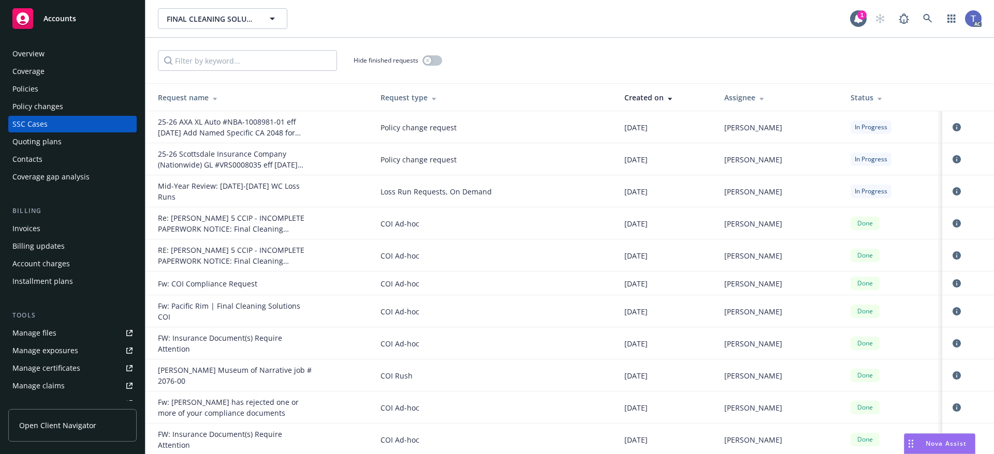
click at [28, 86] on div "Policies" at bounding box center [25, 89] width 26 height 17
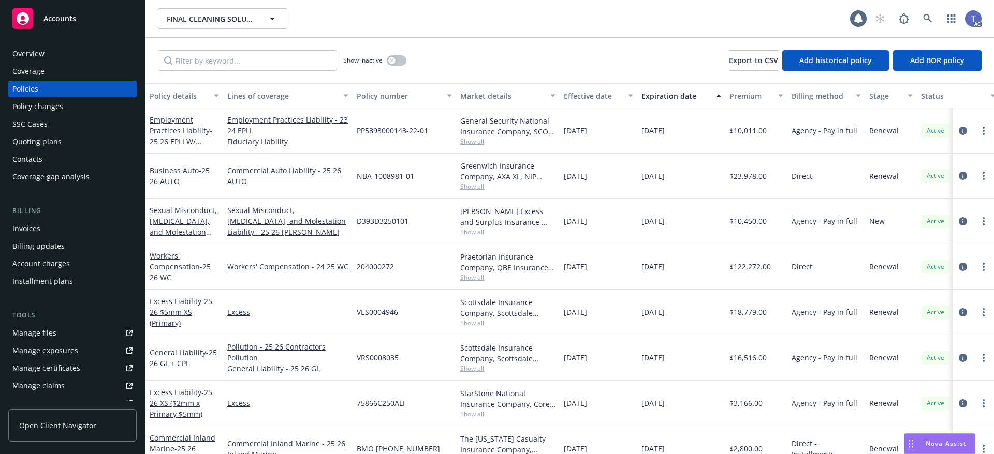
click at [405, 66] on div "Show inactive" at bounding box center [374, 60] width 63 height 21
click at [389, 63] on button "button" at bounding box center [397, 60] width 20 height 10
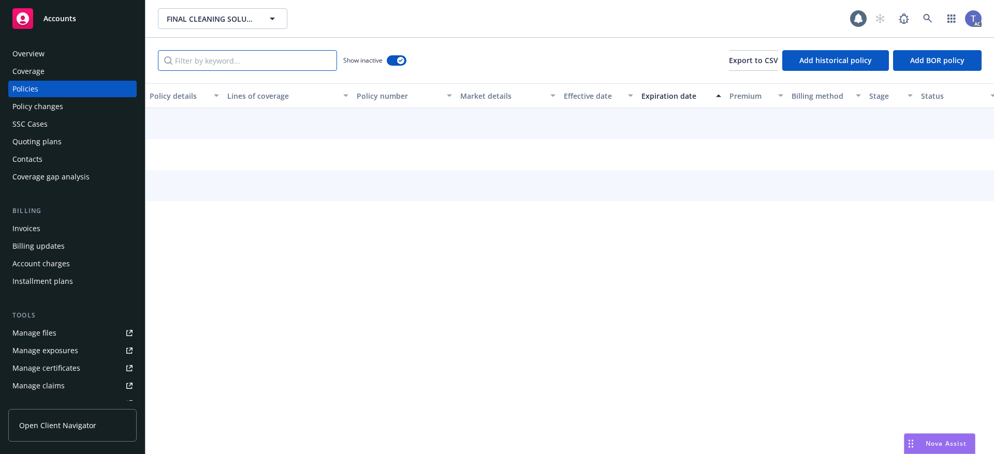
click at [276, 63] on input "Filter by keyword..." at bounding box center [247, 60] width 179 height 21
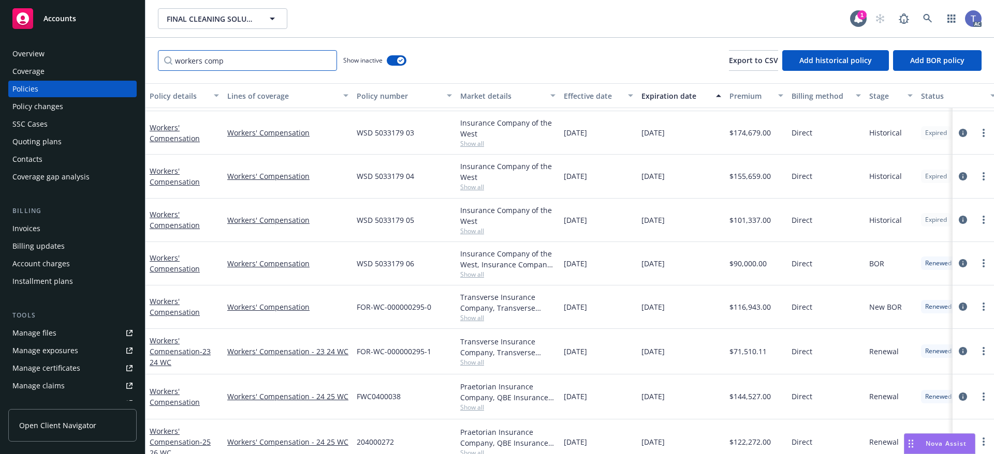
scroll to position [142, 0]
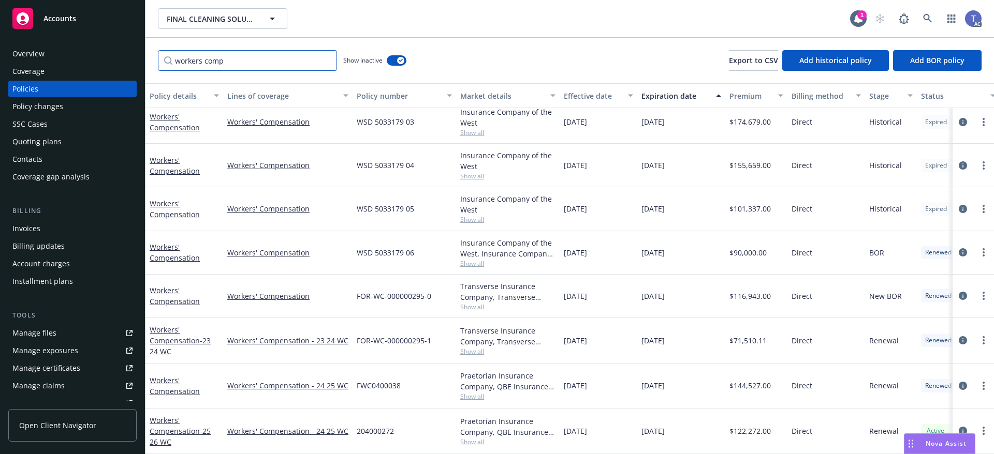
type input "workers comp"
click at [486, 53] on div "workers comp Show inactive Export to CSV Add historical policy Add BOR policy" at bounding box center [569, 61] width 848 height 46
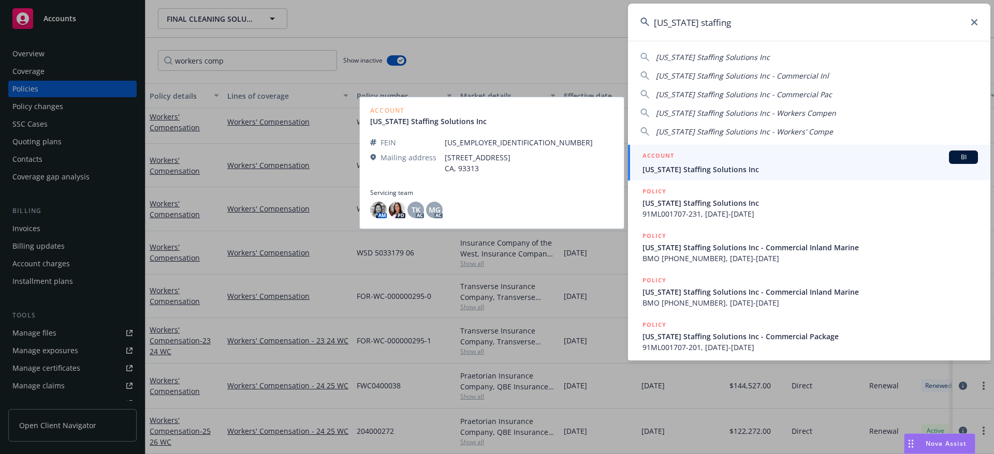
type input "[US_STATE] staffing"
click at [696, 168] on span "[US_STATE] Staffing Solutions Inc" at bounding box center [809, 169] width 335 height 11
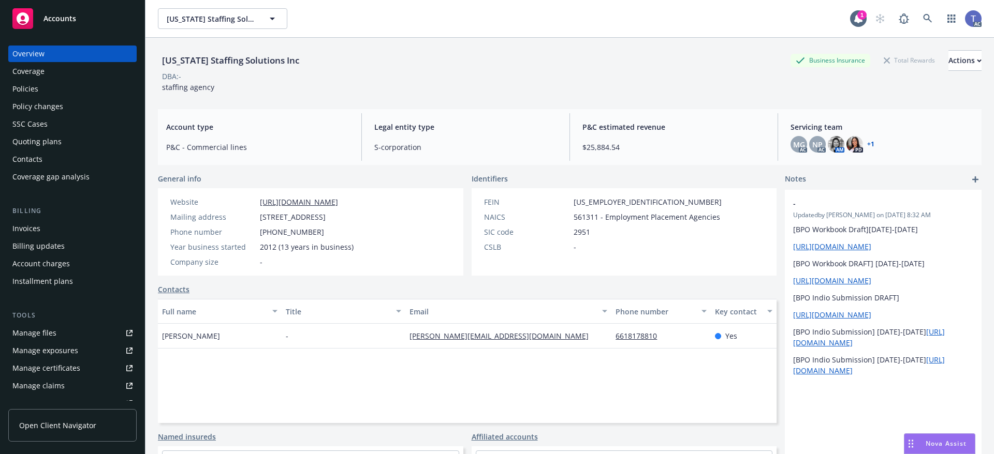
click at [49, 119] on div "SSC Cases" at bounding box center [72, 124] width 120 height 17
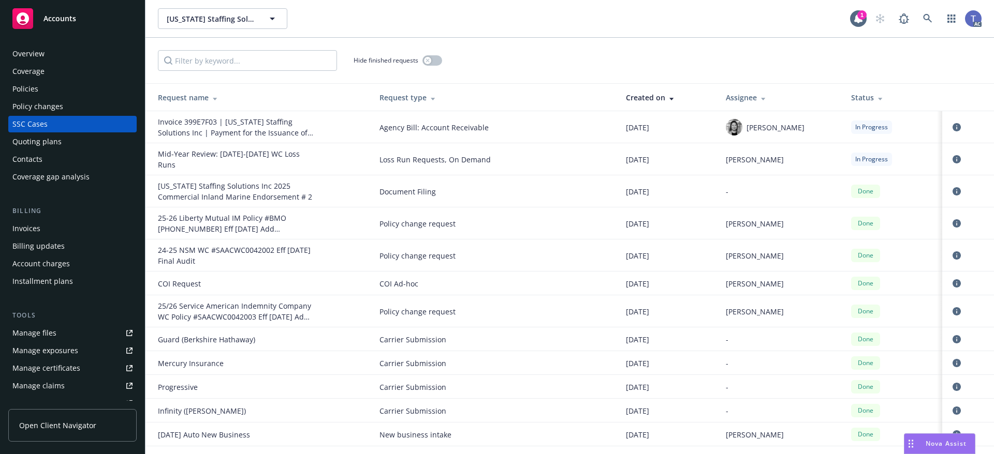
click at [40, 143] on div "Quoting plans" at bounding box center [36, 142] width 49 height 17
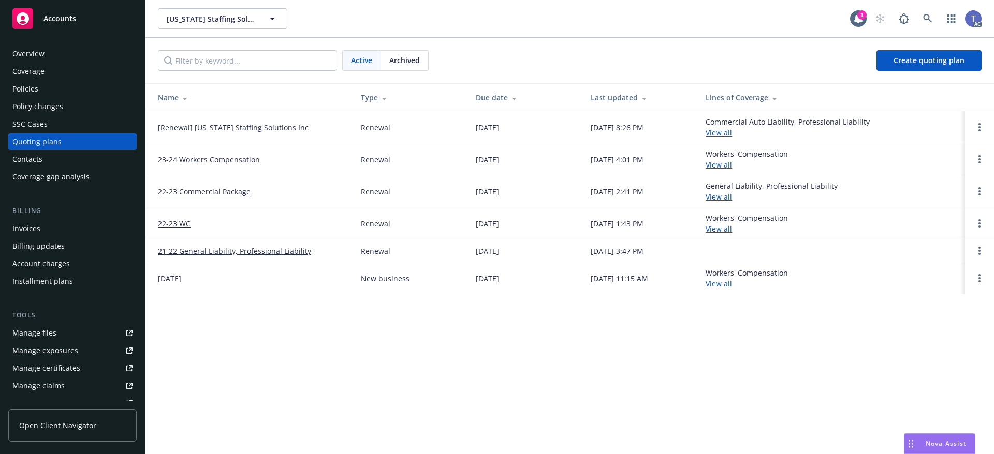
click at [412, 54] on div "Archived" at bounding box center [404, 61] width 47 height 20
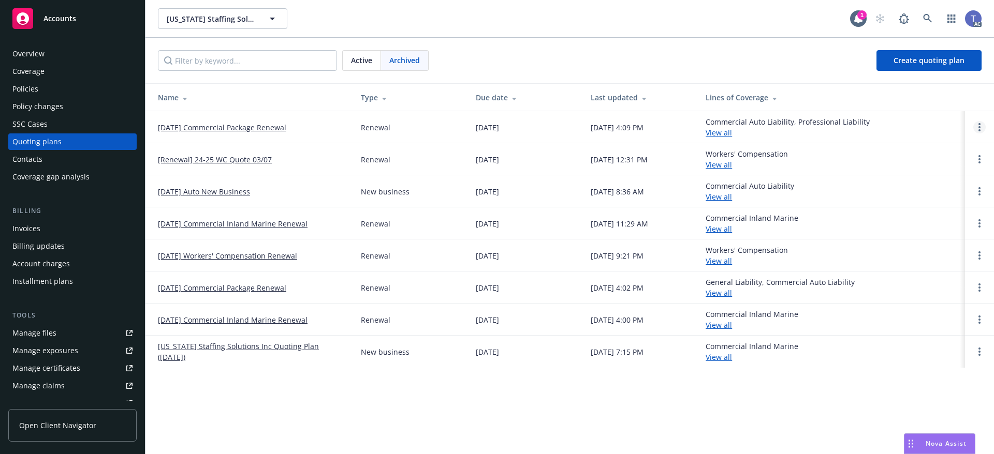
click at [975, 127] on link "Open options" at bounding box center [979, 127] width 12 height 12
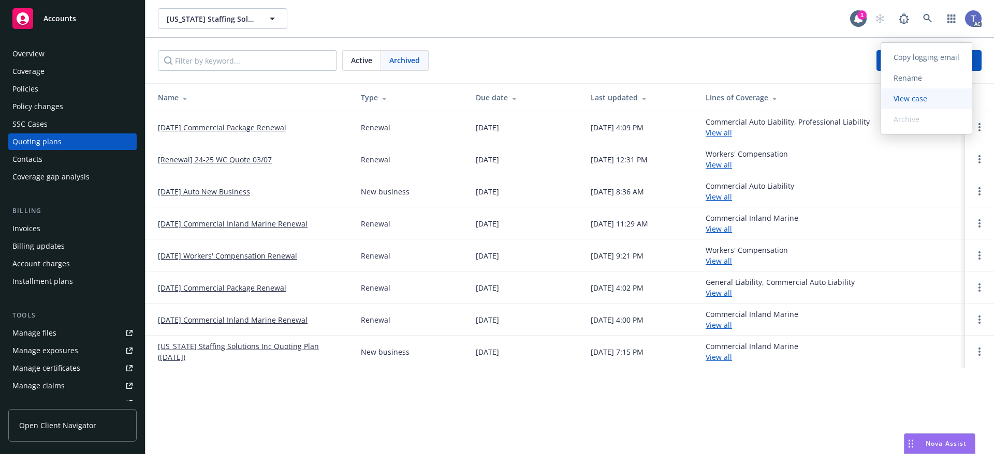
click at [935, 99] on span "View case" at bounding box center [910, 99] width 58 height 10
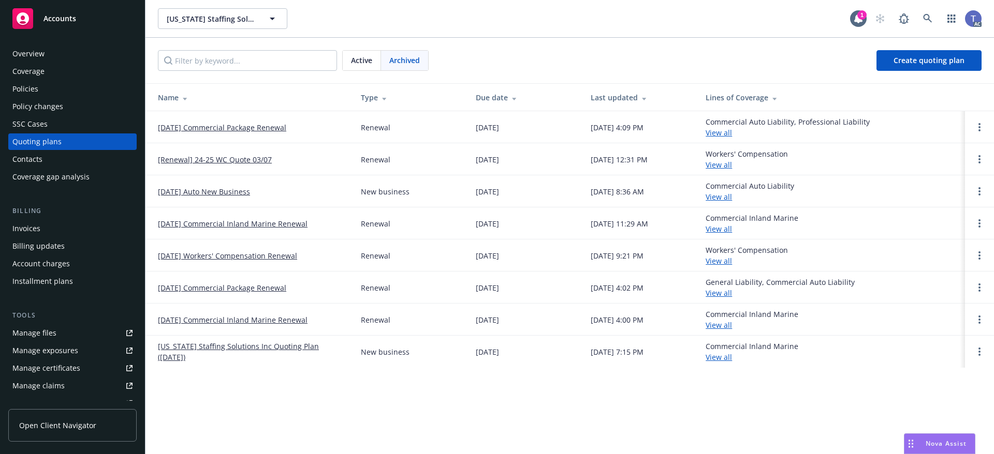
click at [465, 37] on div "[US_STATE] Staffing Solutions Inc [US_STATE] Staffing Solutions Inc 1 AC" at bounding box center [569, 19] width 848 height 38
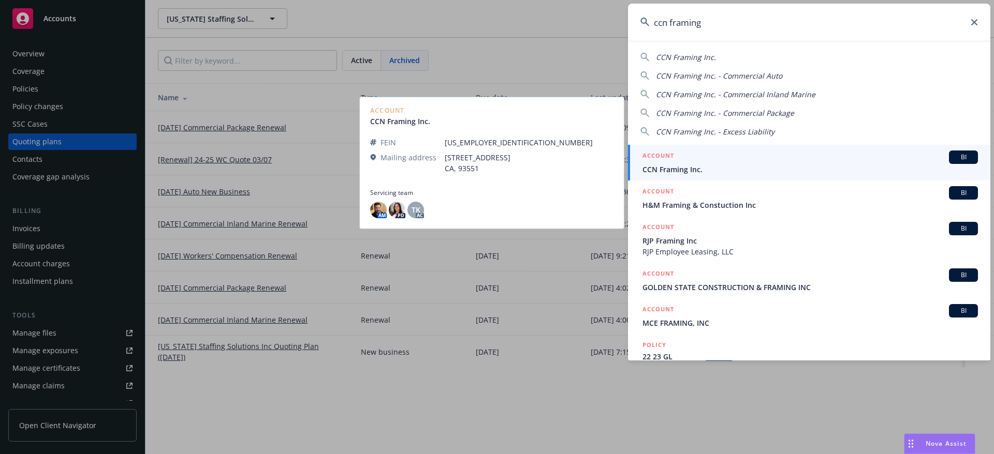
type input "ccn framing"
click at [713, 166] on span "CCN Framing Inc." at bounding box center [809, 169] width 335 height 11
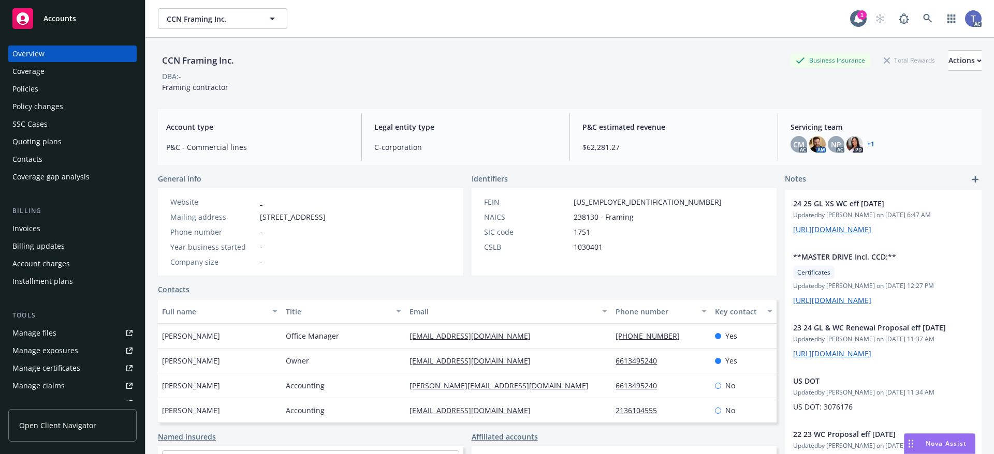
click at [45, 117] on div "SSC Cases" at bounding box center [29, 124] width 35 height 17
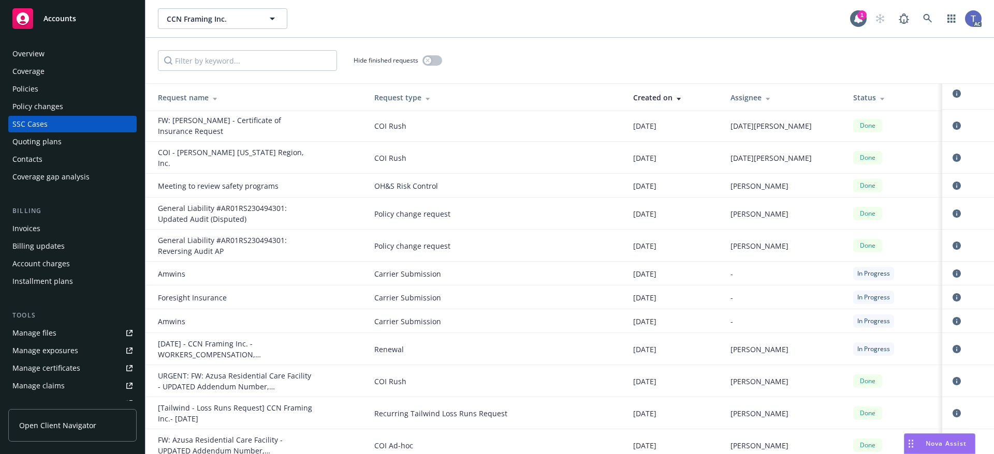
scroll to position [52, 0]
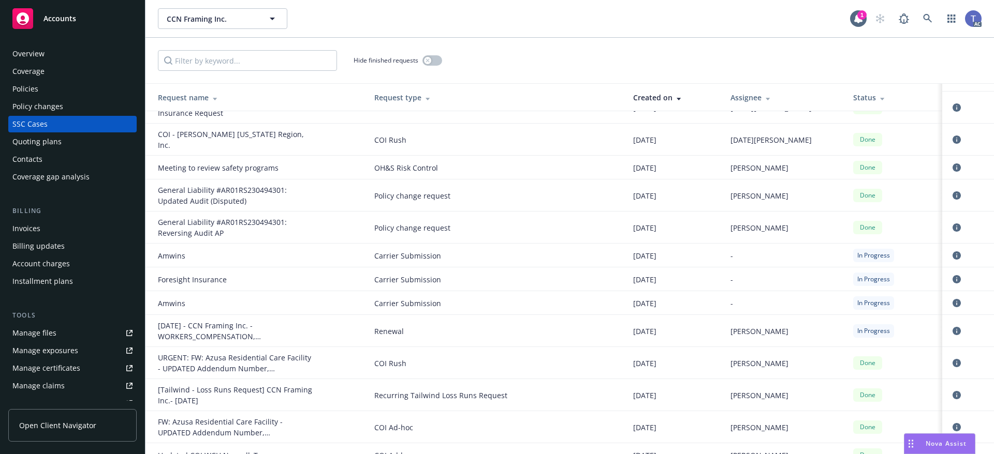
click at [85, 143] on div "Quoting plans" at bounding box center [72, 142] width 120 height 17
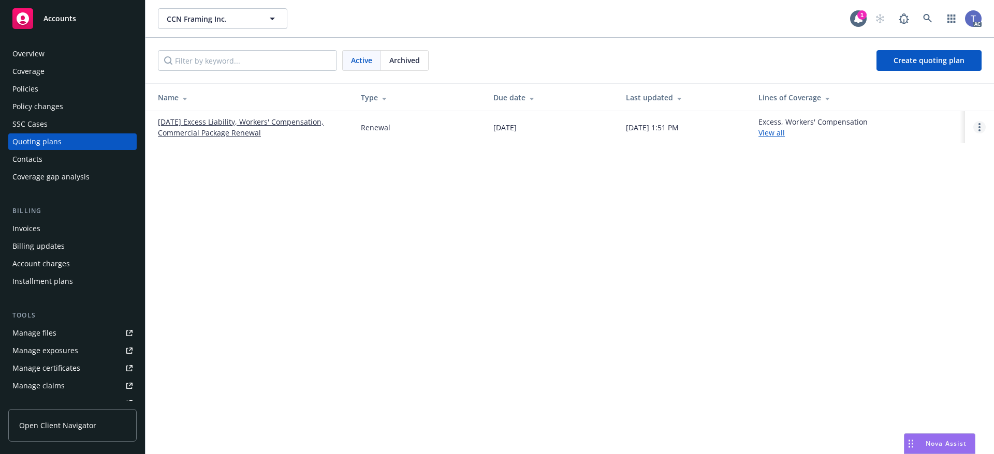
click at [976, 126] on link "Open options" at bounding box center [979, 127] width 12 height 12
click at [911, 104] on link "View case" at bounding box center [926, 98] width 91 height 21
